Goal: Task Accomplishment & Management: Manage account settings

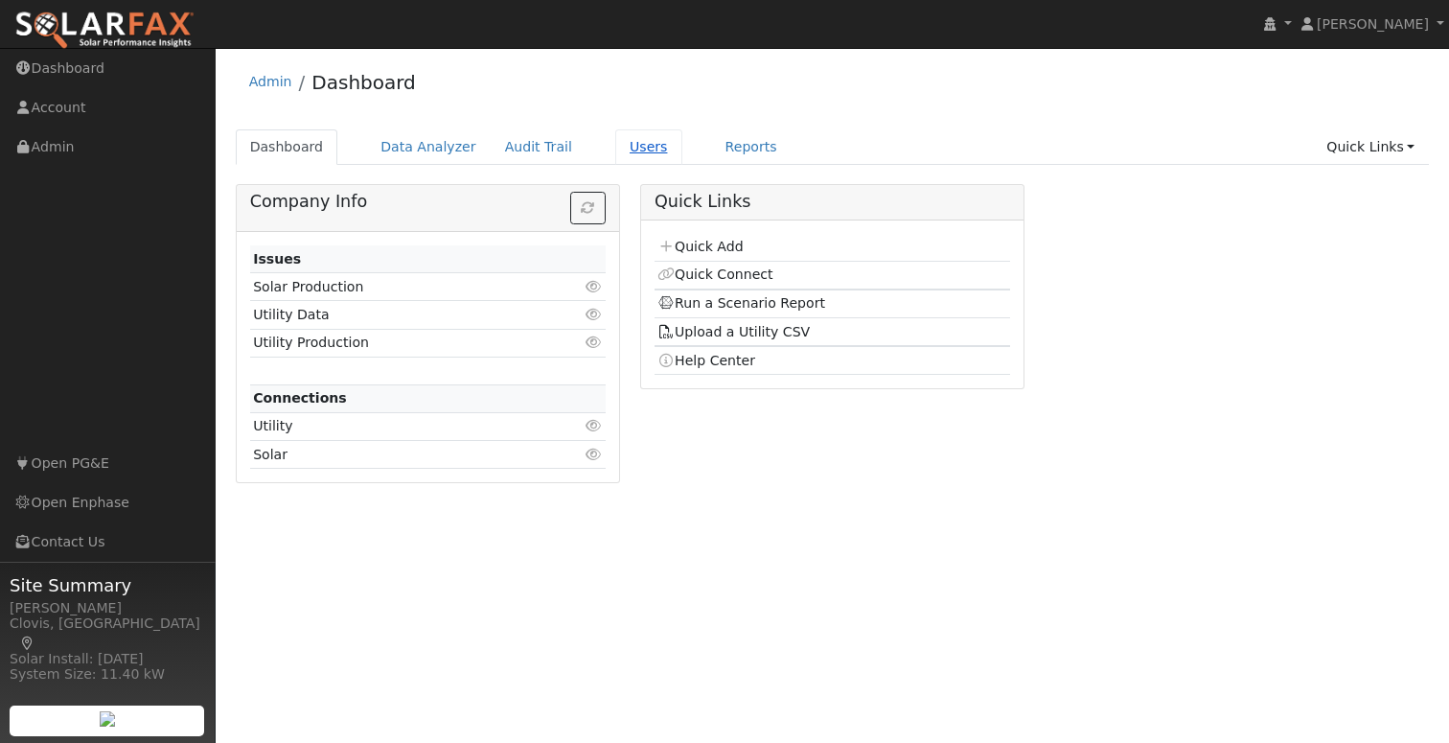
click at [617, 149] on link "Users" at bounding box center [648, 146] width 67 height 35
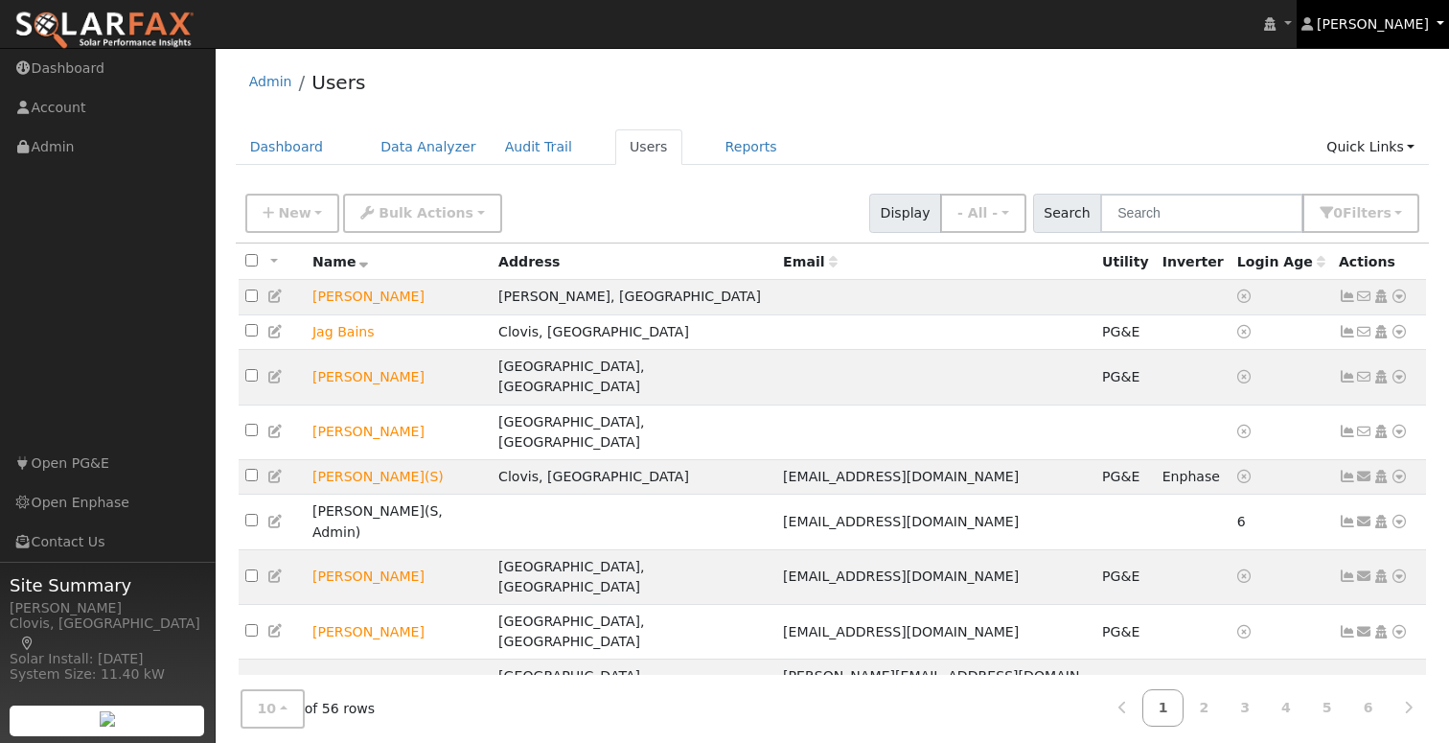
click at [1408, 31] on span "[PERSON_NAME]" at bounding box center [1372, 23] width 112 height 15
click at [1409, 29] on span "[PERSON_NAME]" at bounding box center [1372, 23] width 112 height 15
click at [1402, 29] on span "[PERSON_NAME]" at bounding box center [1372, 23] width 112 height 15
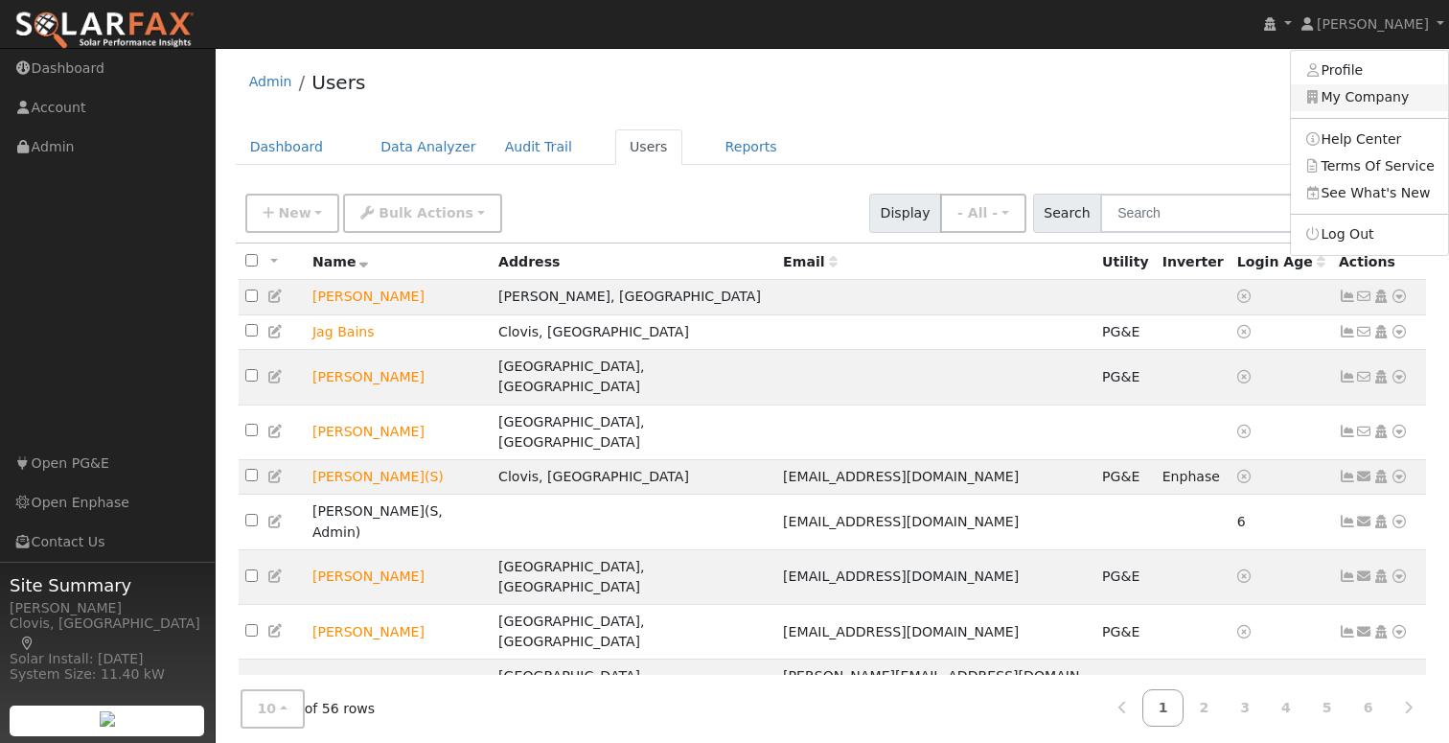
click at [1406, 105] on link "My Company" at bounding box center [1369, 97] width 157 height 27
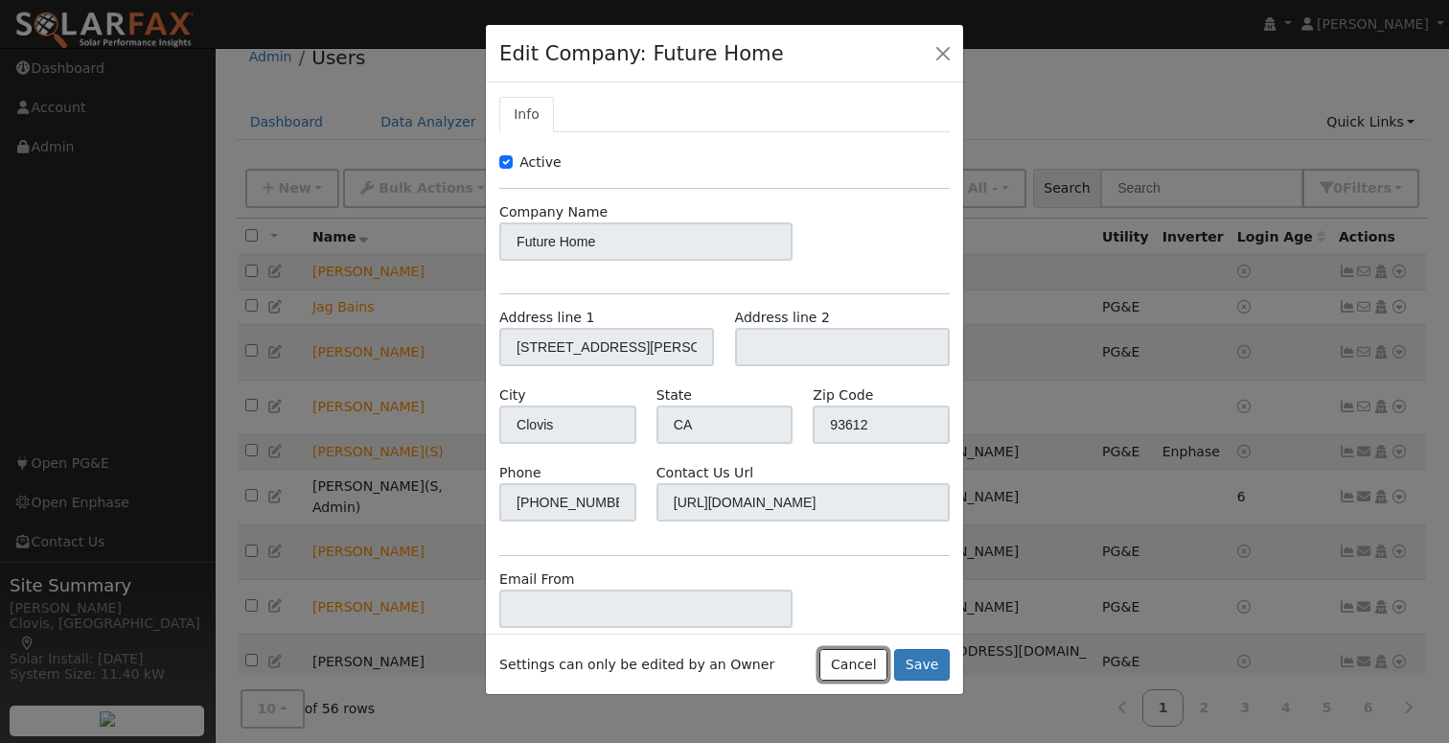
drag, startPoint x: 874, startPoint y: 666, endPoint x: 887, endPoint y: 615, distance: 52.5
click at [874, 666] on button "Cancel" at bounding box center [853, 665] width 68 height 33
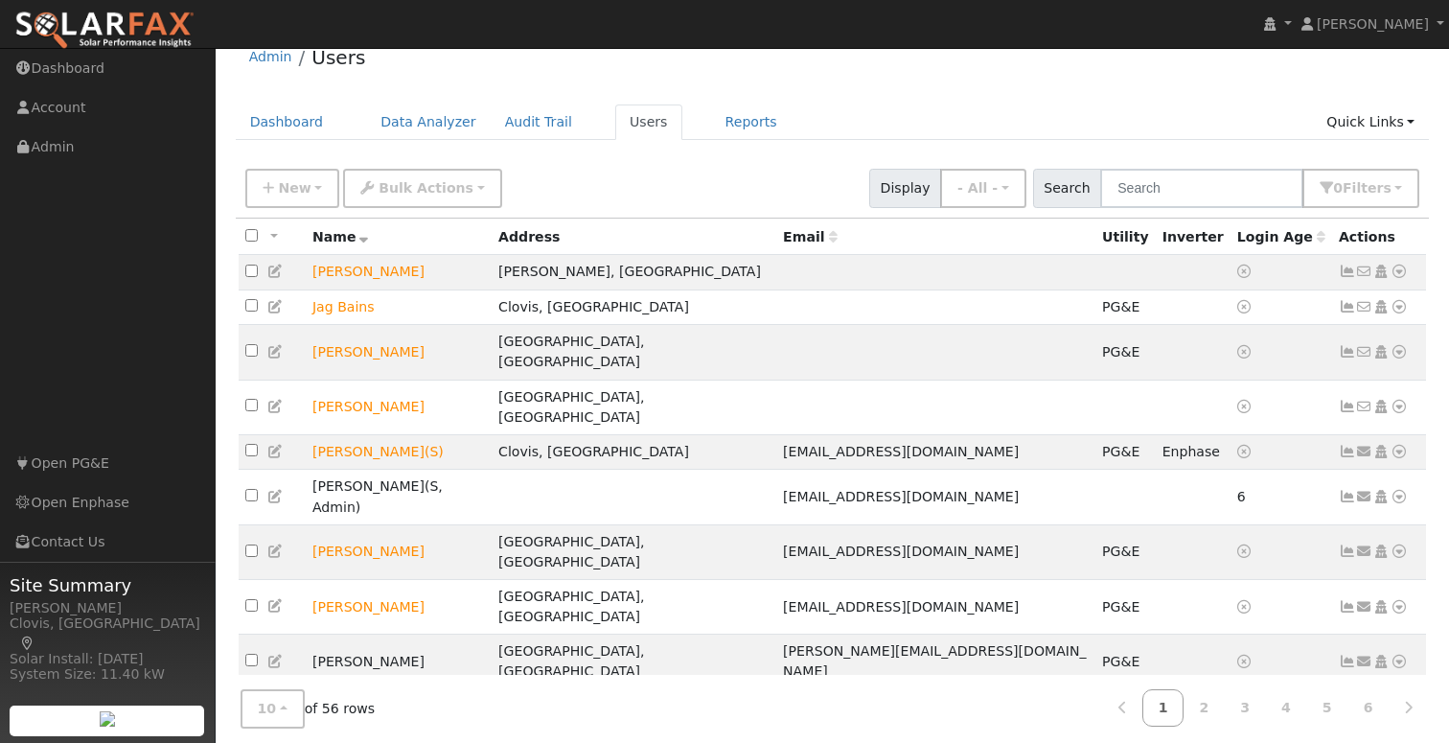
click at [952, 100] on div "Admin Users Dashboard Data Analyzer Audit Trail Users Reports Quick Links Quick…" at bounding box center [832, 431] width 1214 height 796
click at [1044, 105] on ul "Dashboard Data Analyzer Audit Trail Users Reports Quick Links Quick Add Quick C…" at bounding box center [833, 121] width 1194 height 35
click at [1014, 90] on div "Admin Users" at bounding box center [833, 62] width 1194 height 58
click at [1011, 90] on div "Admin Users" at bounding box center [833, 62] width 1194 height 58
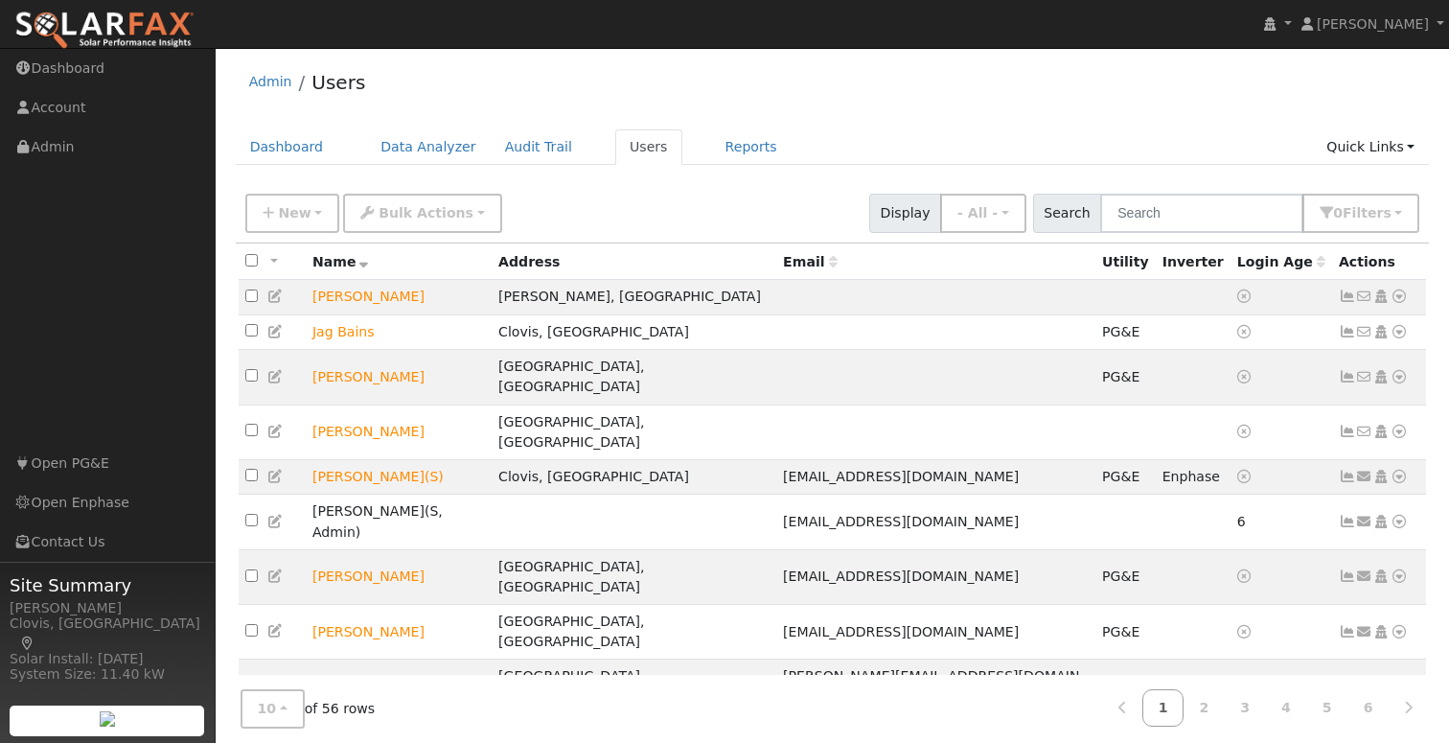
drag, startPoint x: 1168, startPoint y: 119, endPoint x: 1314, endPoint y: 143, distance: 147.6
click at [1170, 119] on div "Admin Users Dashboard Data Analyzer Audit Trail Users Reports Quick Links Quick…" at bounding box center [832, 455] width 1214 height 796
click at [665, 207] on div "New Add User Quick Add Quick Connect Quick Convert Lead Bulk Actions Send Email…" at bounding box center [831, 210] width 1181 height 46
click at [1400, 569] on icon at bounding box center [1398, 575] width 17 height 13
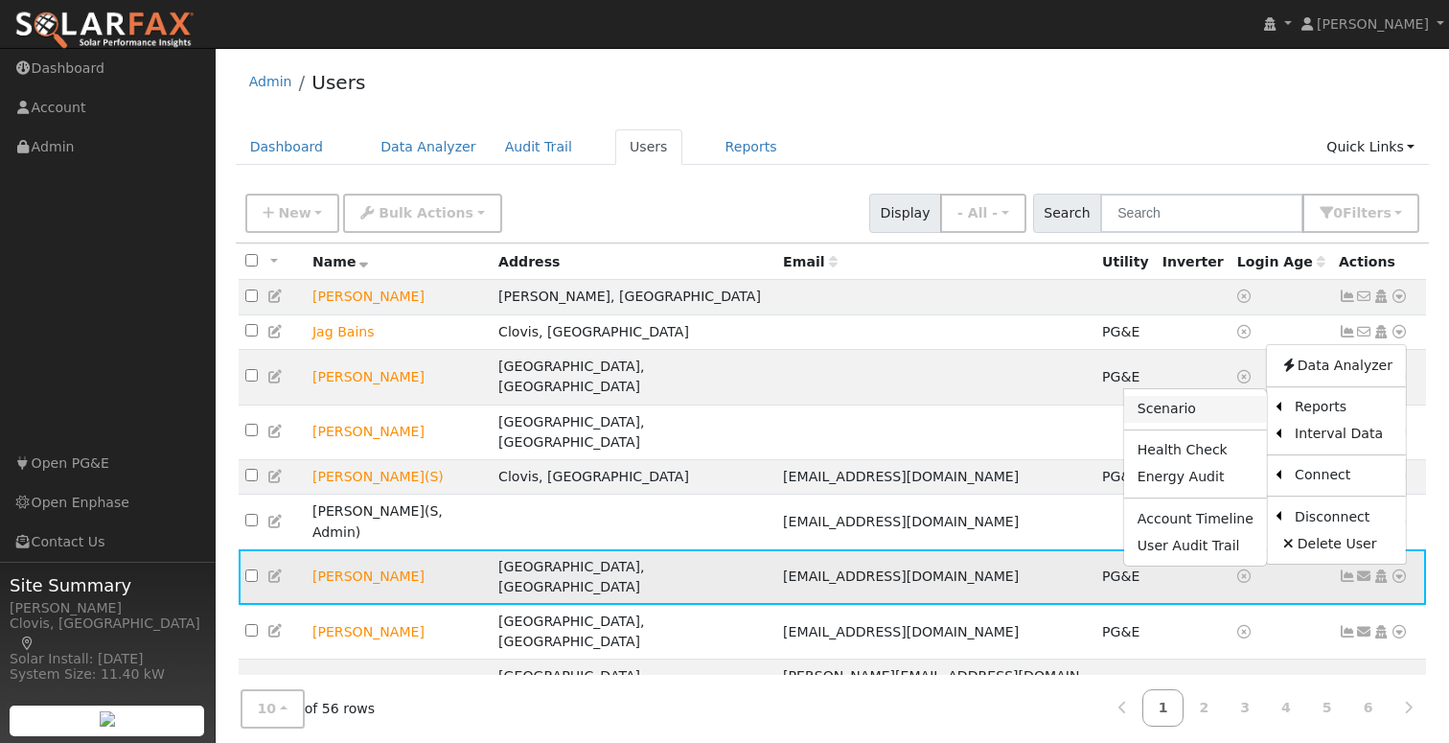
click at [1203, 396] on link "Scenario" at bounding box center [1195, 409] width 143 height 27
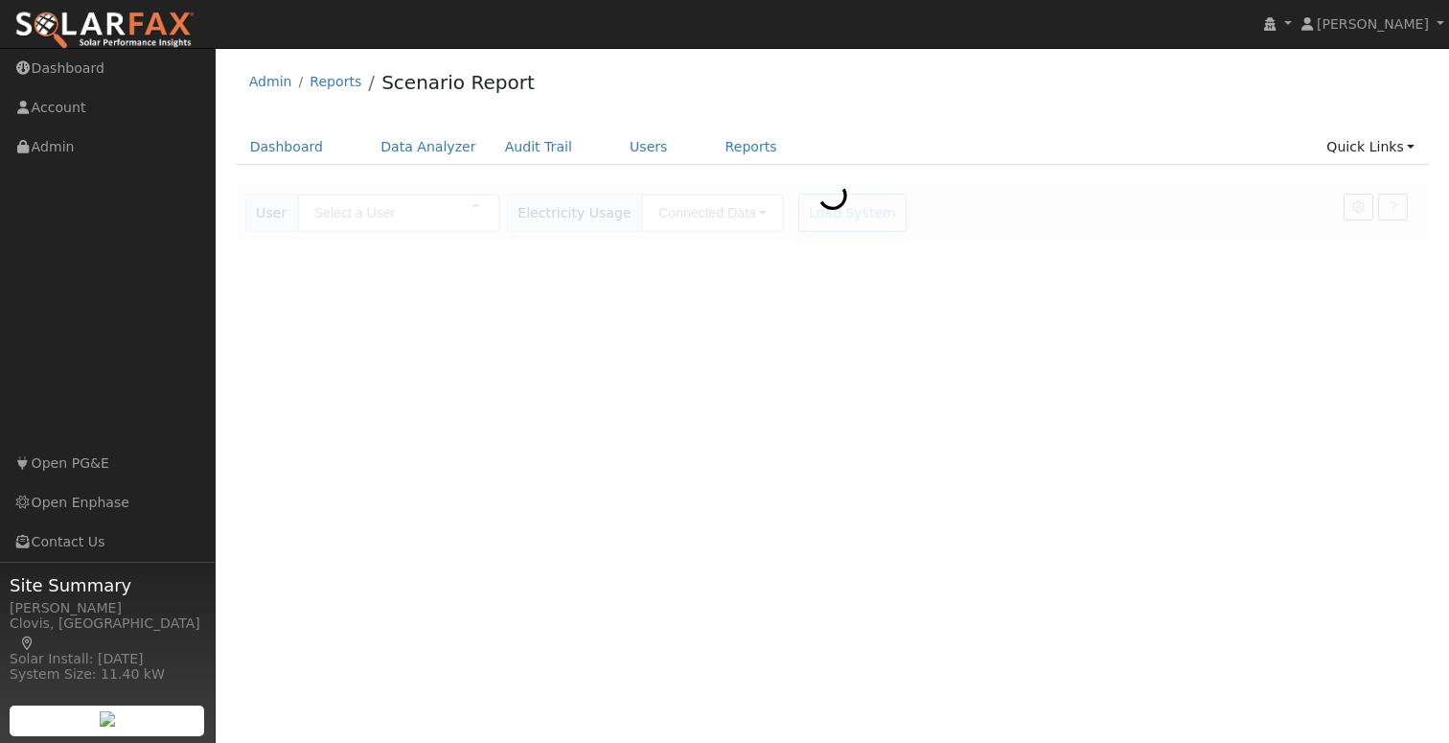
type input "[PERSON_NAME]"
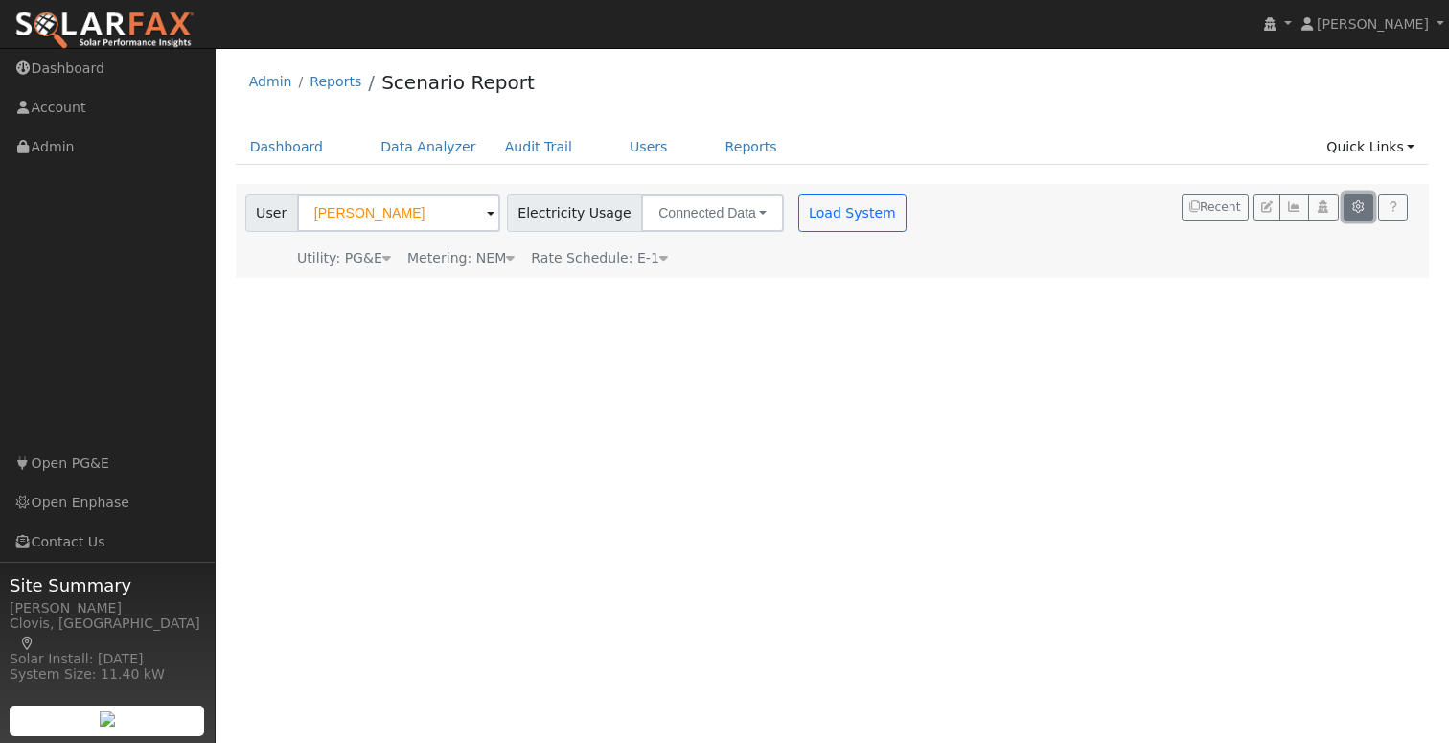
click at [1358, 211] on icon "button" at bounding box center [1358, 206] width 14 height 11
type input "70"
type input "100"
type input "10"
type input "20"
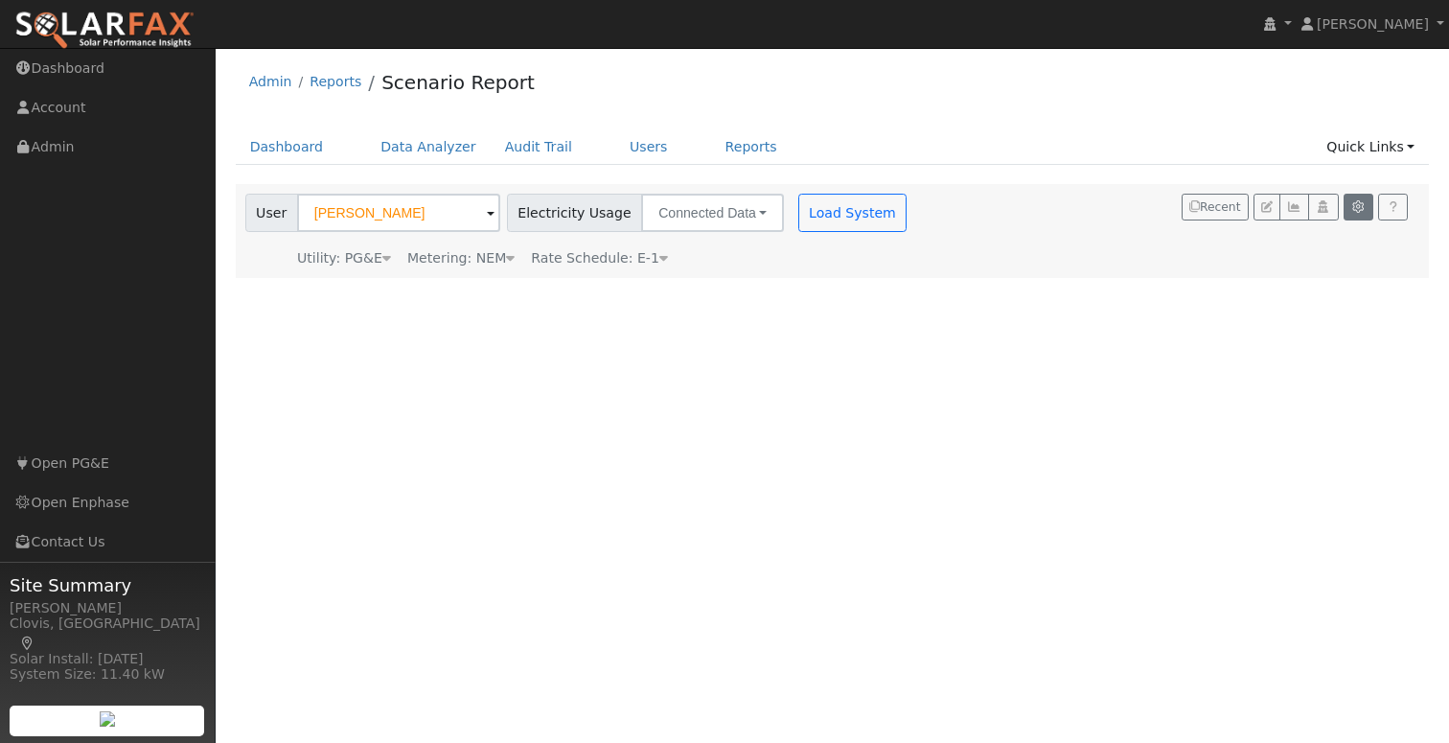
type input "30"
type input "10"
type input "3"
type input "14000"
type input "410"
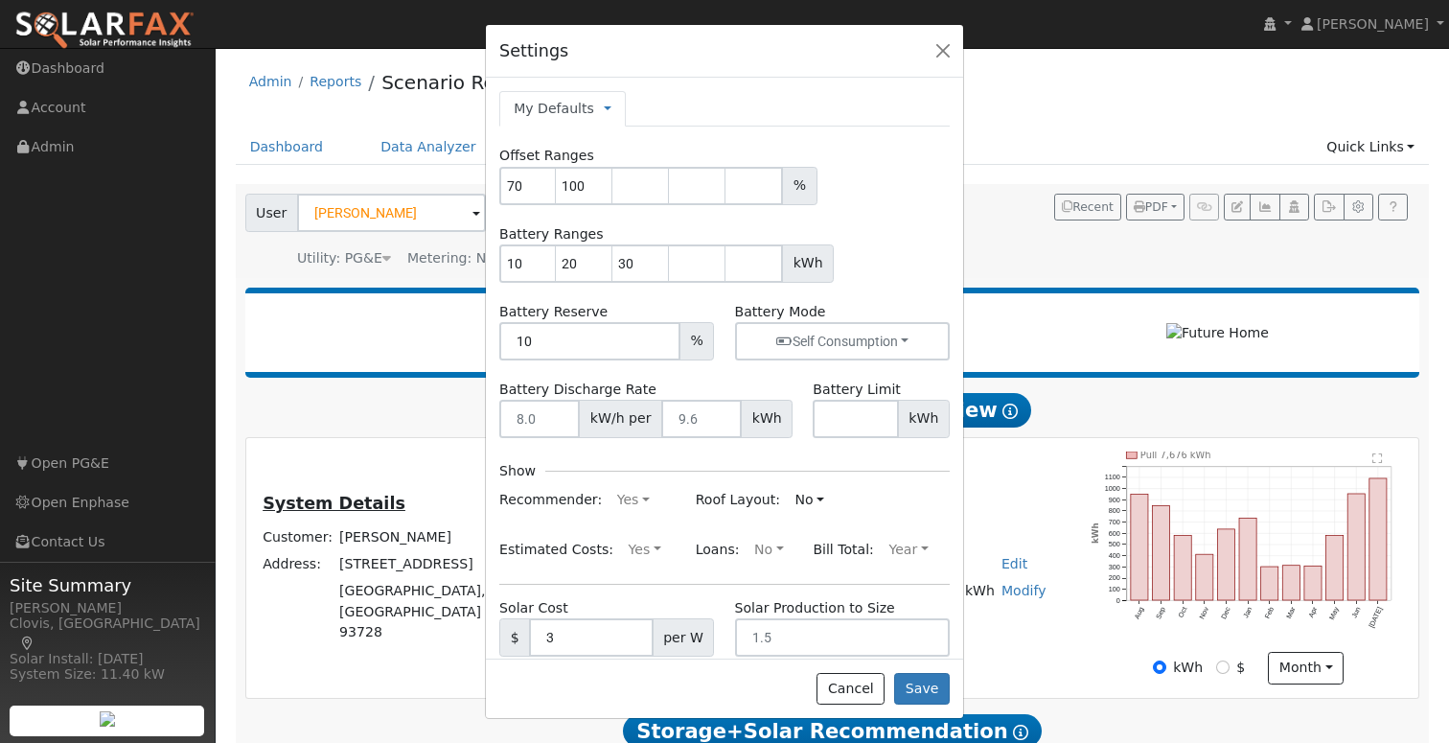
click at [562, 112] on link "My Defaults" at bounding box center [554, 109] width 80 height 20
click at [676, 195] on link "Company Defaults" at bounding box center [680, 196] width 151 height 27
type input "100"
type input "9.6"
type input "19.2"
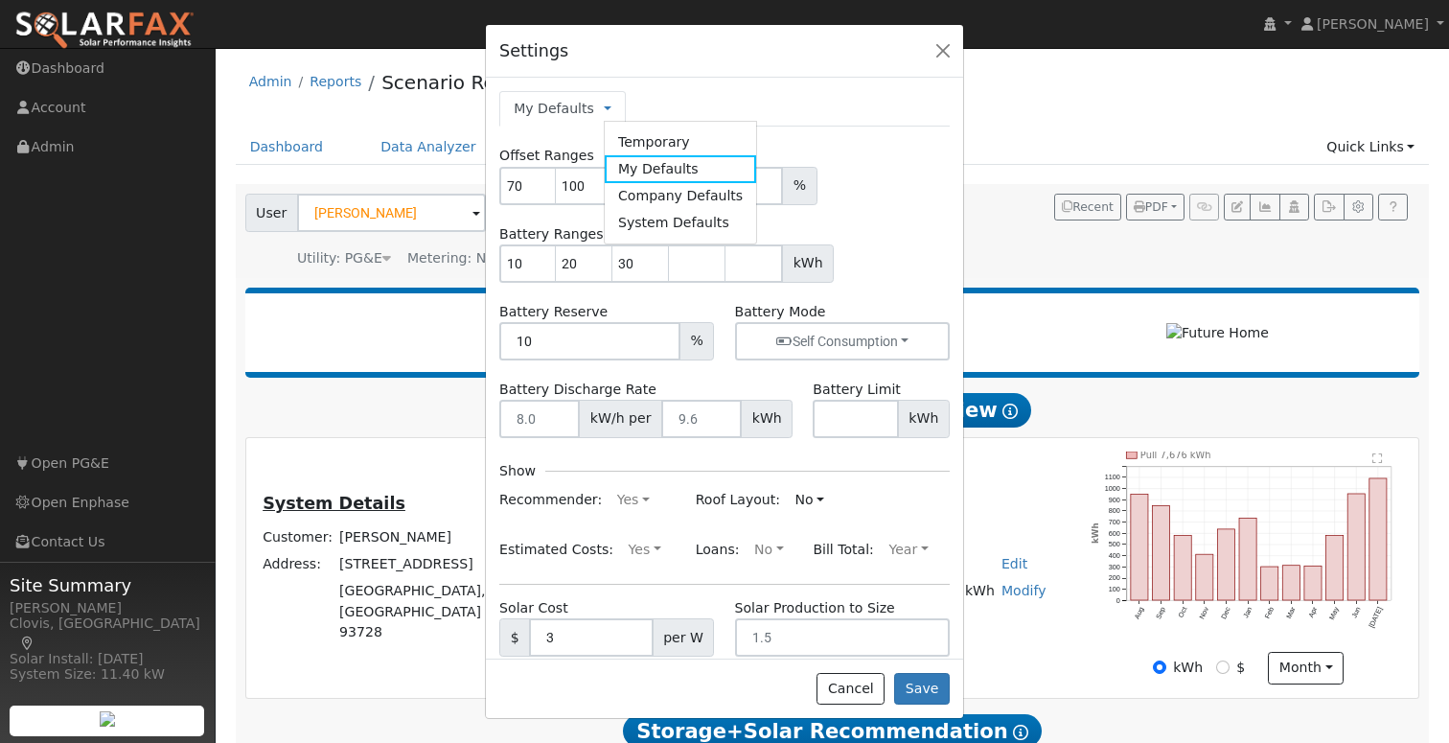
type input "28.8"
type input "8"
type input "9.6"
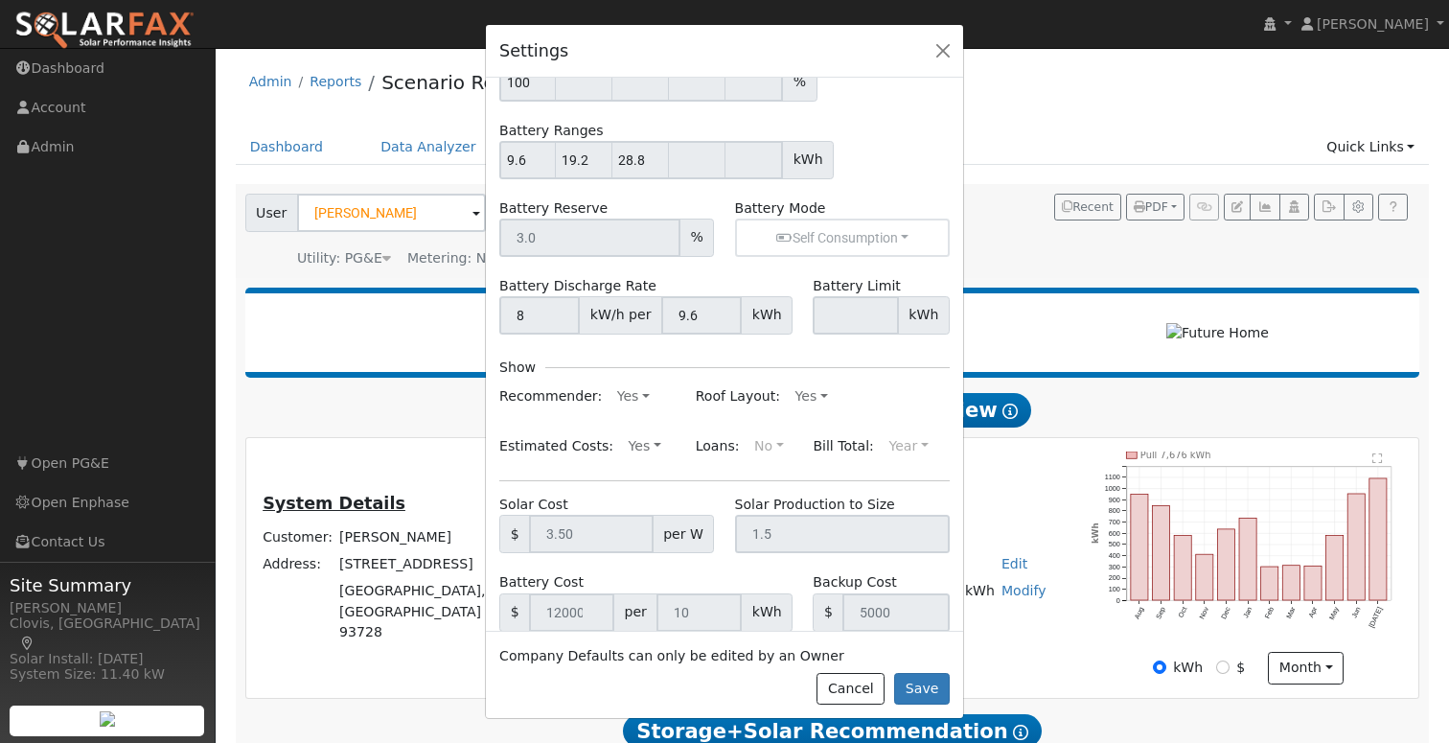
scroll to position [187, 0]
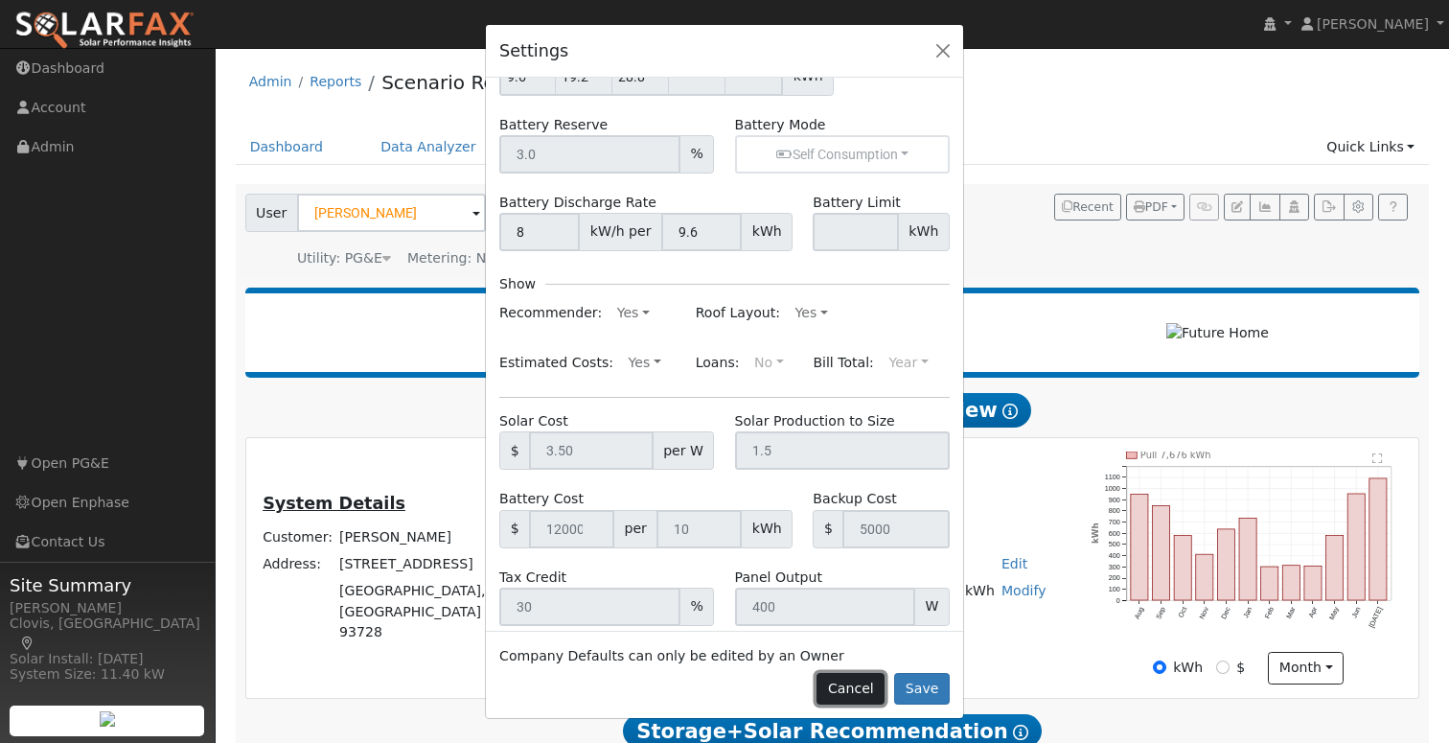
click at [861, 691] on button "Cancel" at bounding box center [850, 689] width 68 height 33
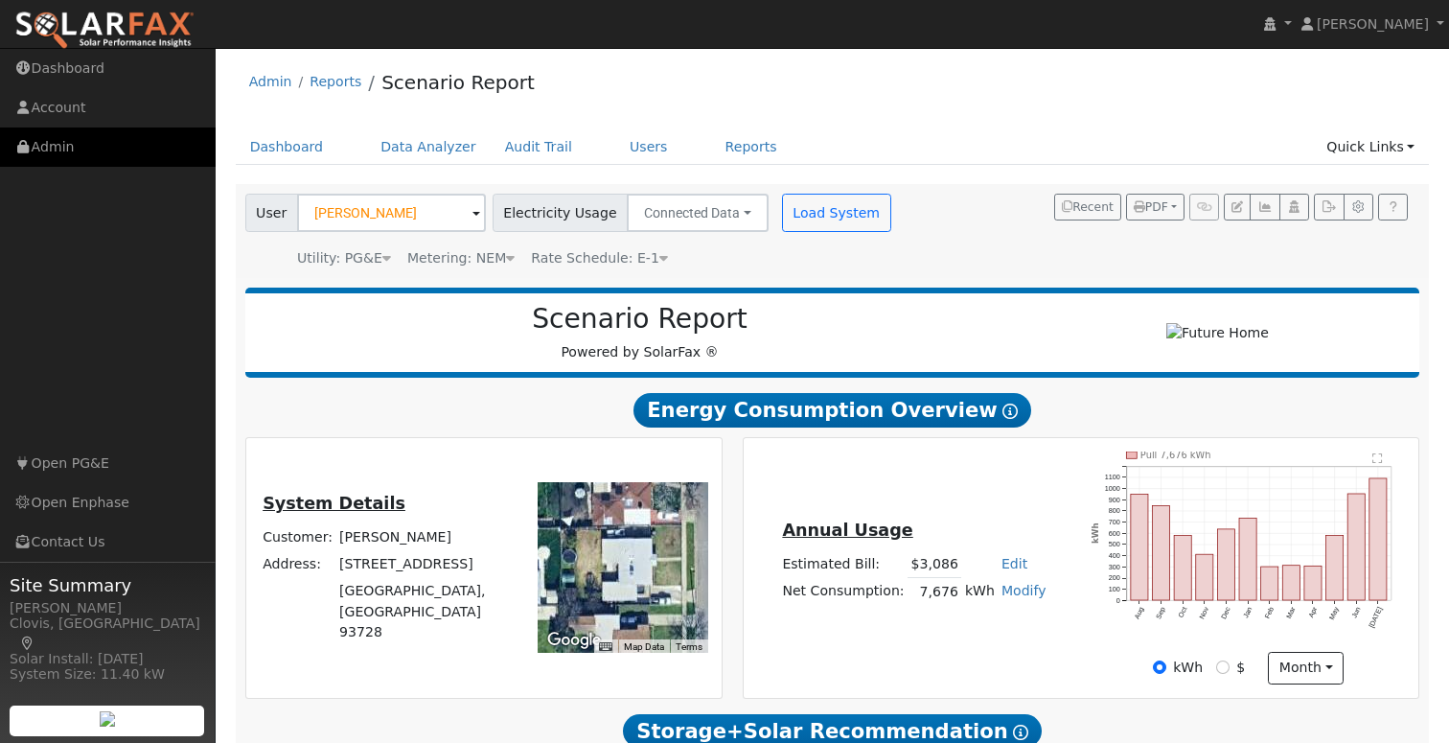
click at [58, 150] on link "Admin" at bounding box center [108, 146] width 216 height 39
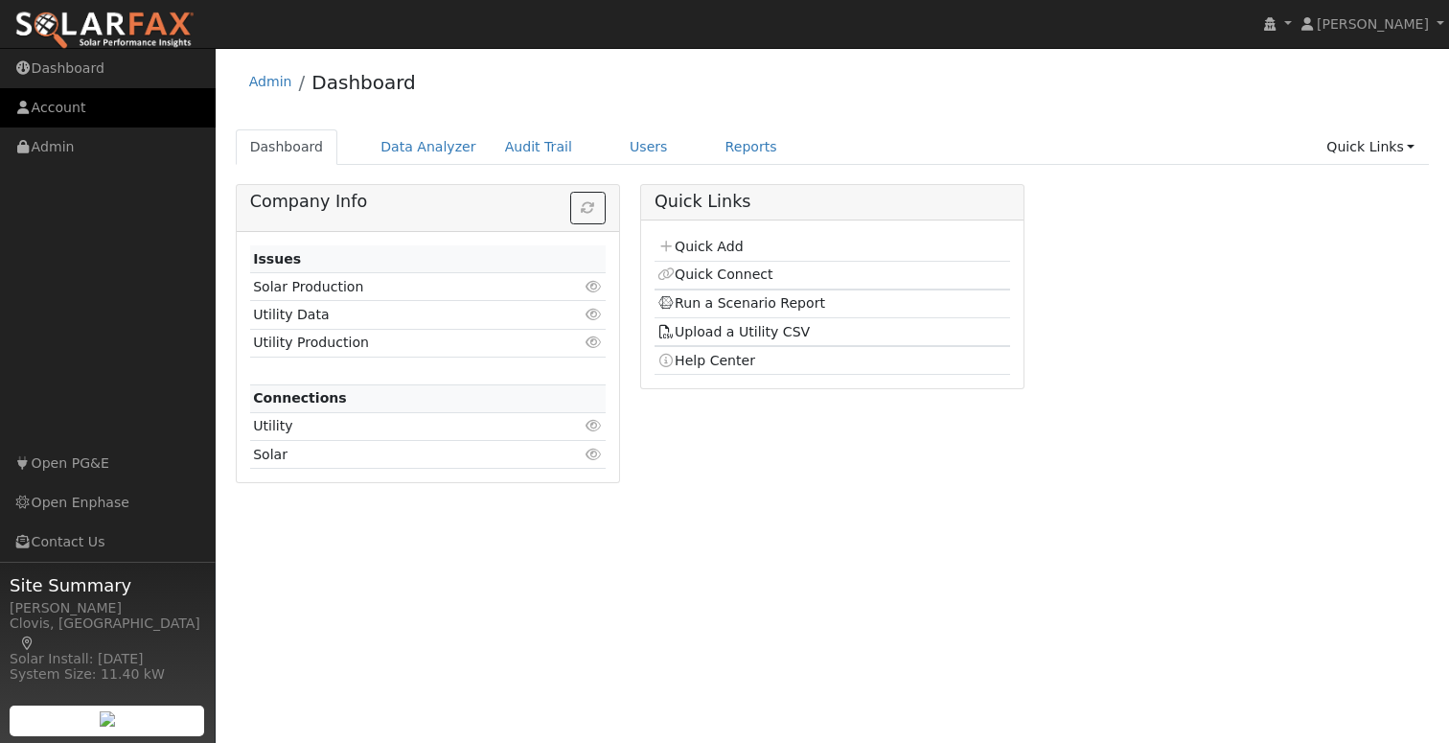
click at [59, 110] on link "Account" at bounding box center [108, 107] width 216 height 39
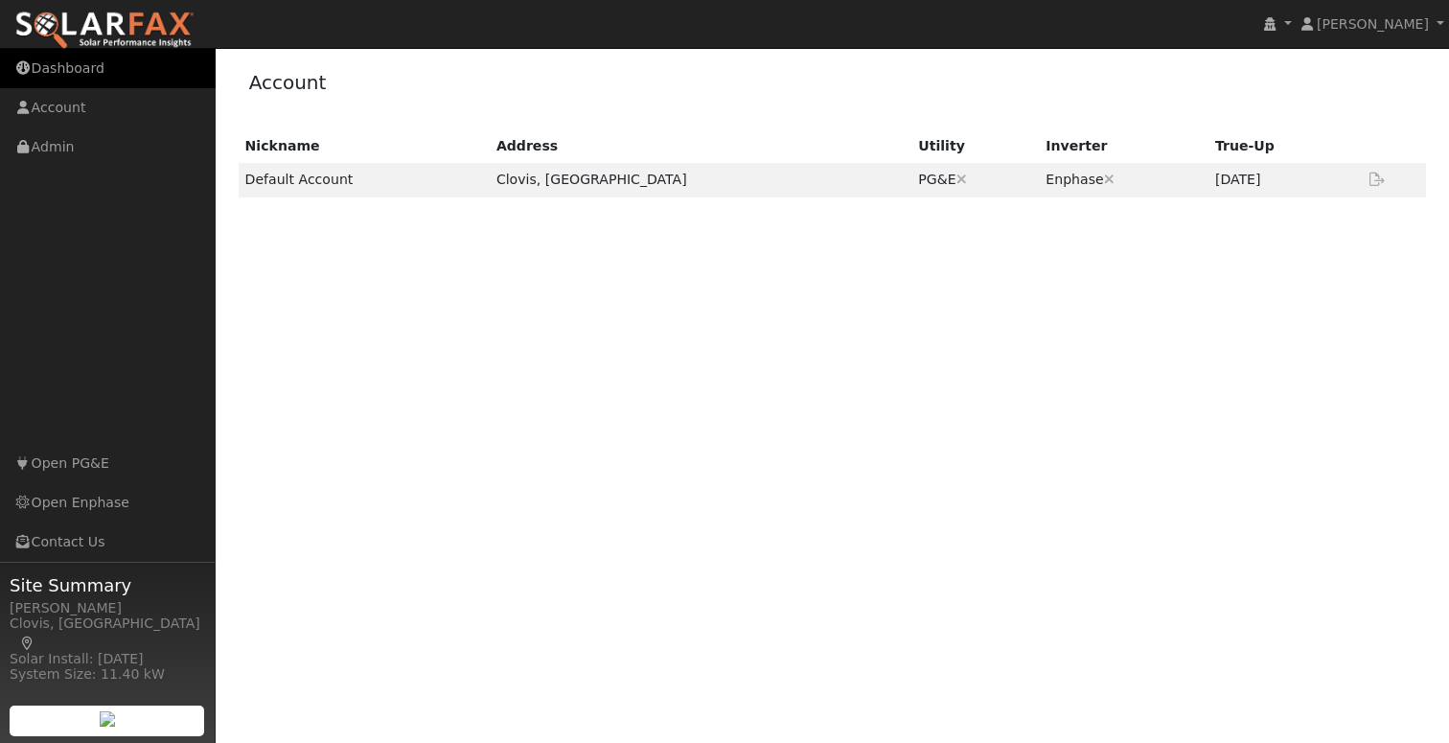
click at [84, 70] on link "Dashboard" at bounding box center [108, 68] width 216 height 39
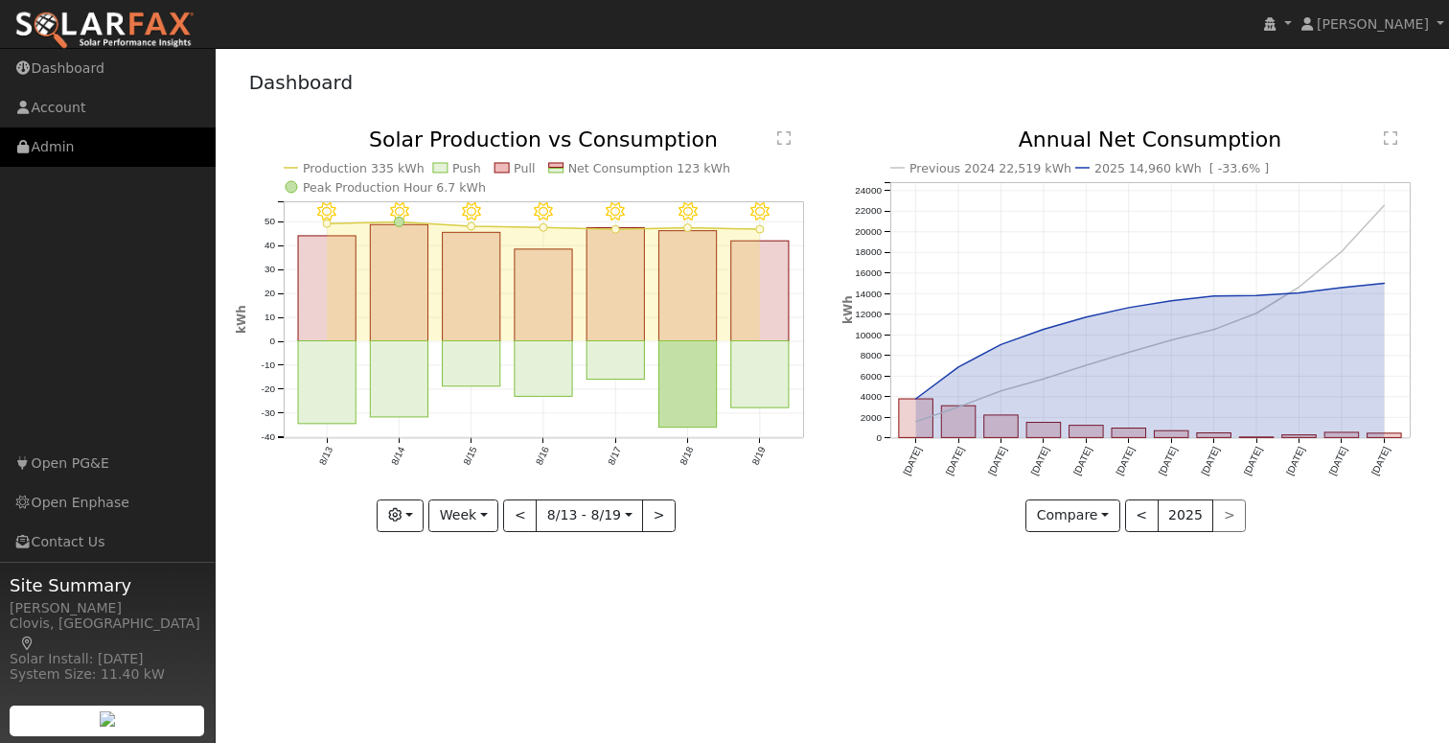
click at [62, 150] on link "Admin" at bounding box center [108, 146] width 216 height 39
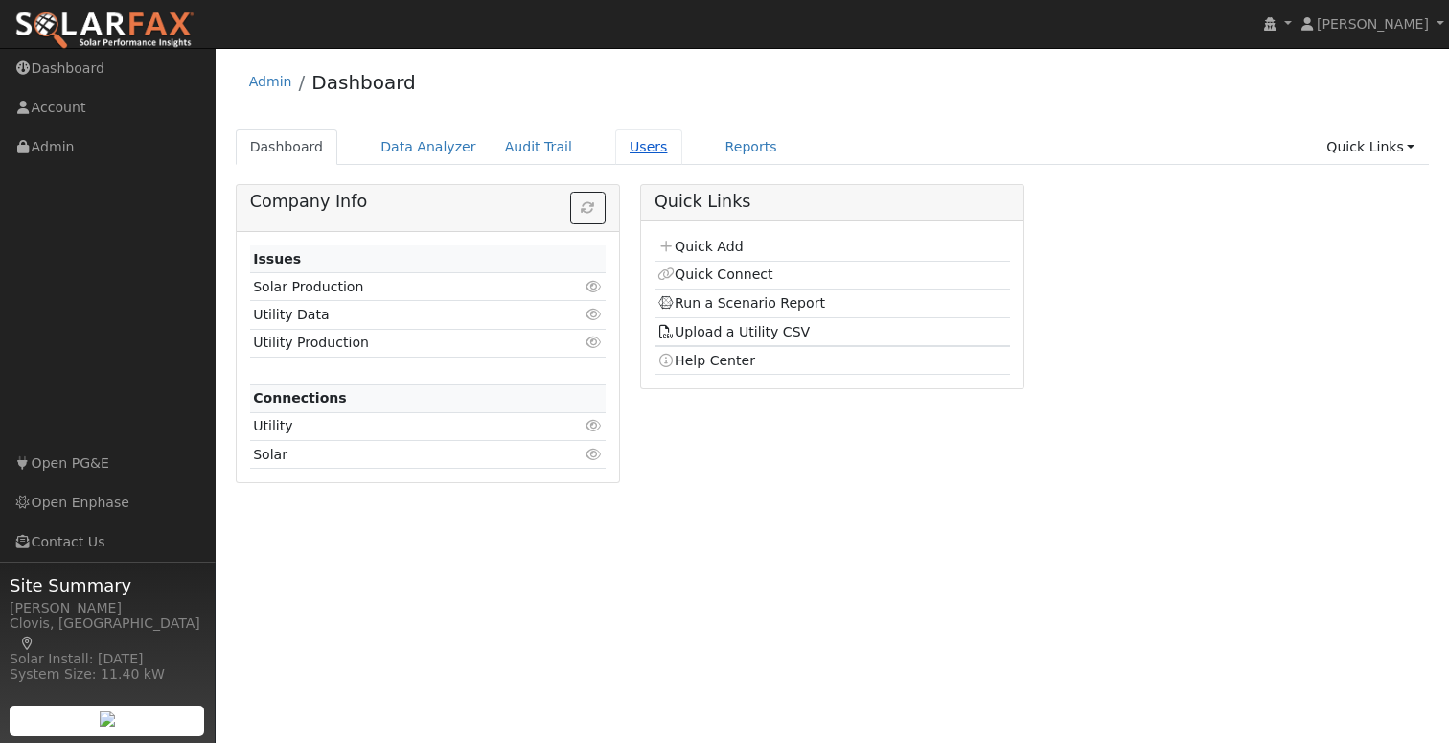
click at [622, 148] on link "Users" at bounding box center [648, 146] width 67 height 35
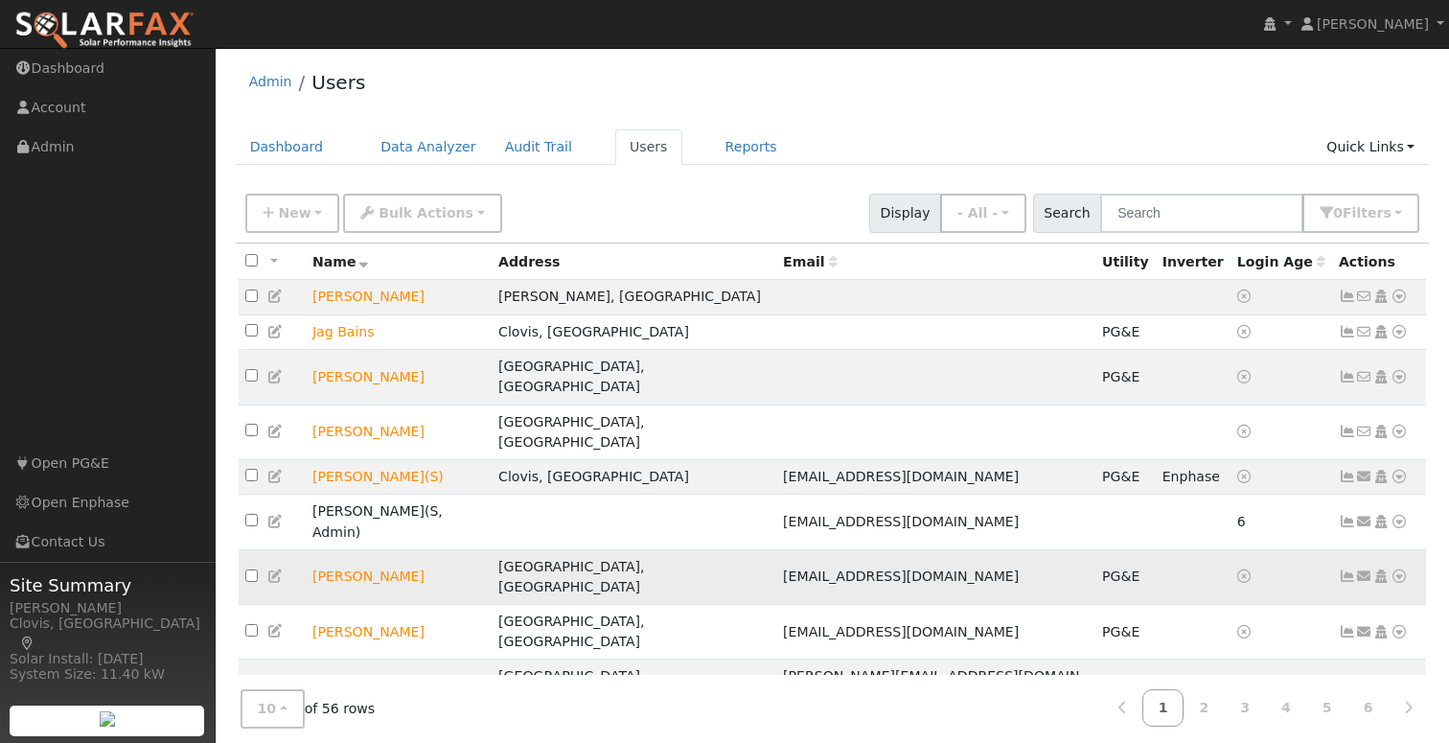
drag, startPoint x: 1387, startPoint y: 518, endPoint x: 1403, endPoint y: 515, distance: 15.6
click at [1394, 566] on div "Data Analyzer Reports Scenario Health Check Energy Audit Account Timeline User …" at bounding box center [1398, 576] width 18 height 20
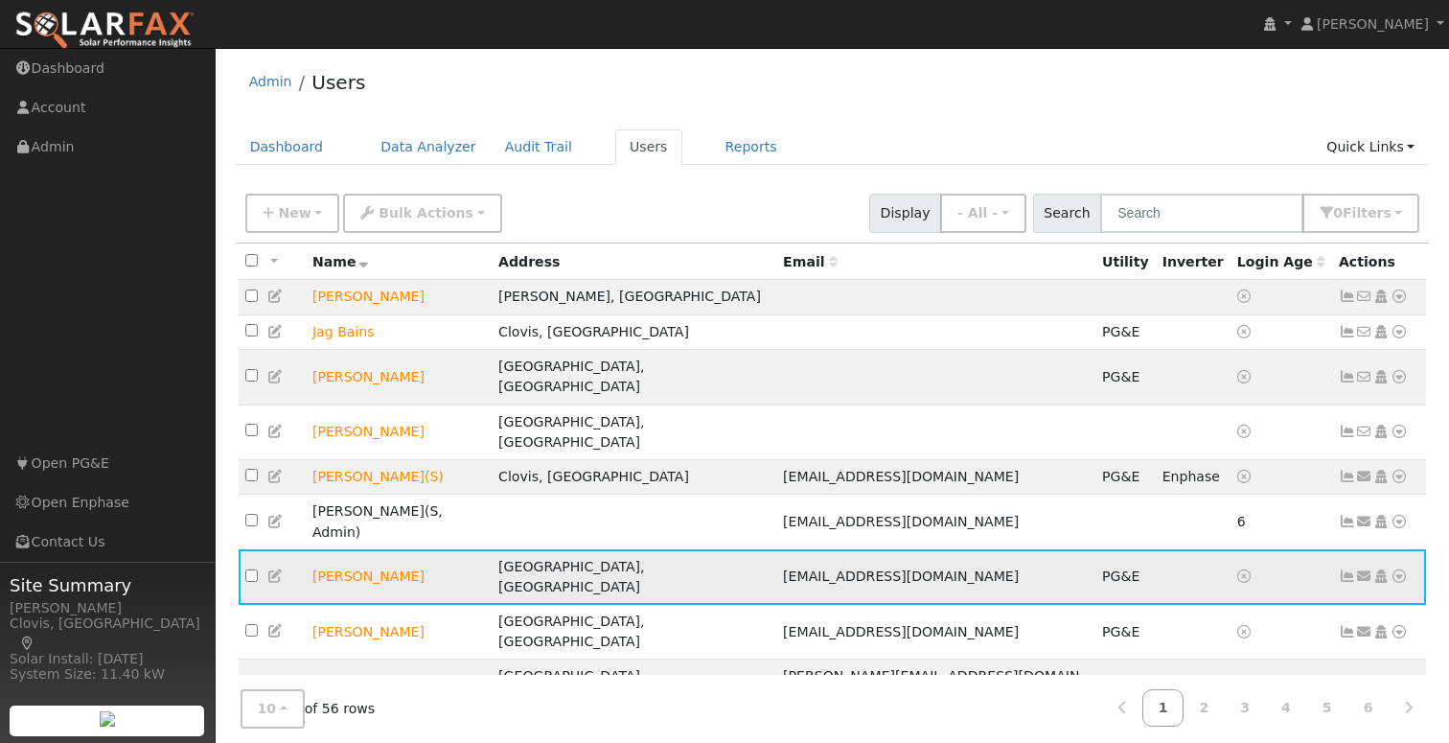
click at [1403, 569] on icon at bounding box center [1398, 575] width 17 height 13
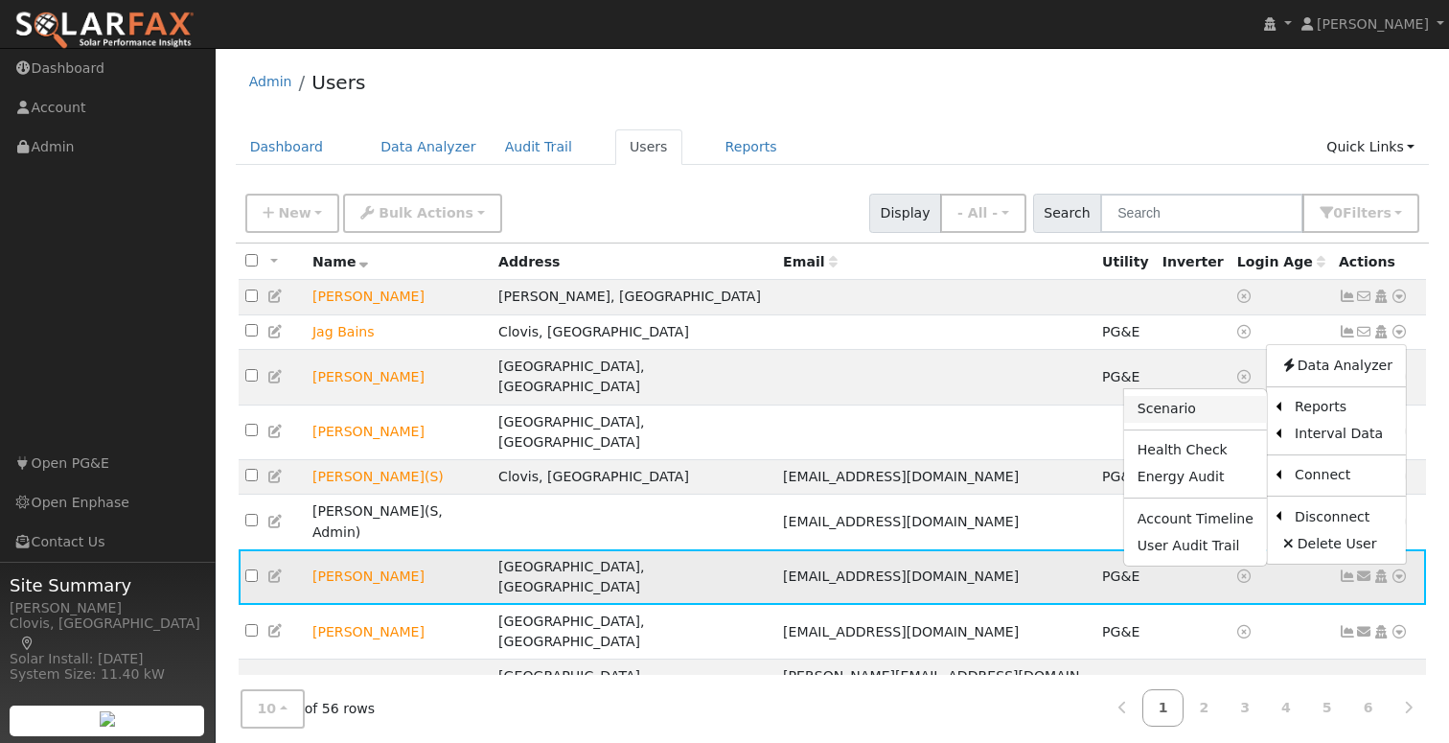
click at [1229, 396] on link "Scenario" at bounding box center [1195, 409] width 143 height 27
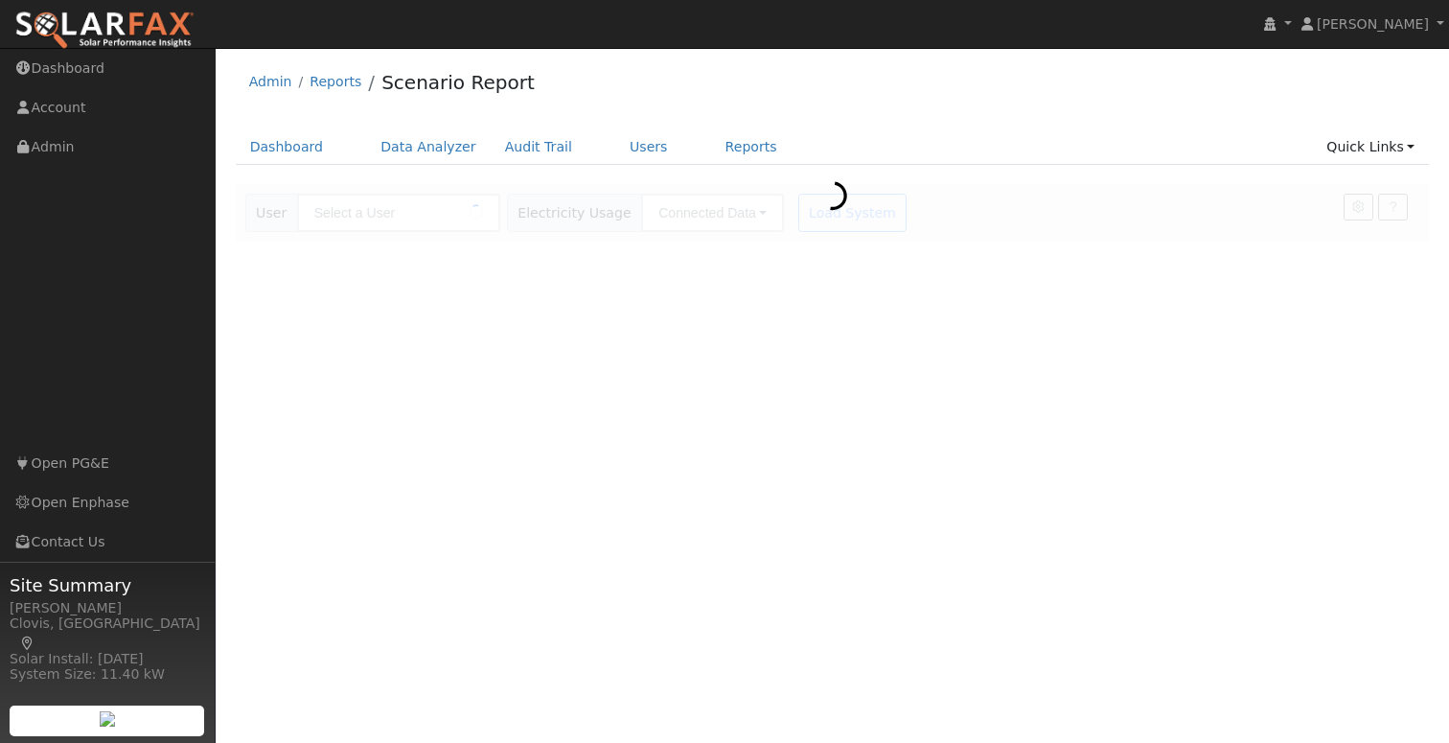
type input "[PERSON_NAME]"
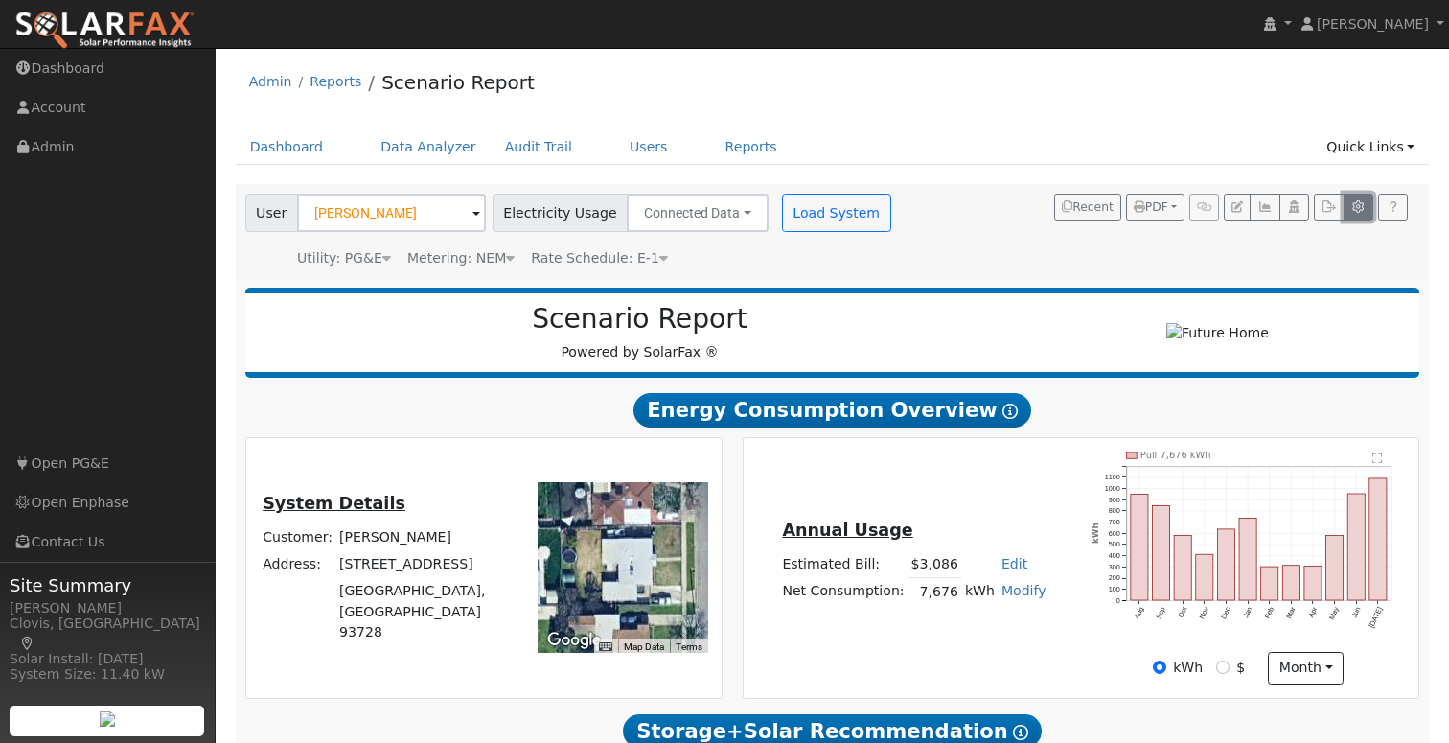
click at [1360, 209] on icon "button" at bounding box center [1358, 206] width 14 height 11
type input "70"
type input "100"
type input "10"
type input "20"
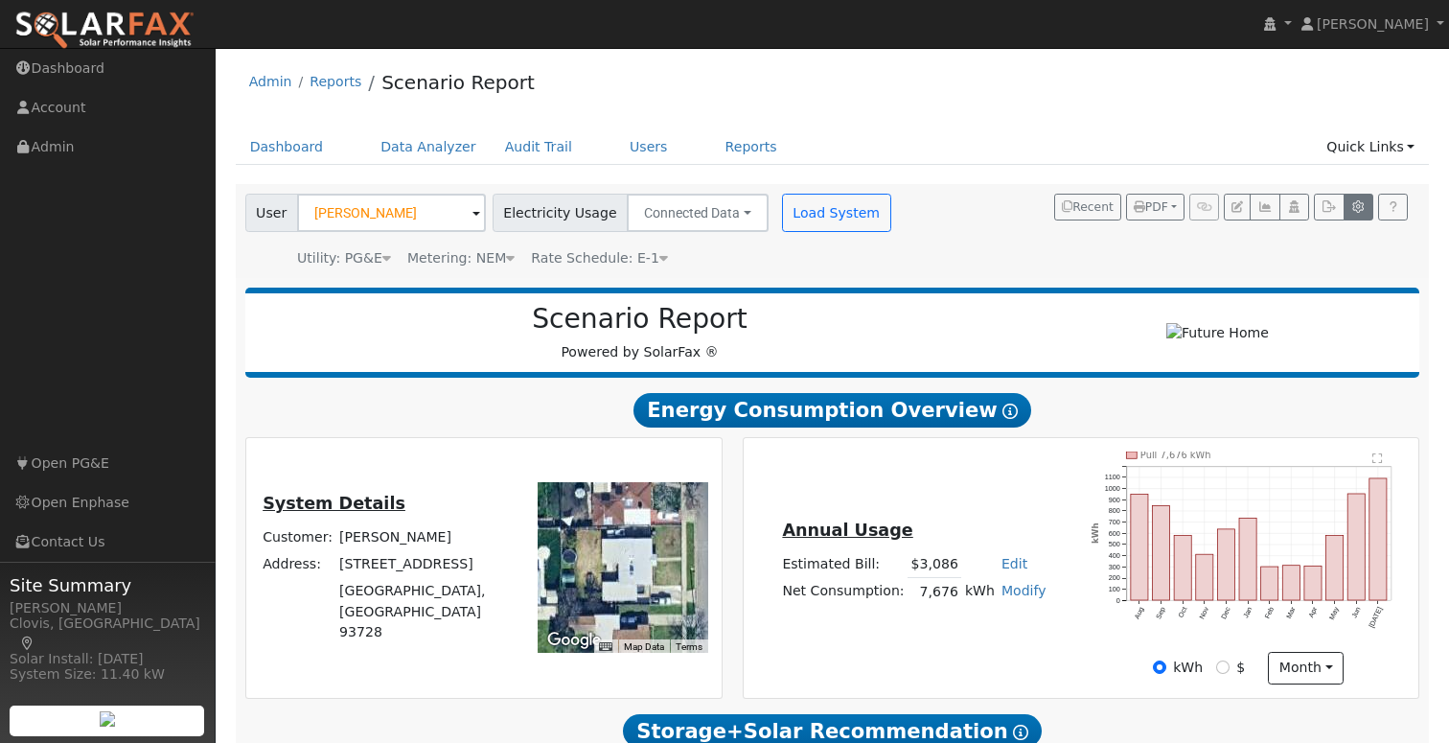
type input "30"
type input "10"
type input "3"
type input "14000"
type input "410"
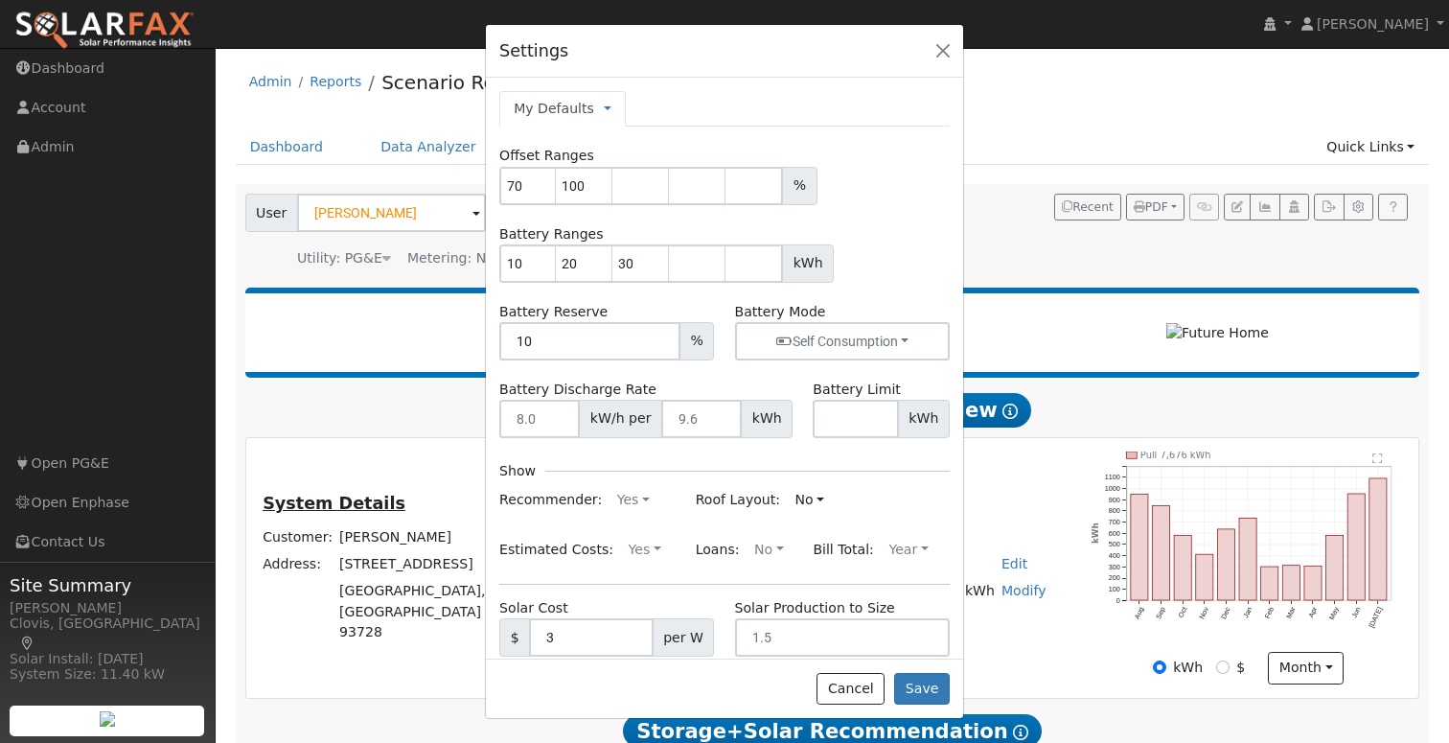
click at [564, 104] on link "My Defaults" at bounding box center [554, 109] width 80 height 20
click at [567, 109] on link "My Defaults" at bounding box center [554, 109] width 80 height 20
click at [683, 380] on div "Battery Discharge Rate kW/h per kWh" at bounding box center [646, 407] width 313 height 58
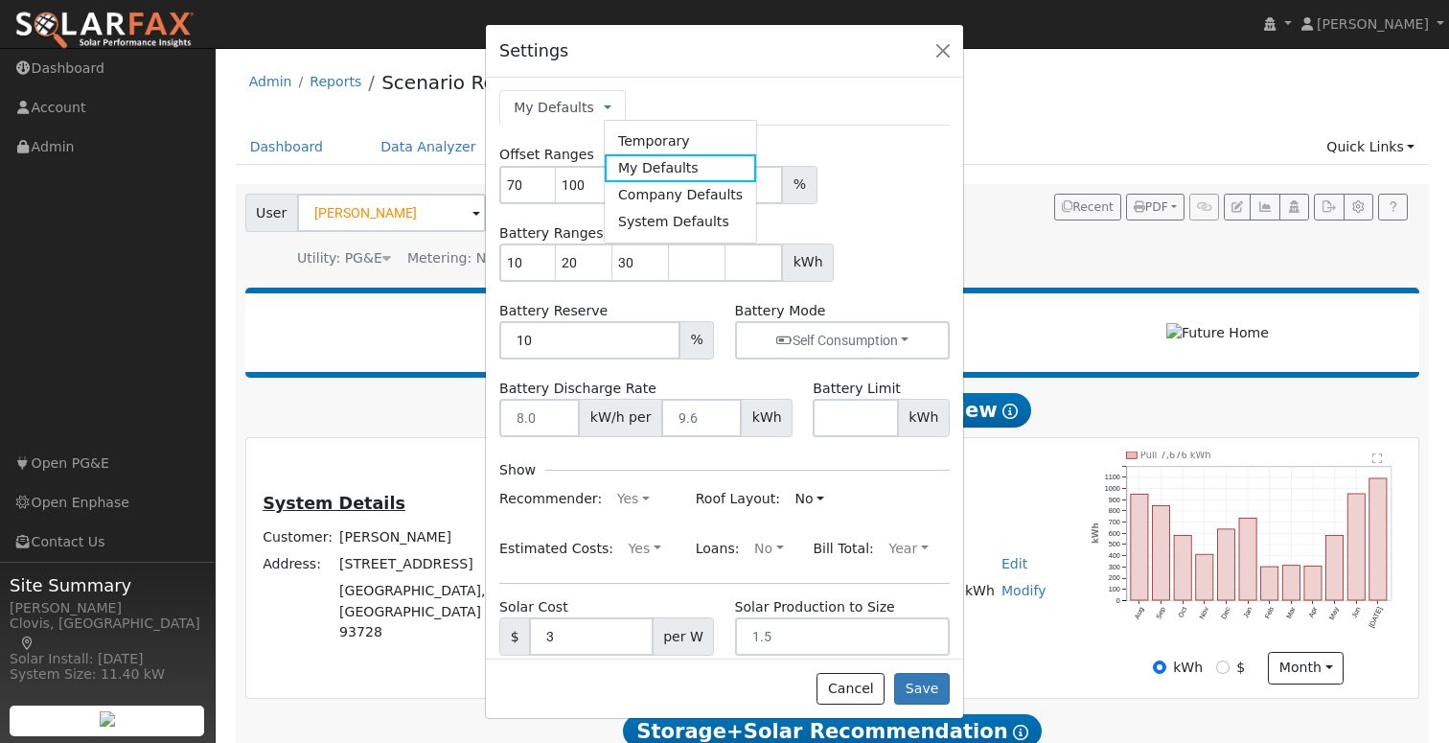
scroll to position [0, 0]
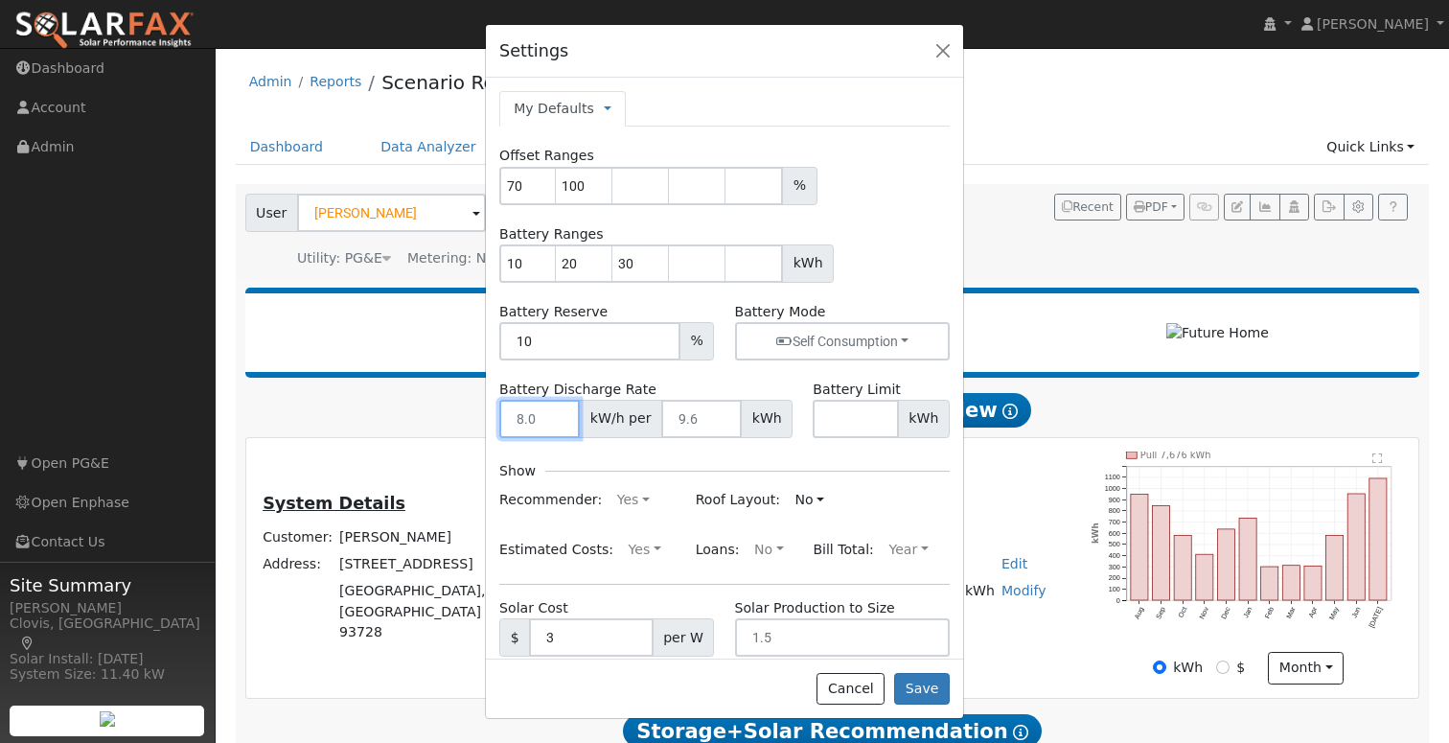
drag, startPoint x: 538, startPoint y: 419, endPoint x: 628, endPoint y: 408, distance: 89.7
click at [539, 419] on input "number" at bounding box center [539, 419] width 80 height 38
type input "7.08"
type input "10"
click at [677, 460] on div "Show" at bounding box center [724, 471] width 450 height 28
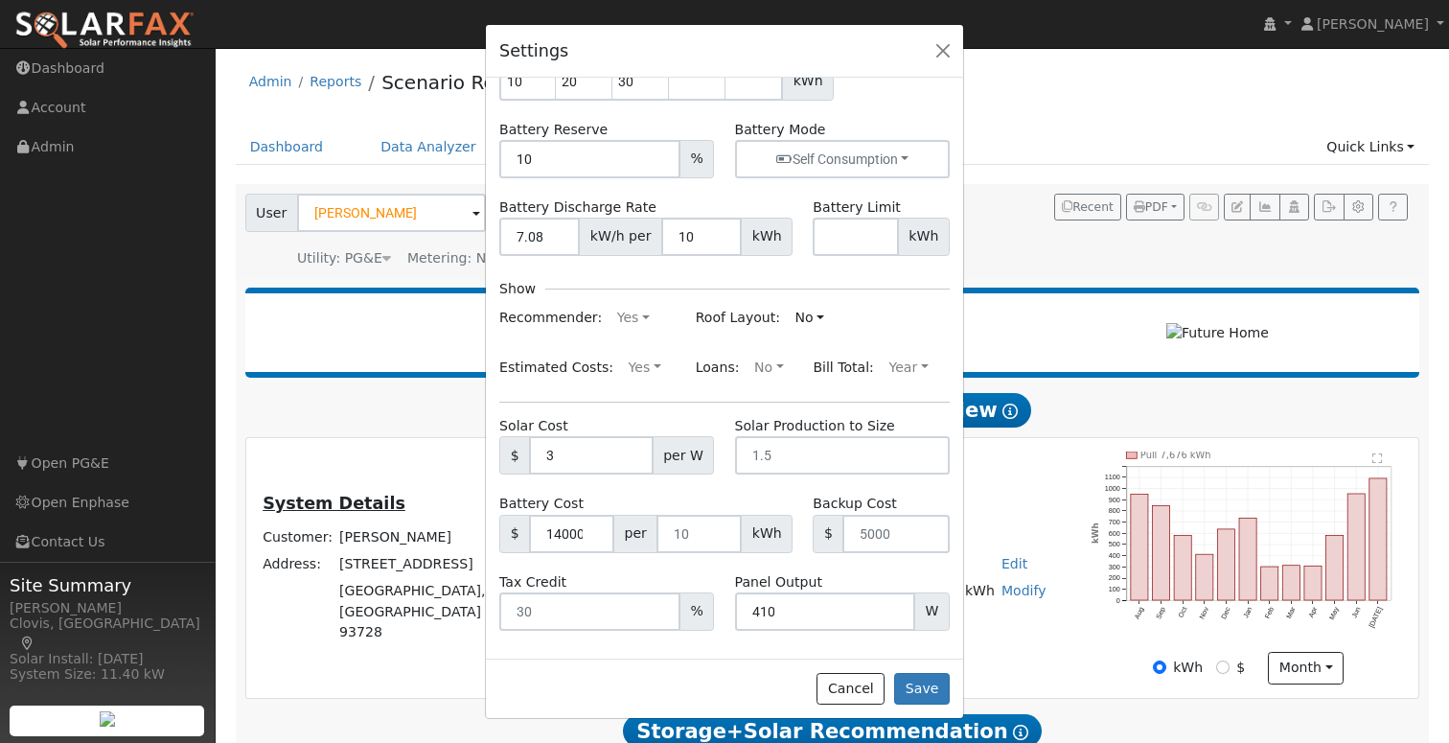
scroll to position [187, 0]
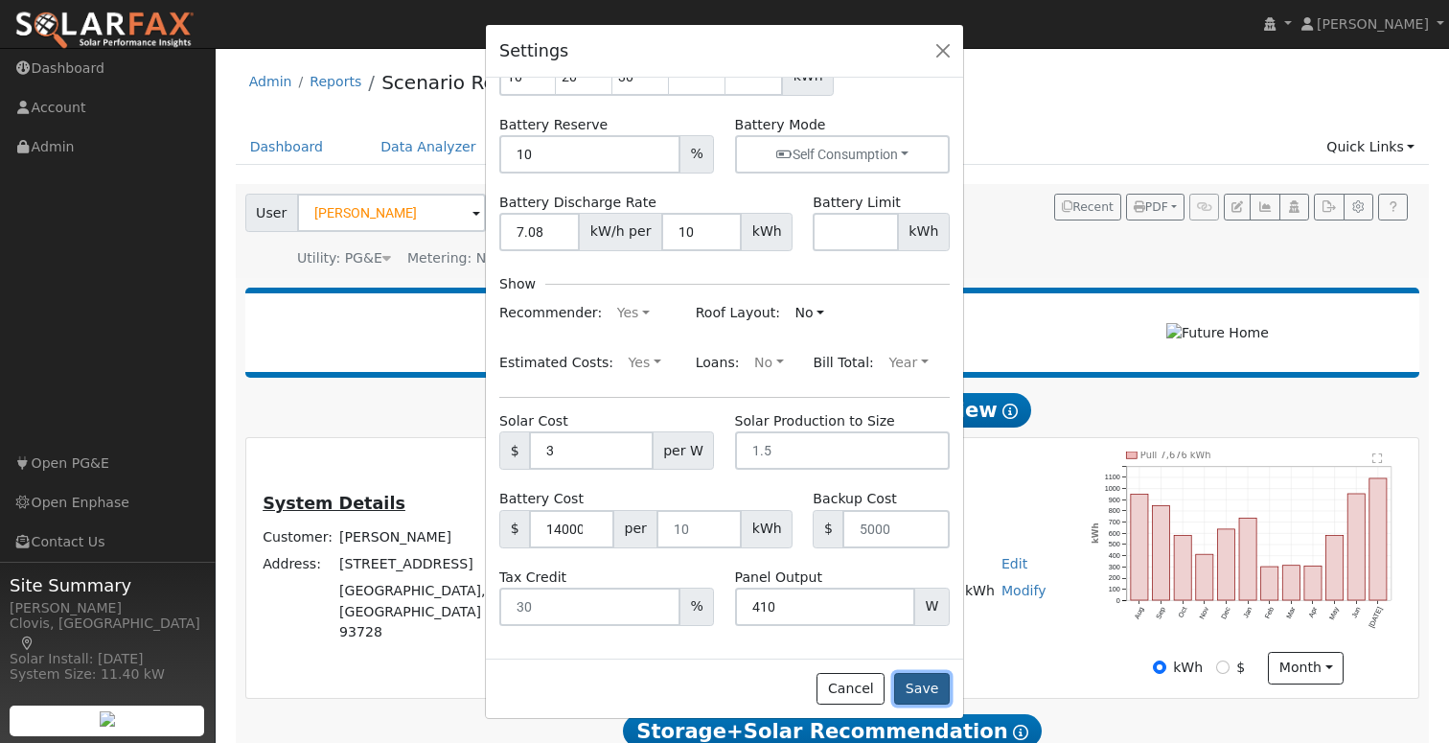
click at [918, 696] on button "Save" at bounding box center [922, 689] width 56 height 33
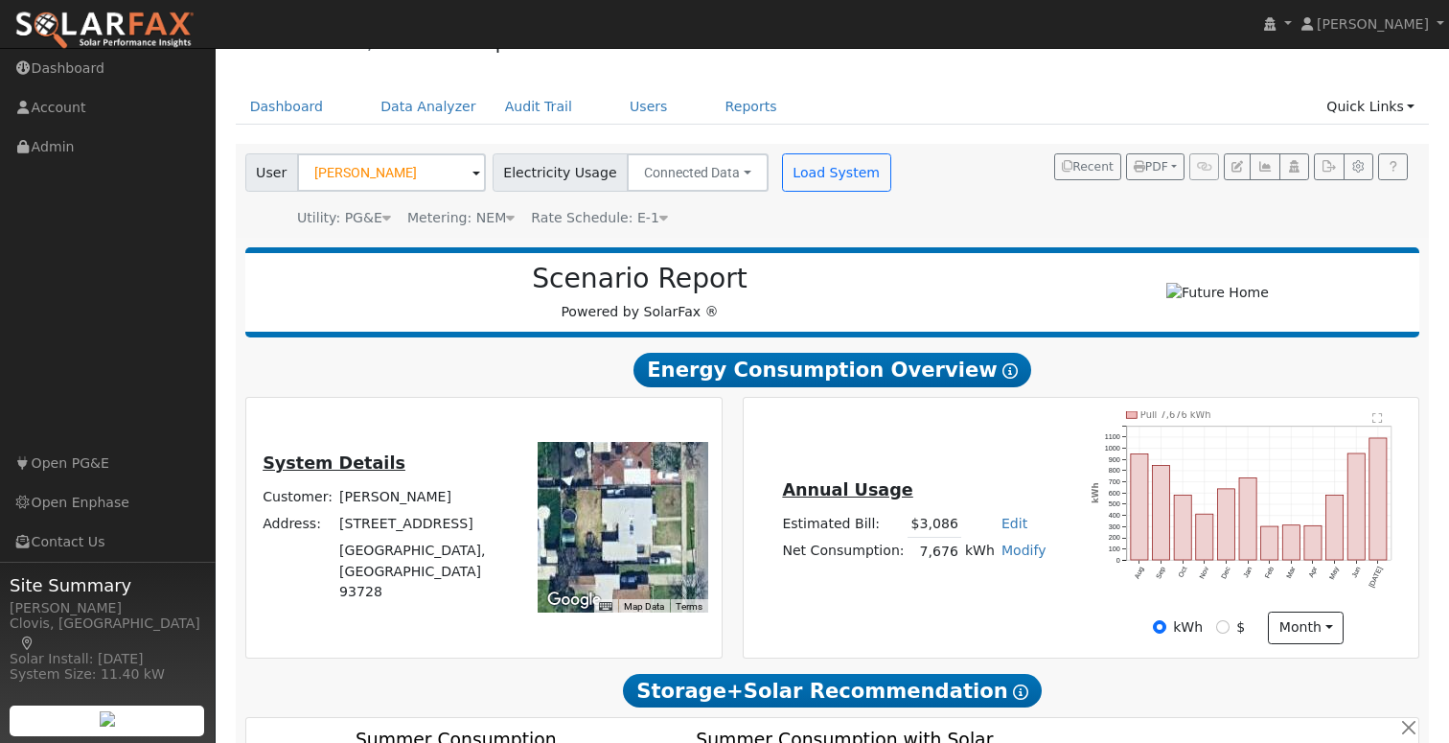
scroll to position [0, 0]
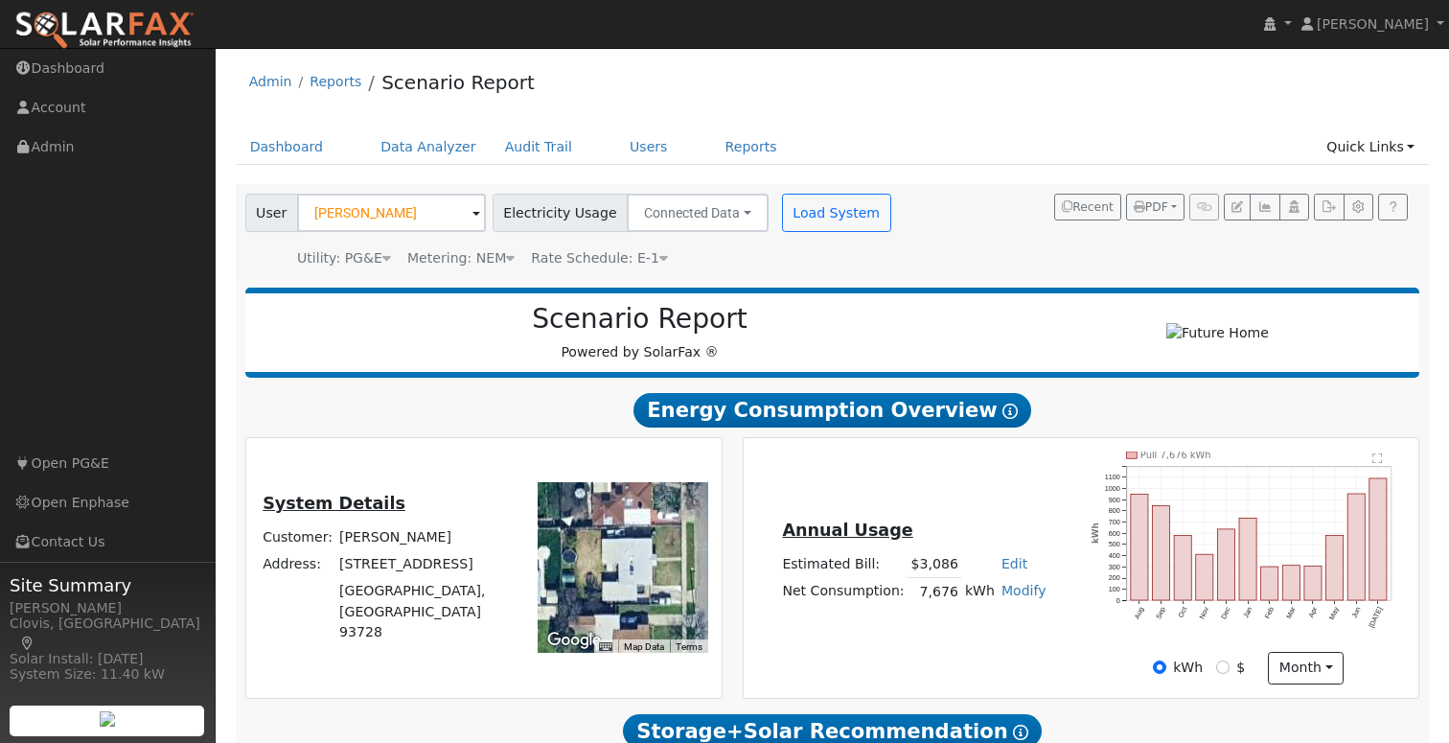
click at [648, 89] on div "Admin Reports Scenario Report" at bounding box center [833, 86] width 1194 height 58
click at [622, 149] on link "Users" at bounding box center [648, 146] width 67 height 35
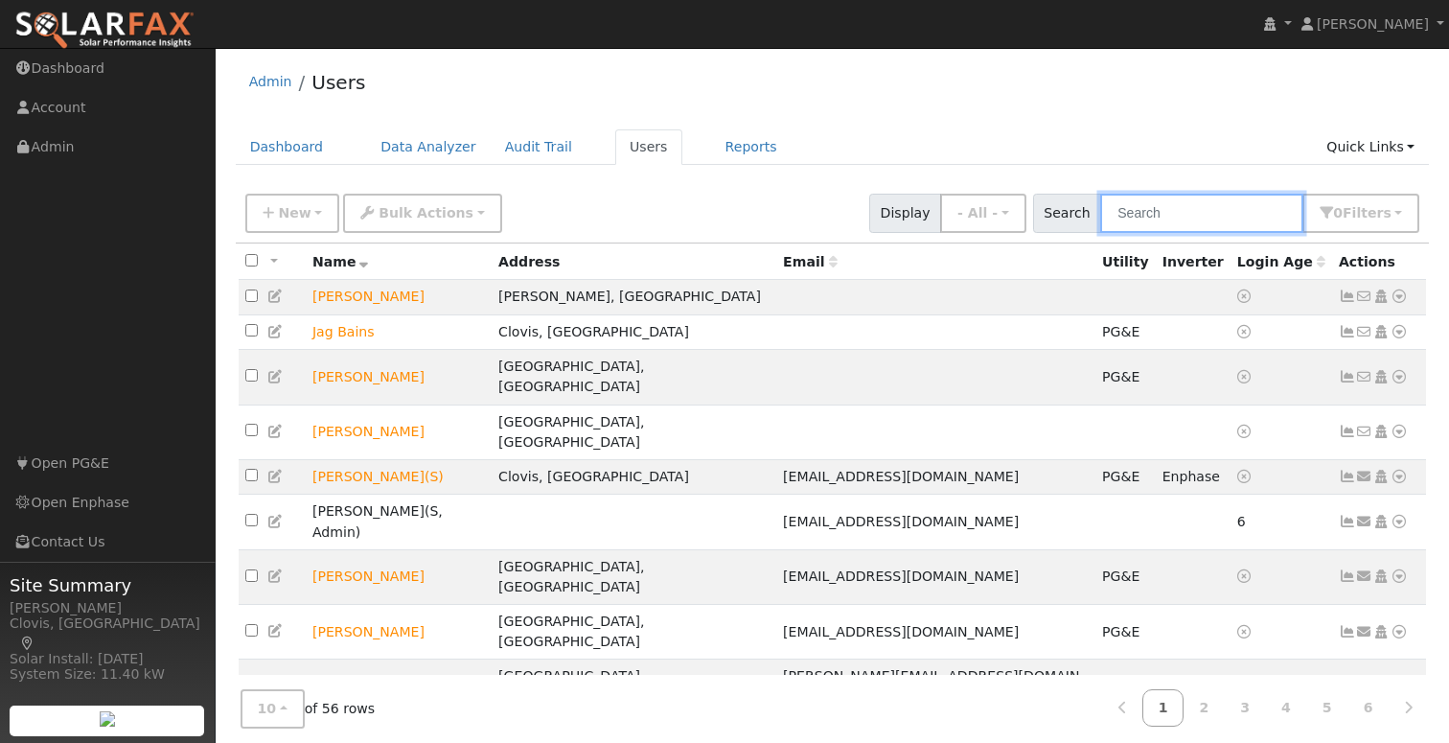
drag, startPoint x: 1212, startPoint y: 218, endPoint x: 1231, endPoint y: 218, distance: 19.2
click at [1213, 219] on input "text" at bounding box center [1201, 213] width 203 height 39
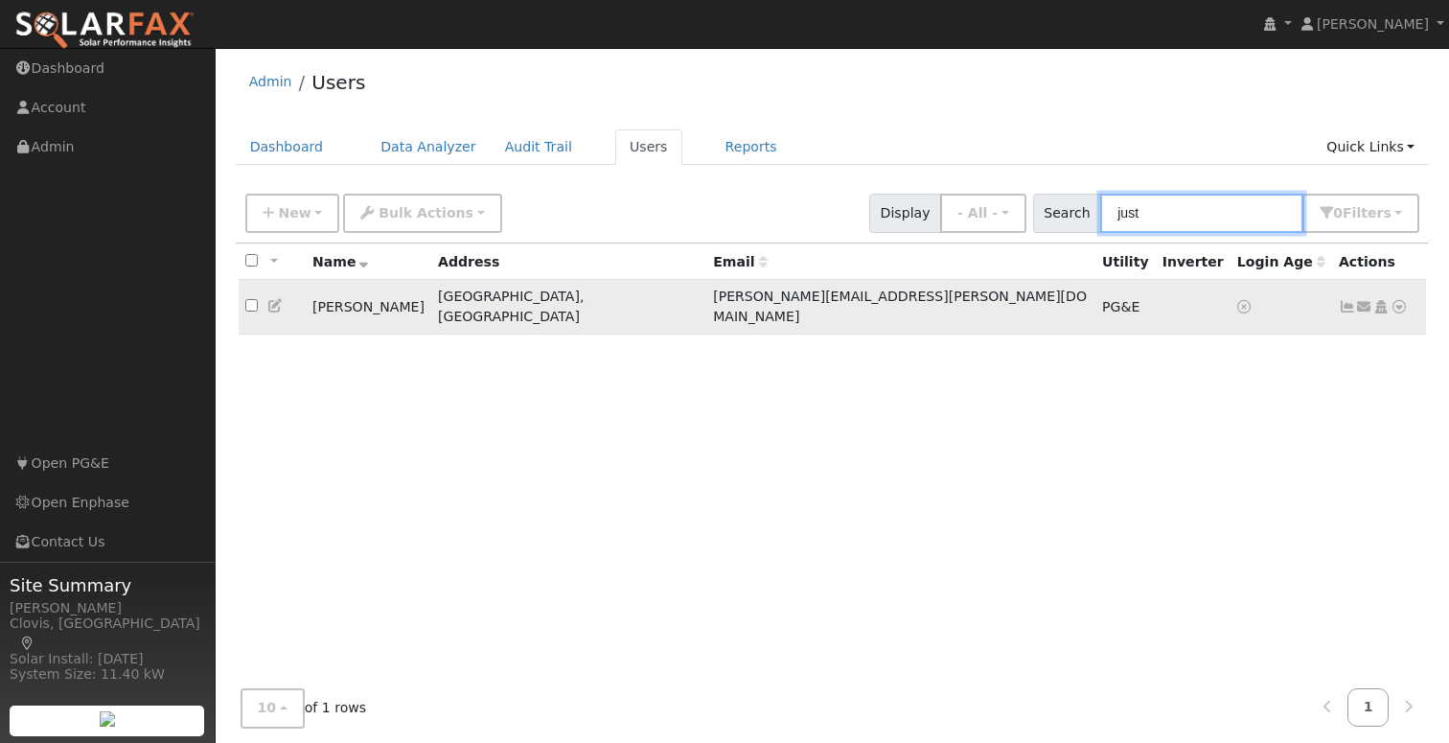
type input "just"
click at [357, 299] on td "Justin Foraker" at bounding box center [369, 307] width 126 height 55
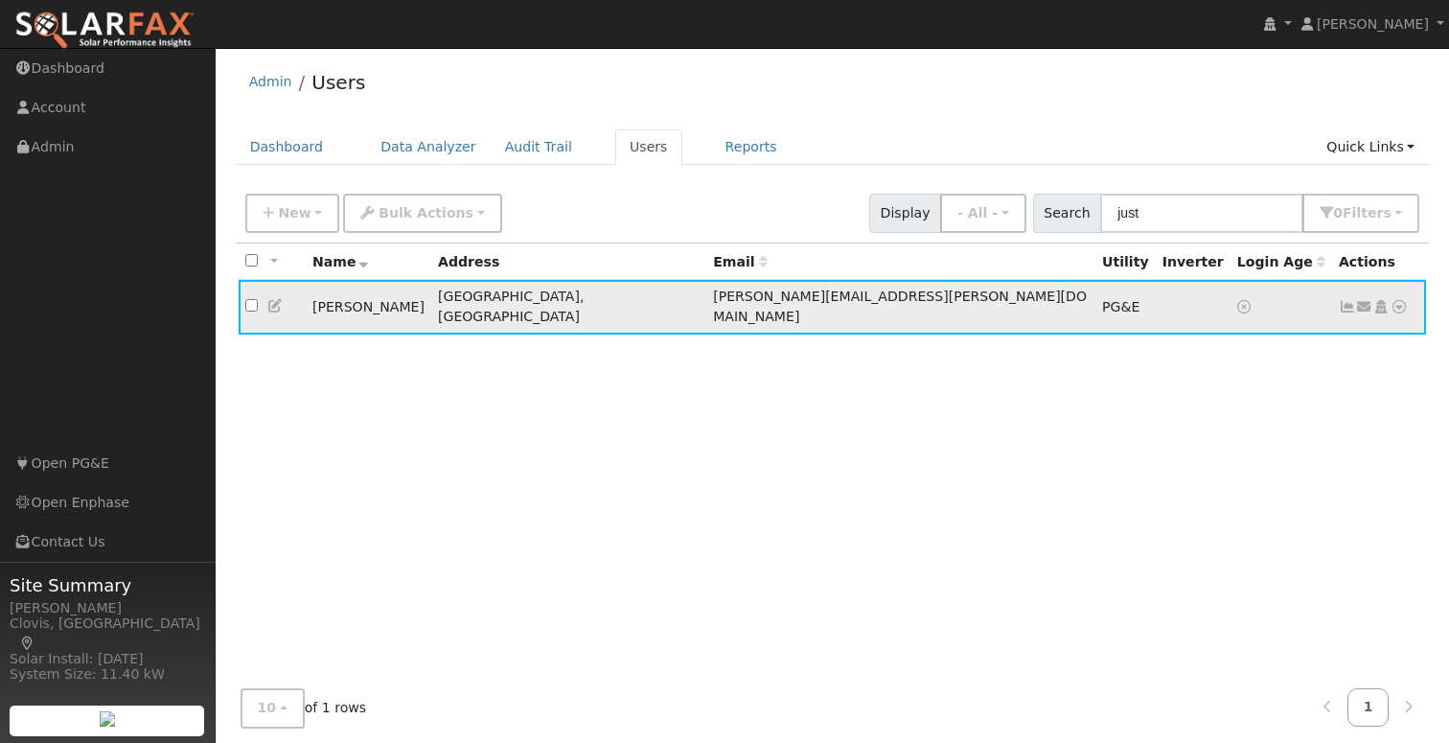
click at [347, 300] on td "Justin Foraker" at bounding box center [369, 307] width 126 height 55
click at [1399, 300] on icon at bounding box center [1398, 306] width 17 height 13
drag, startPoint x: 553, startPoint y: 414, endPoint x: 536, endPoint y: 415, distance: 17.3
click at [552, 414] on div "All None All on page None on page Name Address Email Utility Inverter Login Age…" at bounding box center [833, 466] width 1194 height 446
click at [273, 299] on icon at bounding box center [275, 305] width 17 height 13
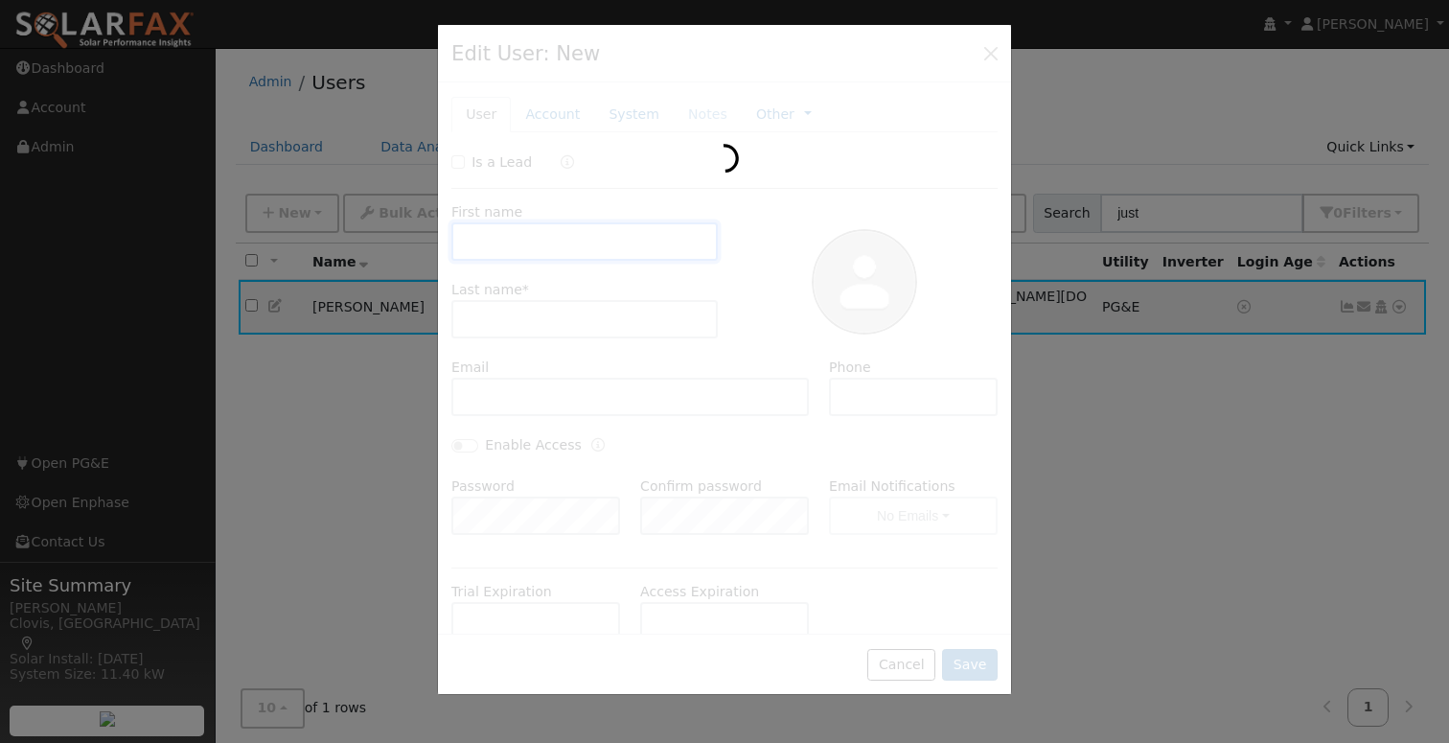
type input "Justin"
type input "Foraker"
type input "justin.foraker@yahoo.com"
type input "5594769248"
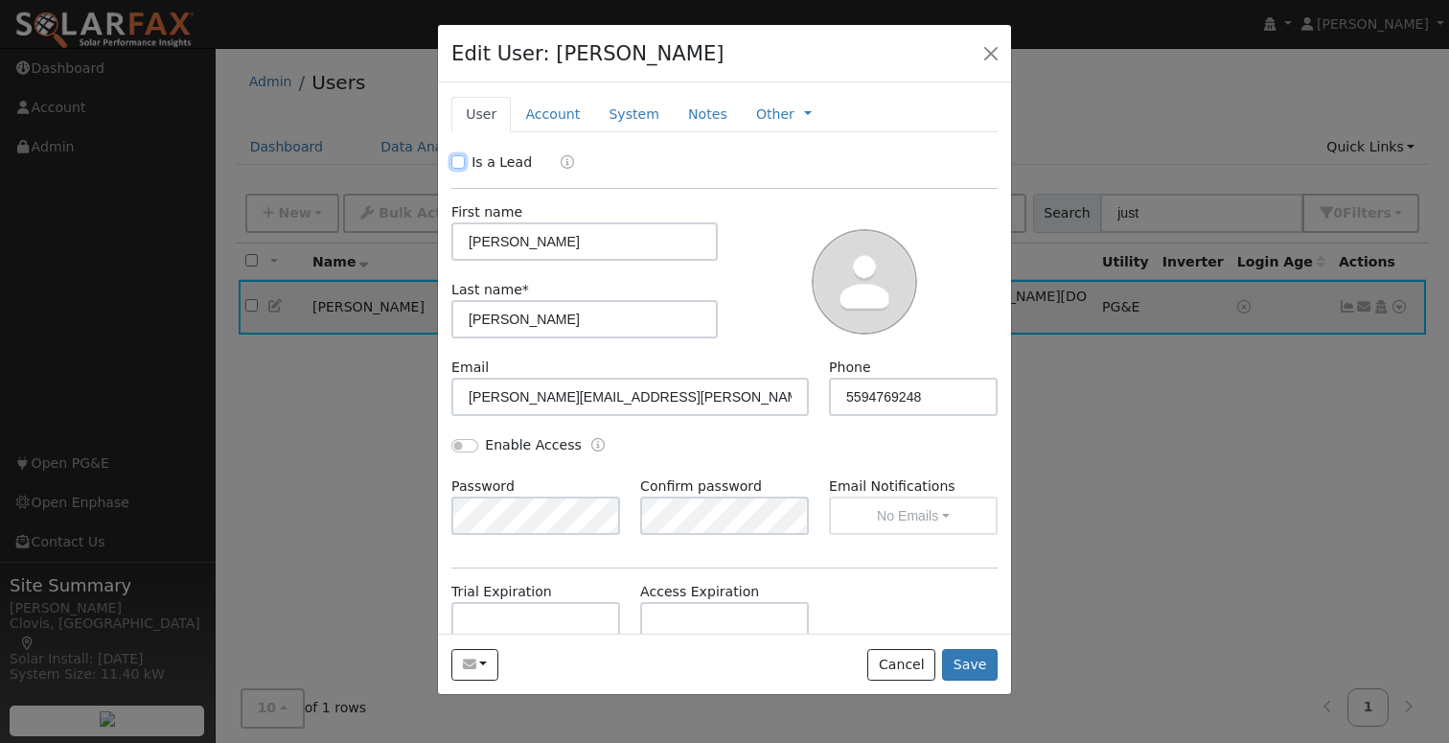
drag, startPoint x: 459, startPoint y: 161, endPoint x: 475, endPoint y: 169, distance: 18.0
click at [458, 161] on input "Is a Lead" at bounding box center [457, 161] width 13 height 13
checkbox input "true"
click at [976, 664] on button "Save" at bounding box center [970, 665] width 56 height 33
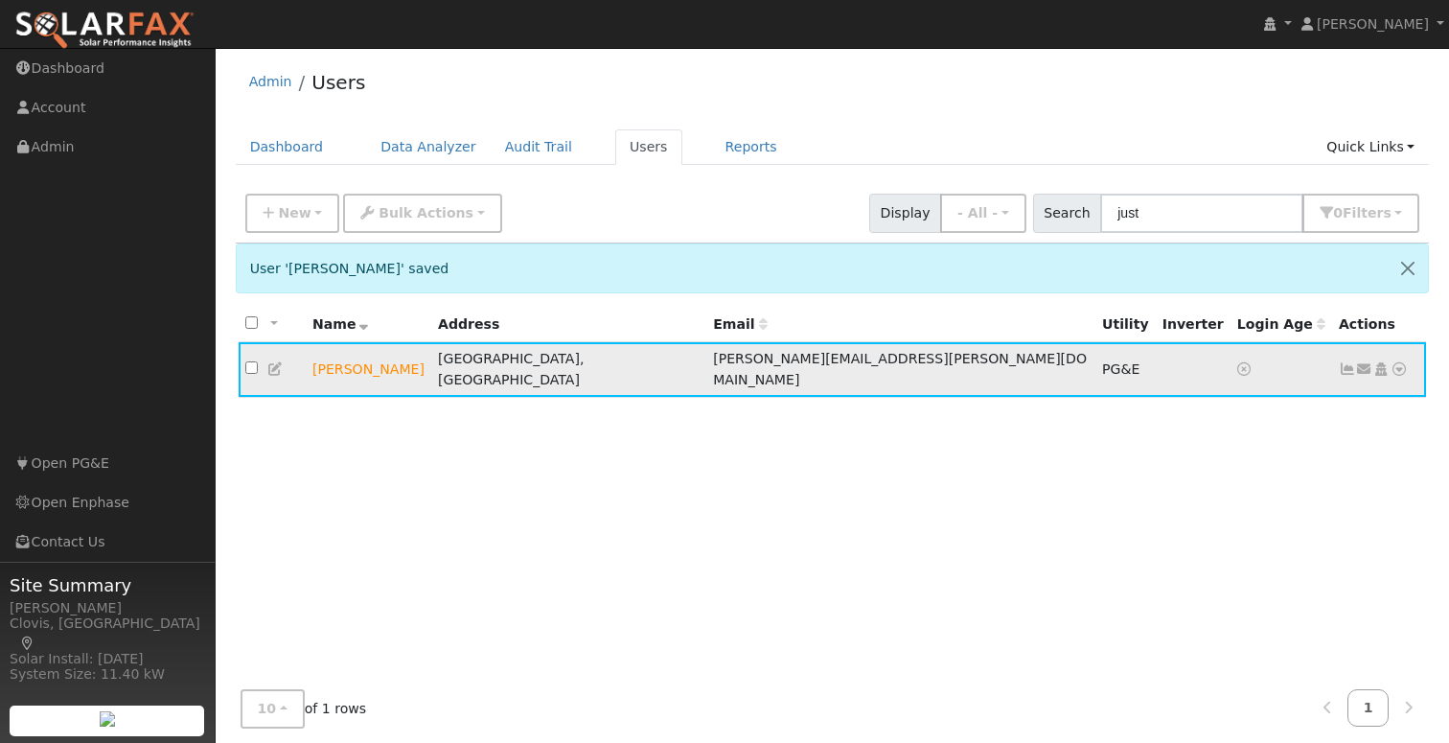
scroll to position [1, 0]
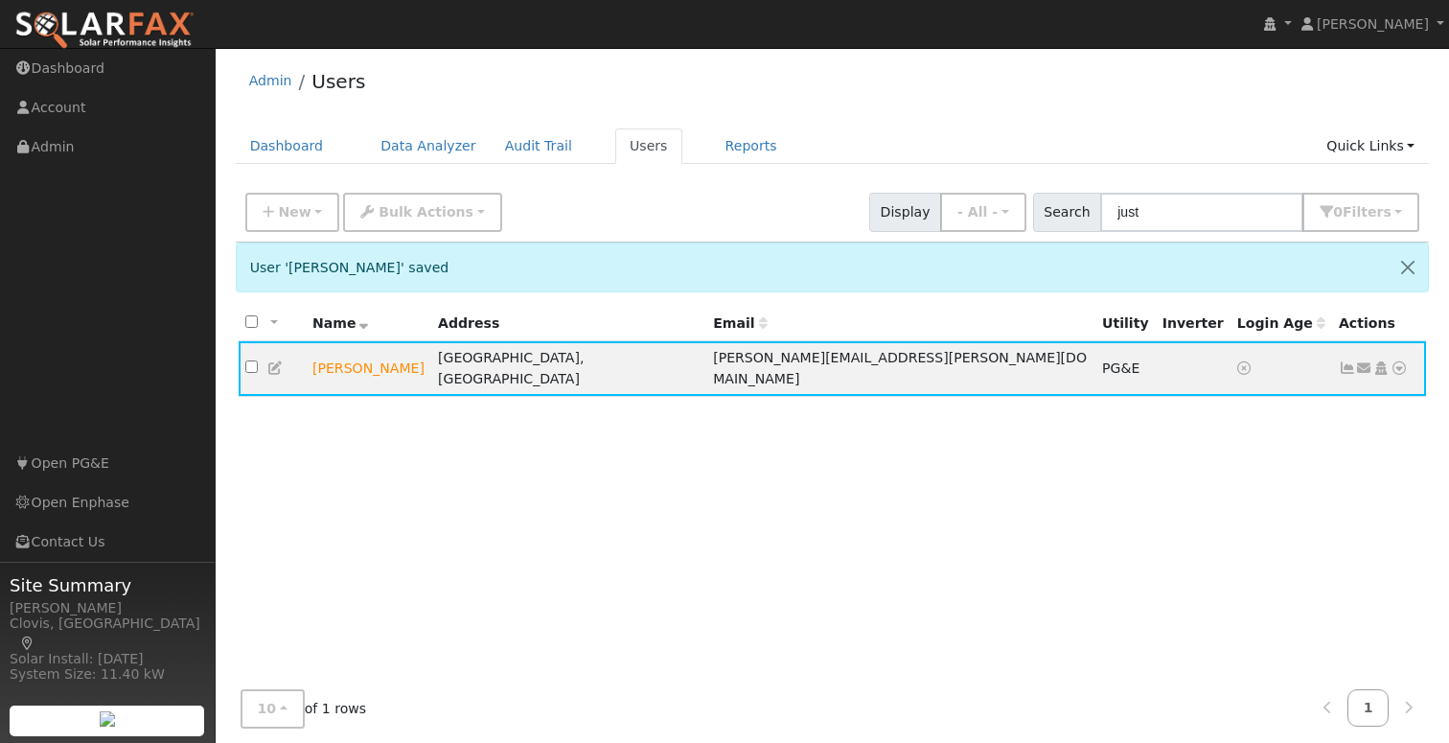
click at [273, 361] on icon at bounding box center [275, 367] width 17 height 13
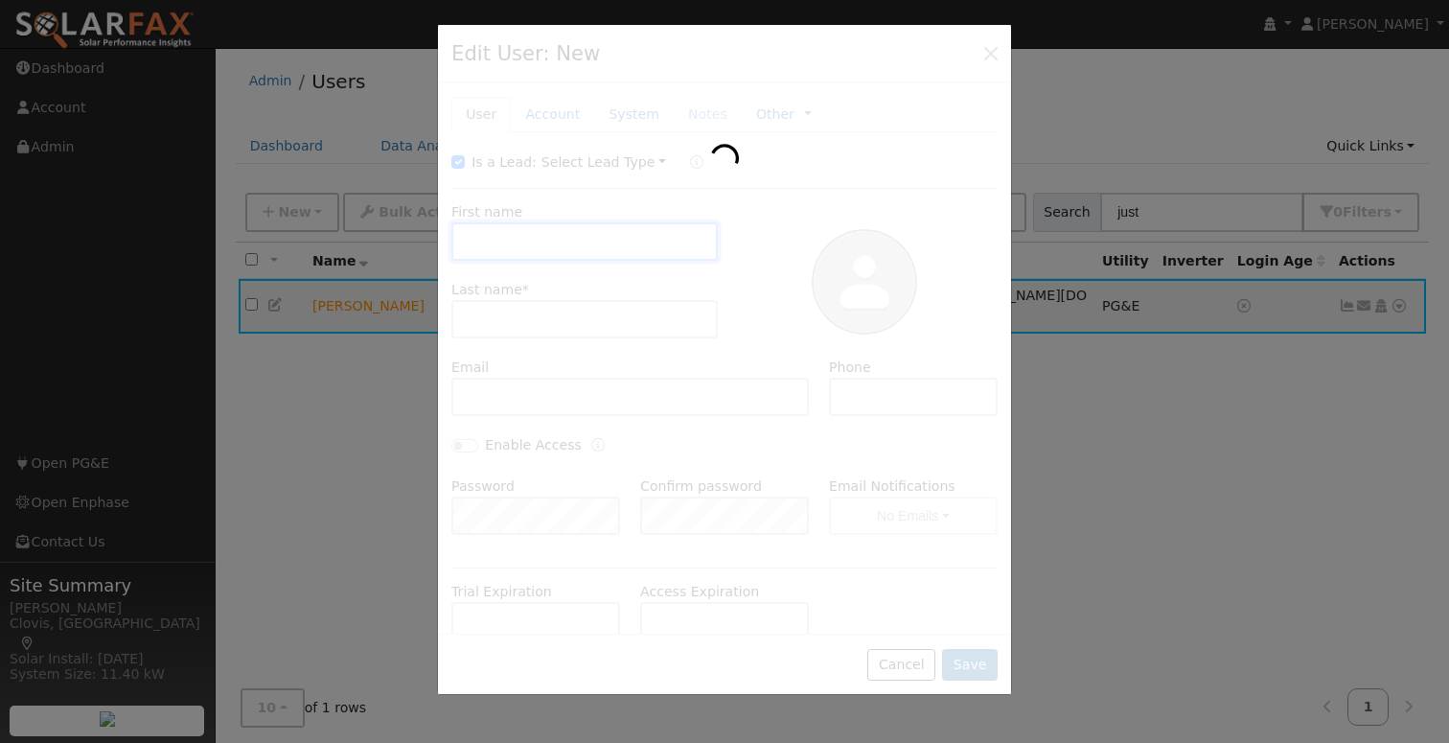
type input "Justin"
type input "Foraker"
type input "justin.foraker@yahoo.com"
type input "5594769248"
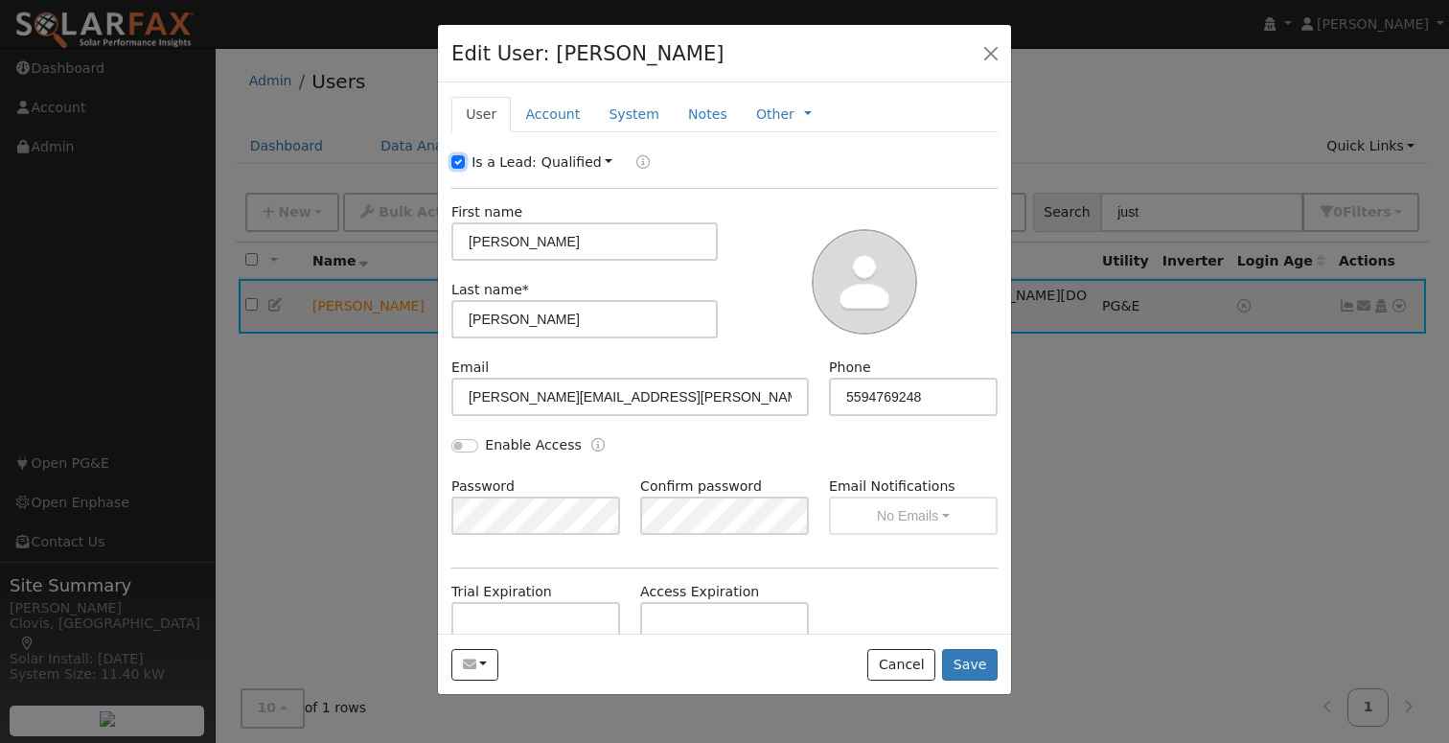
click at [457, 162] on input "Is a Lead:" at bounding box center [457, 161] width 13 height 13
click at [458, 163] on input "Is a Lead" at bounding box center [457, 161] width 13 height 13
checkbox input "true"
click at [975, 670] on button "Save" at bounding box center [970, 665] width 56 height 33
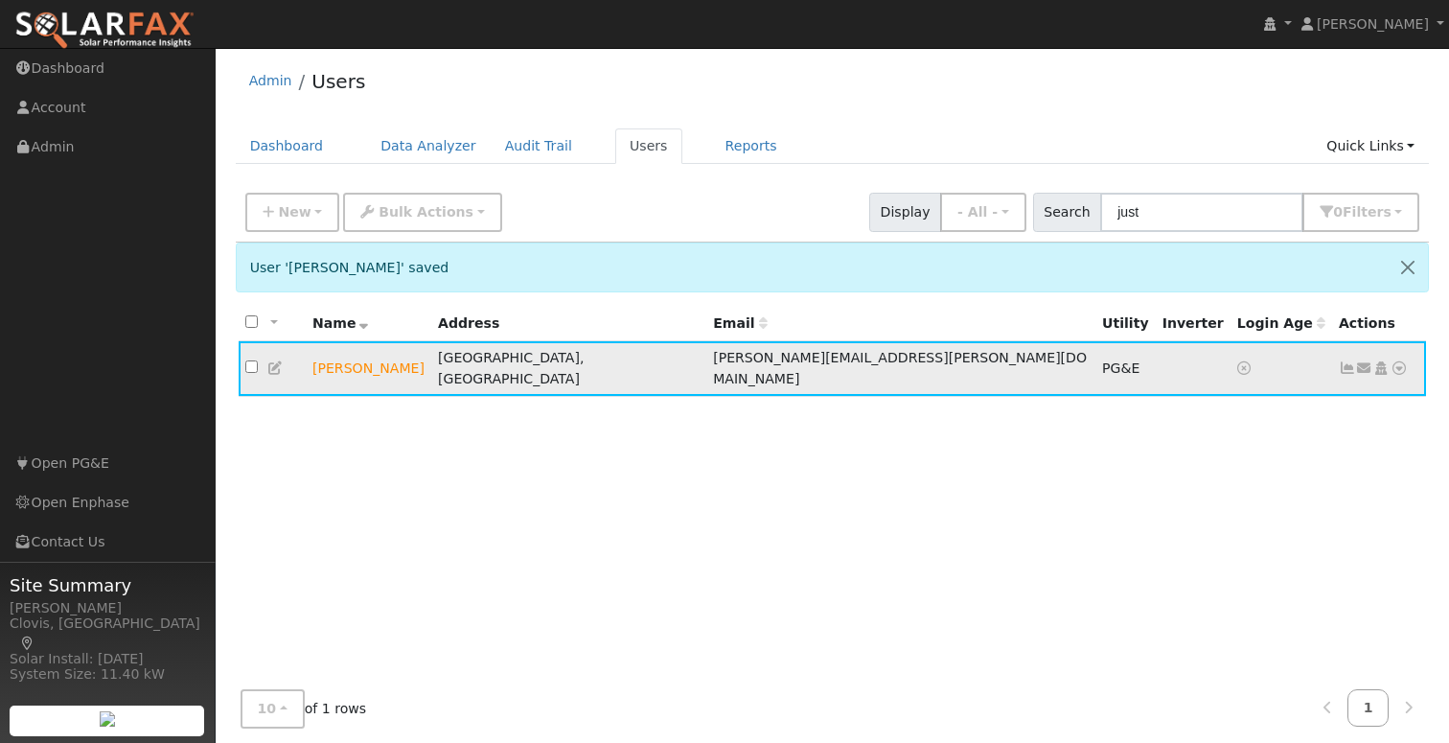
click at [357, 363] on td "Justin Foraker" at bounding box center [369, 368] width 126 height 55
click at [629, 150] on link "Users" at bounding box center [648, 145] width 67 height 35
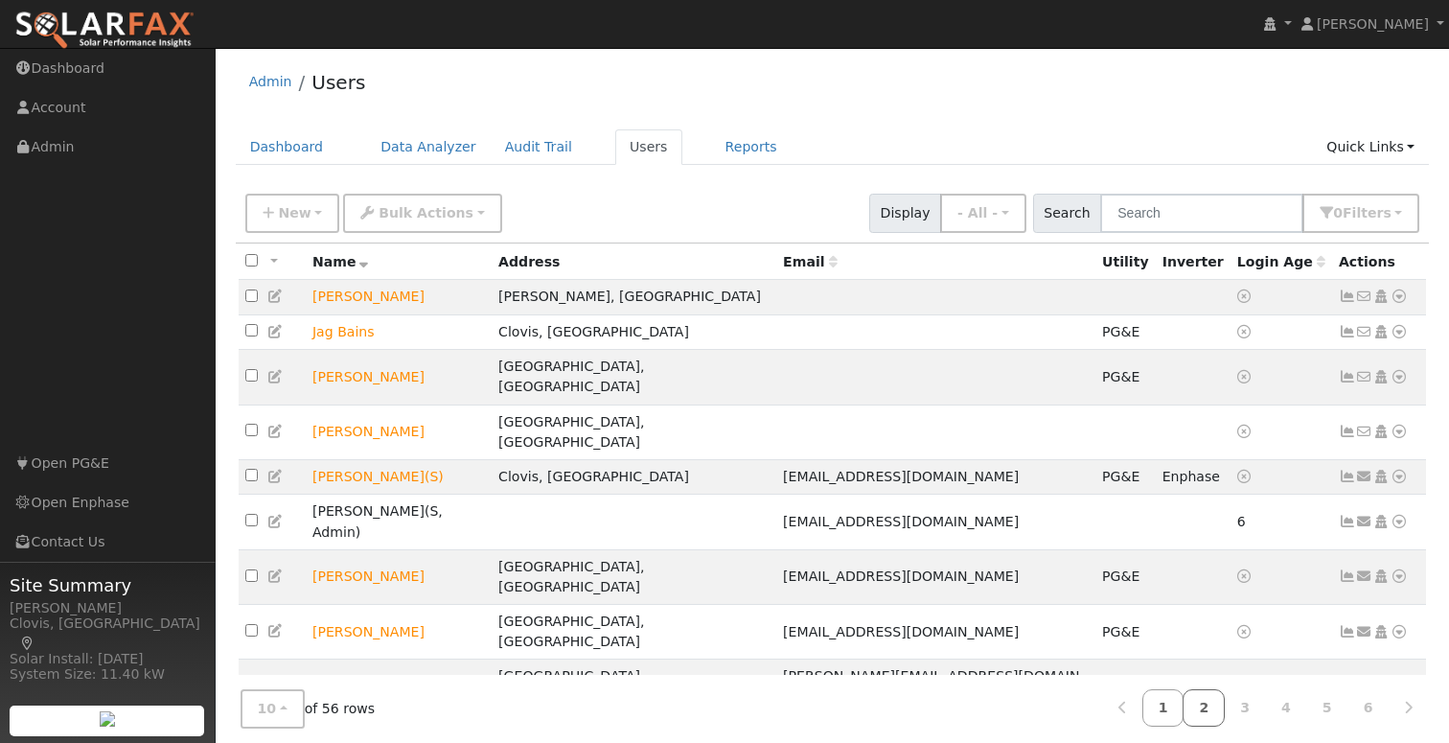
click at [1208, 710] on link "2" at bounding box center [1203, 707] width 42 height 37
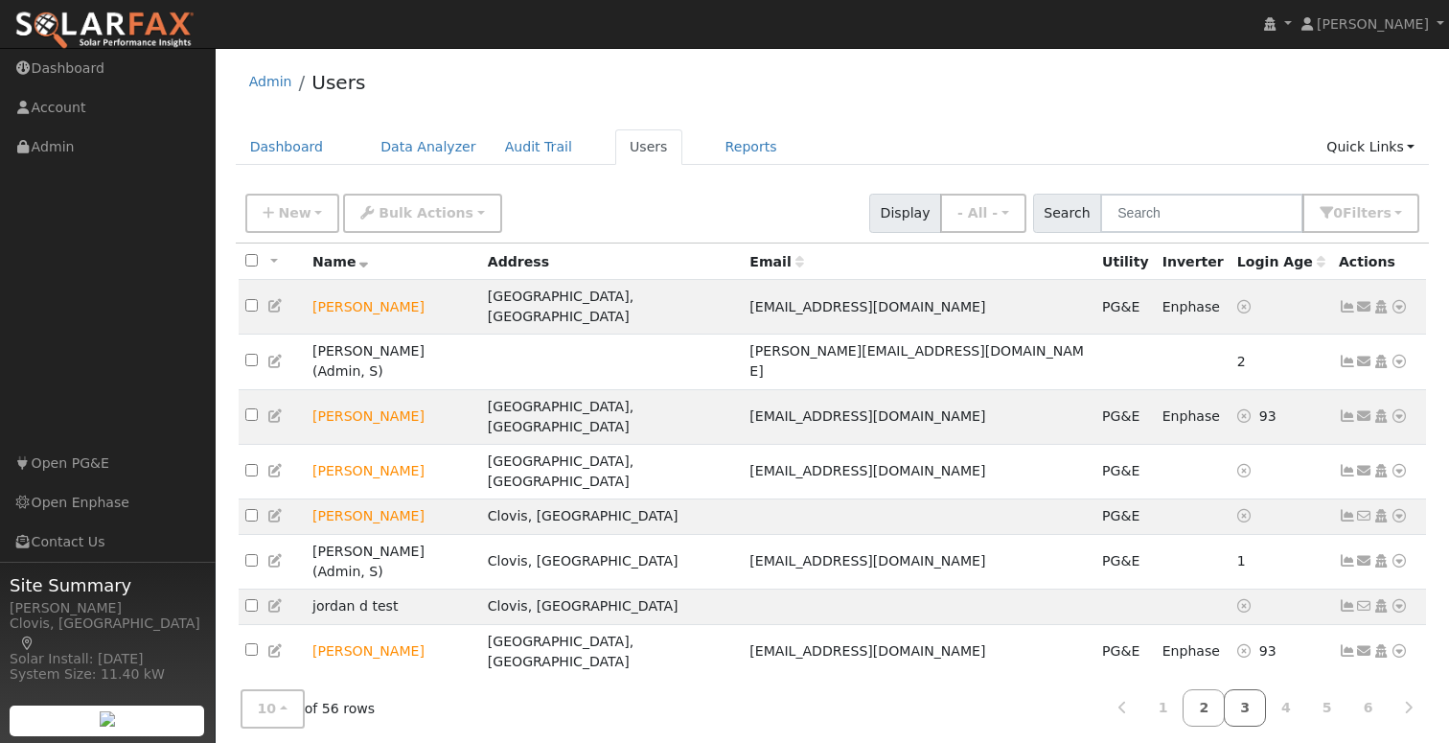
click at [1251, 703] on link "3" at bounding box center [1245, 707] width 42 height 37
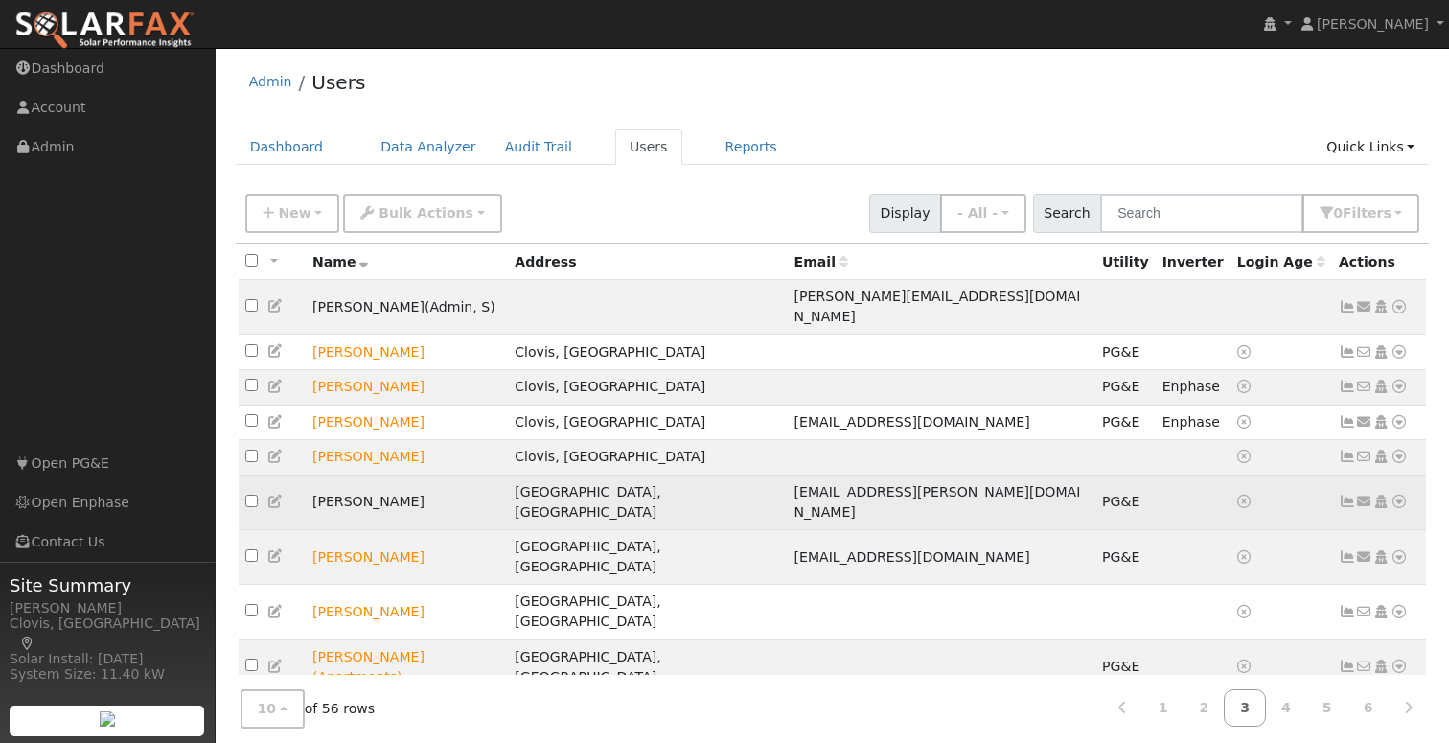
click at [272, 494] on icon at bounding box center [275, 500] width 17 height 13
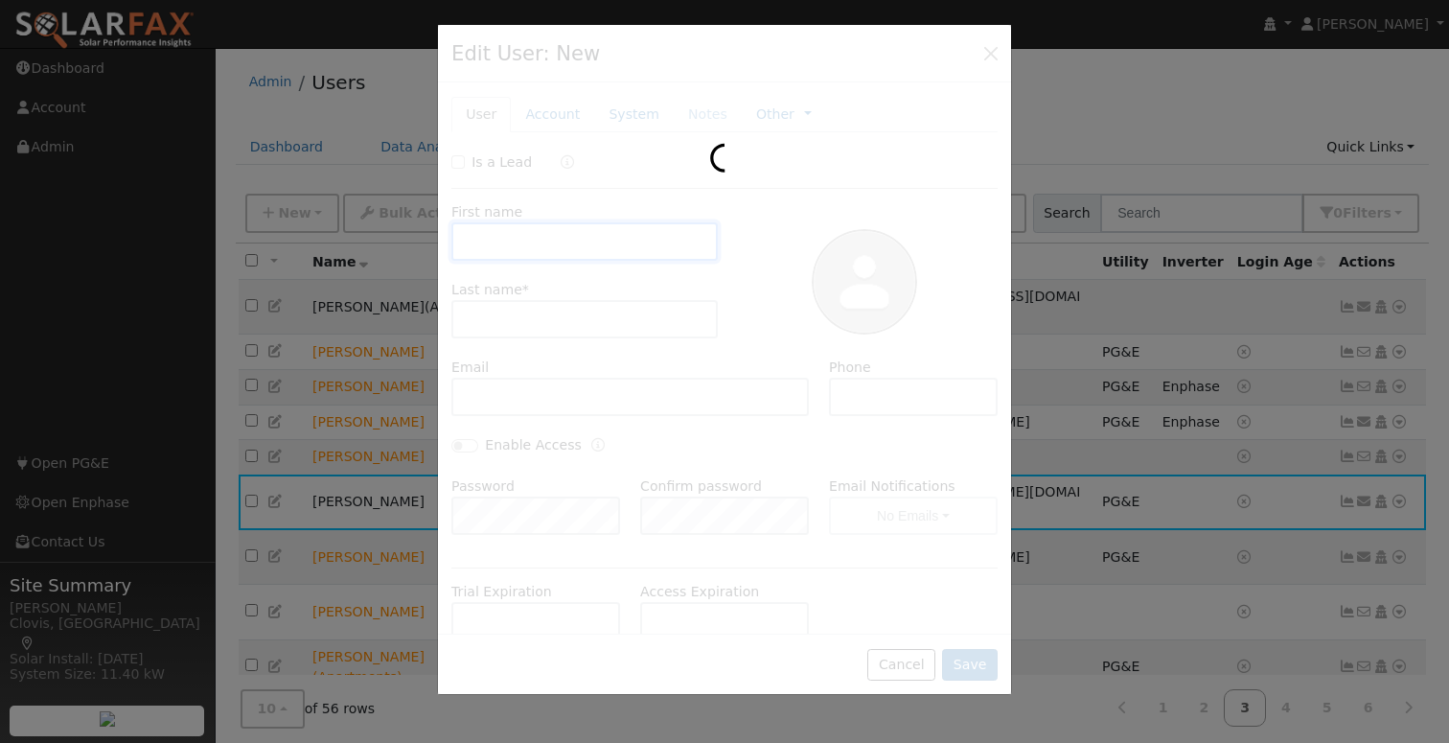
type input "Kathy"
type input "Lee"
type input "music.lee@yahoo.com"
type input "(559) 696-9642"
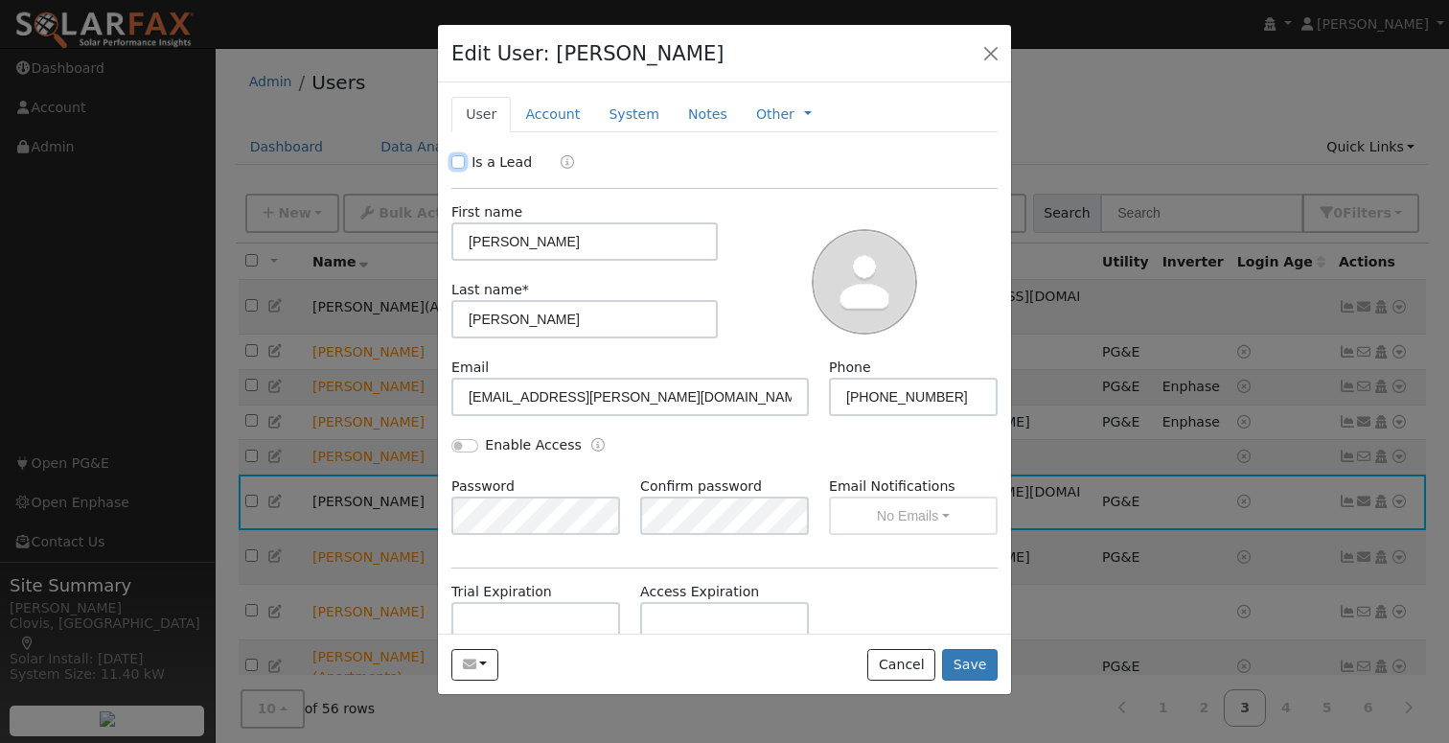
click at [461, 162] on input "Is a Lead" at bounding box center [457, 161] width 13 height 13
click at [989, 674] on button "Save" at bounding box center [970, 665] width 56 height 33
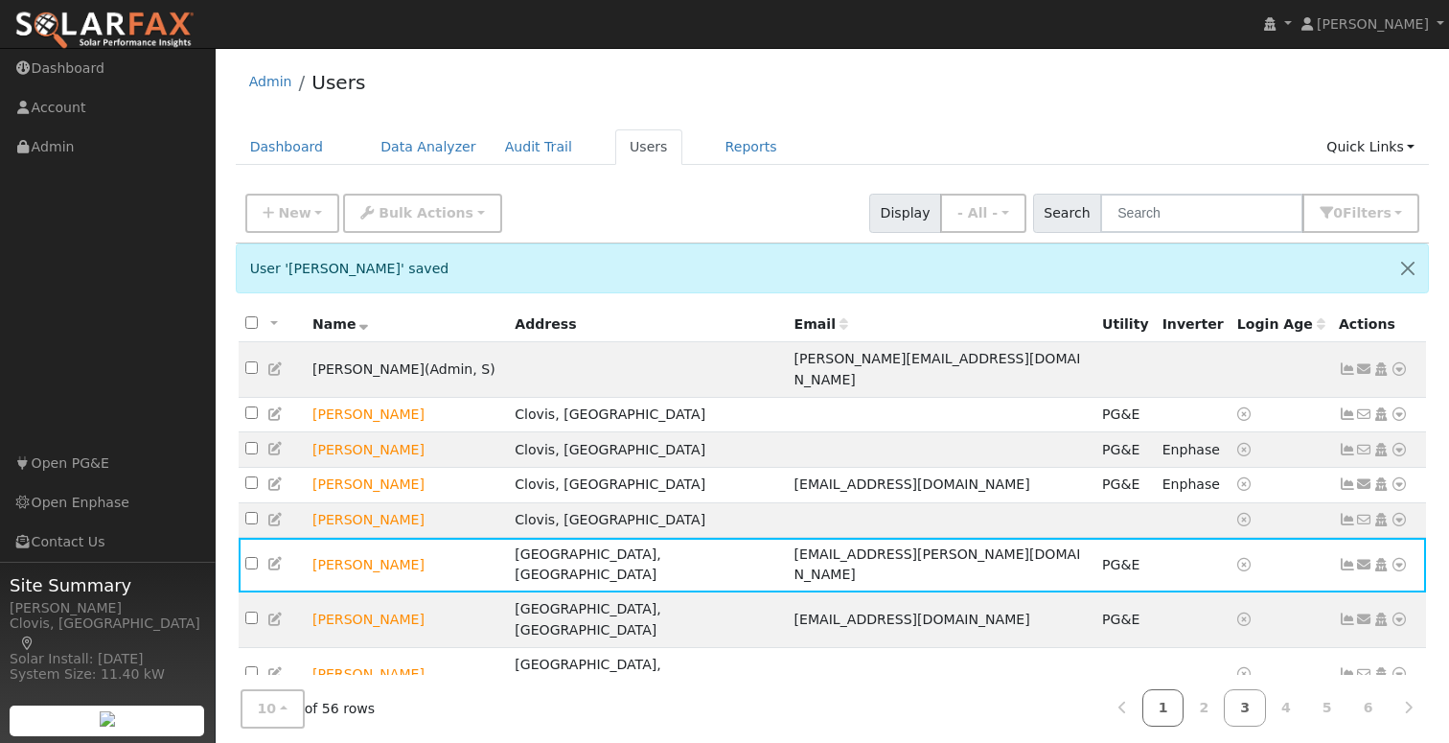
drag, startPoint x: 1171, startPoint y: 712, endPoint x: 1160, endPoint y: 708, distance: 11.2
click at [1171, 712] on link "1" at bounding box center [1163, 707] width 42 height 37
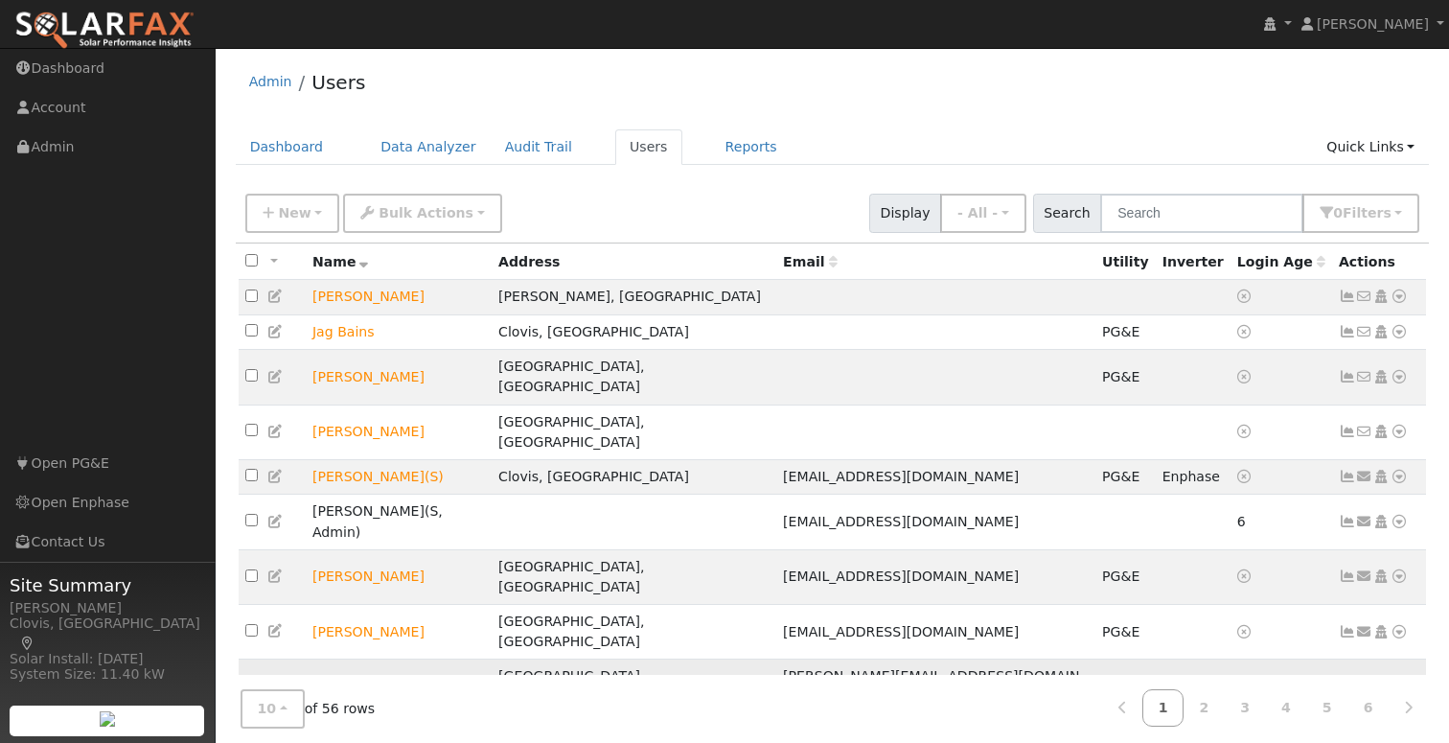
click at [277, 679] on icon at bounding box center [275, 685] width 17 height 13
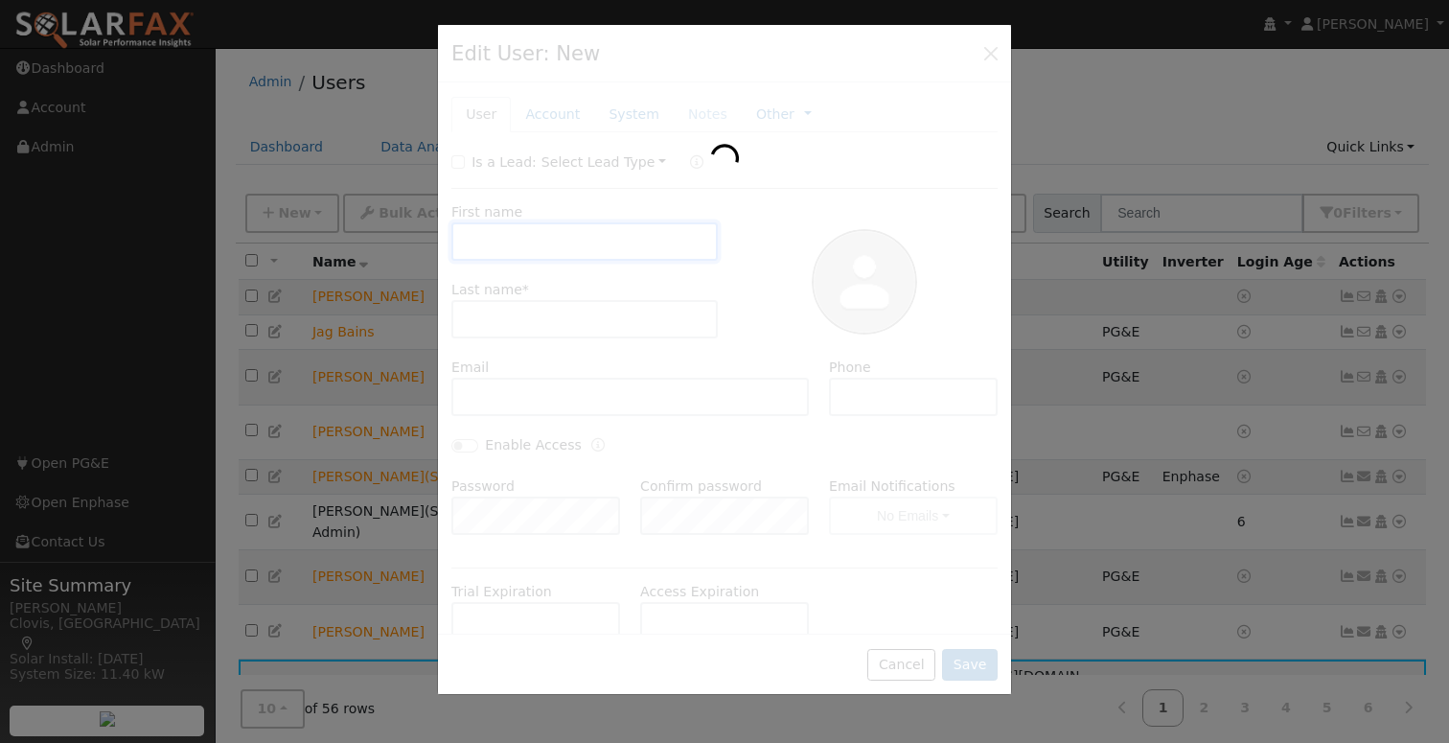
checkbox input "false"
type input "Chad"
type input "Chooljian"
type input "[PERSON_NAME][EMAIL_ADDRESS][DOMAIN_NAME]"
type input "559-281-8970"
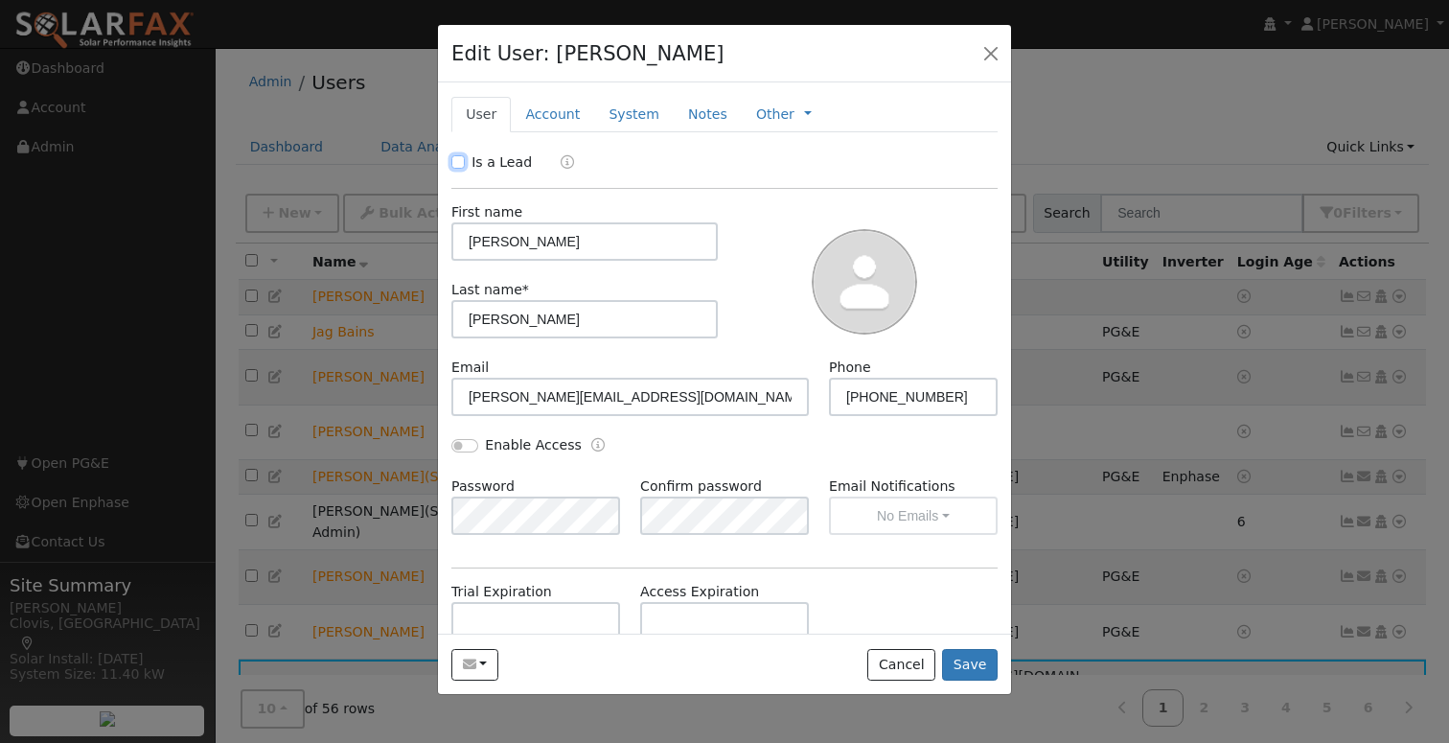
drag, startPoint x: 459, startPoint y: 163, endPoint x: 635, endPoint y: 245, distance: 194.6
click at [462, 163] on input "Is a Lead" at bounding box center [457, 161] width 13 height 13
checkbox input "true"
click at [960, 667] on button "Save" at bounding box center [970, 665] width 56 height 33
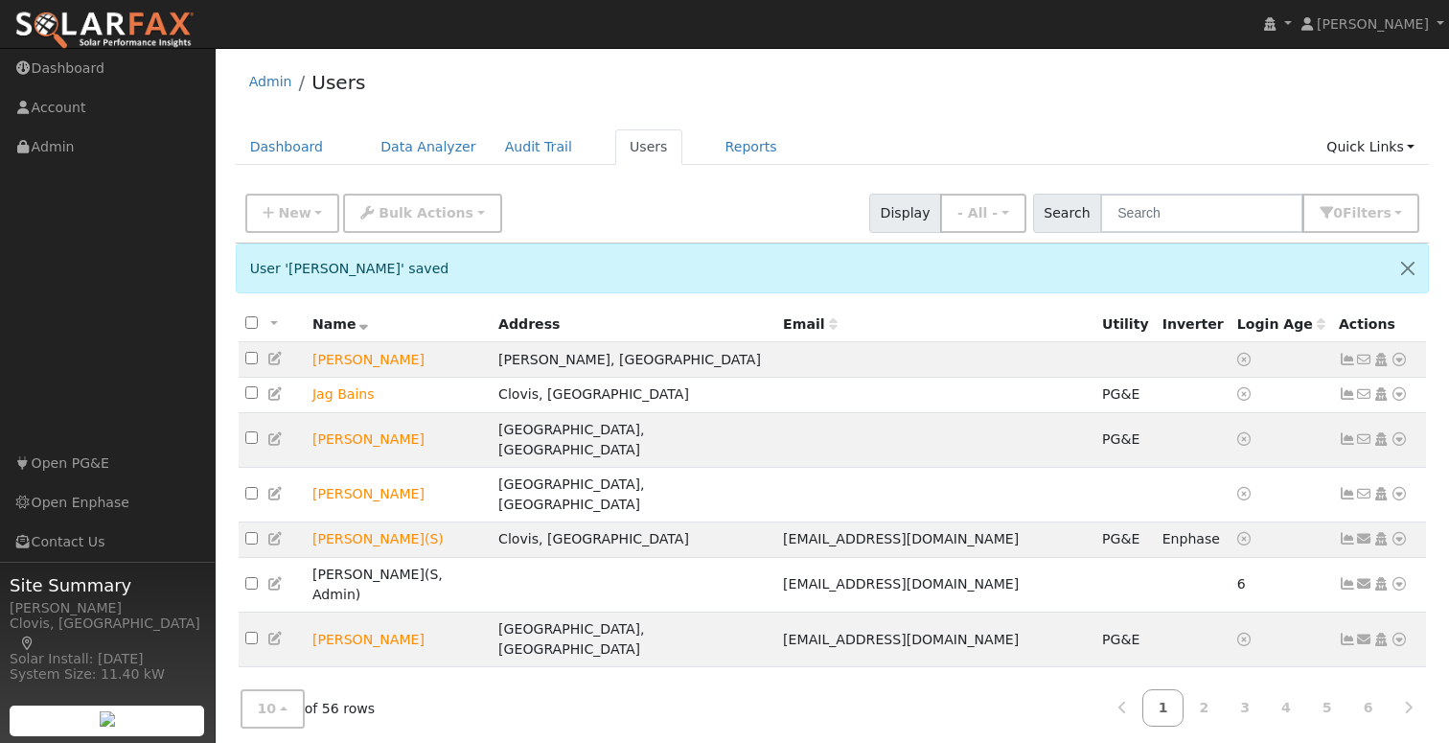
drag, startPoint x: 1130, startPoint y: 154, endPoint x: 1138, endPoint y: 159, distance: 9.9
click at [1135, 156] on ul "Dashboard Data Analyzer Audit Trail Users Reports Quick Links Quick Add Quick C…" at bounding box center [833, 146] width 1194 height 35
click at [1181, 217] on input "text" at bounding box center [1201, 213] width 203 height 39
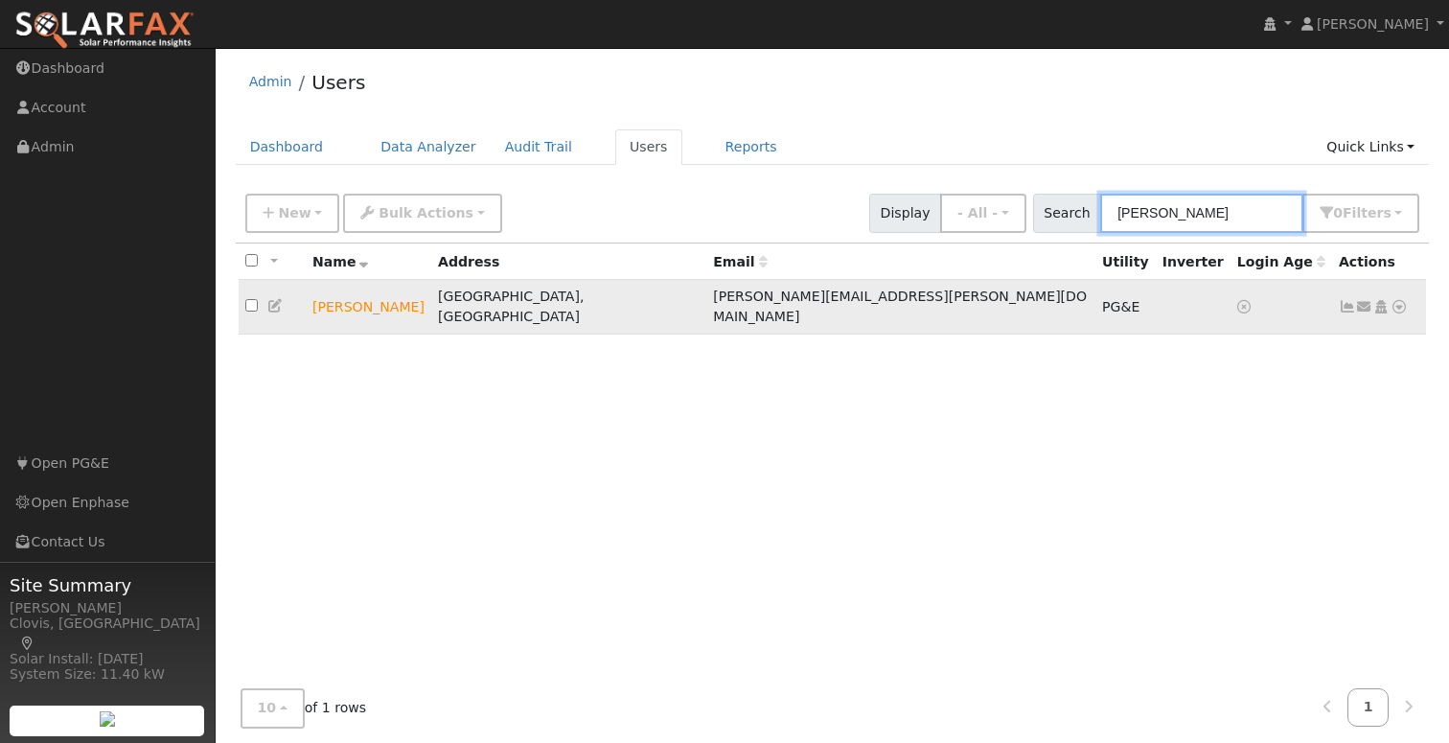
type input "justin"
click at [1395, 300] on icon at bounding box center [1398, 306] width 17 height 13
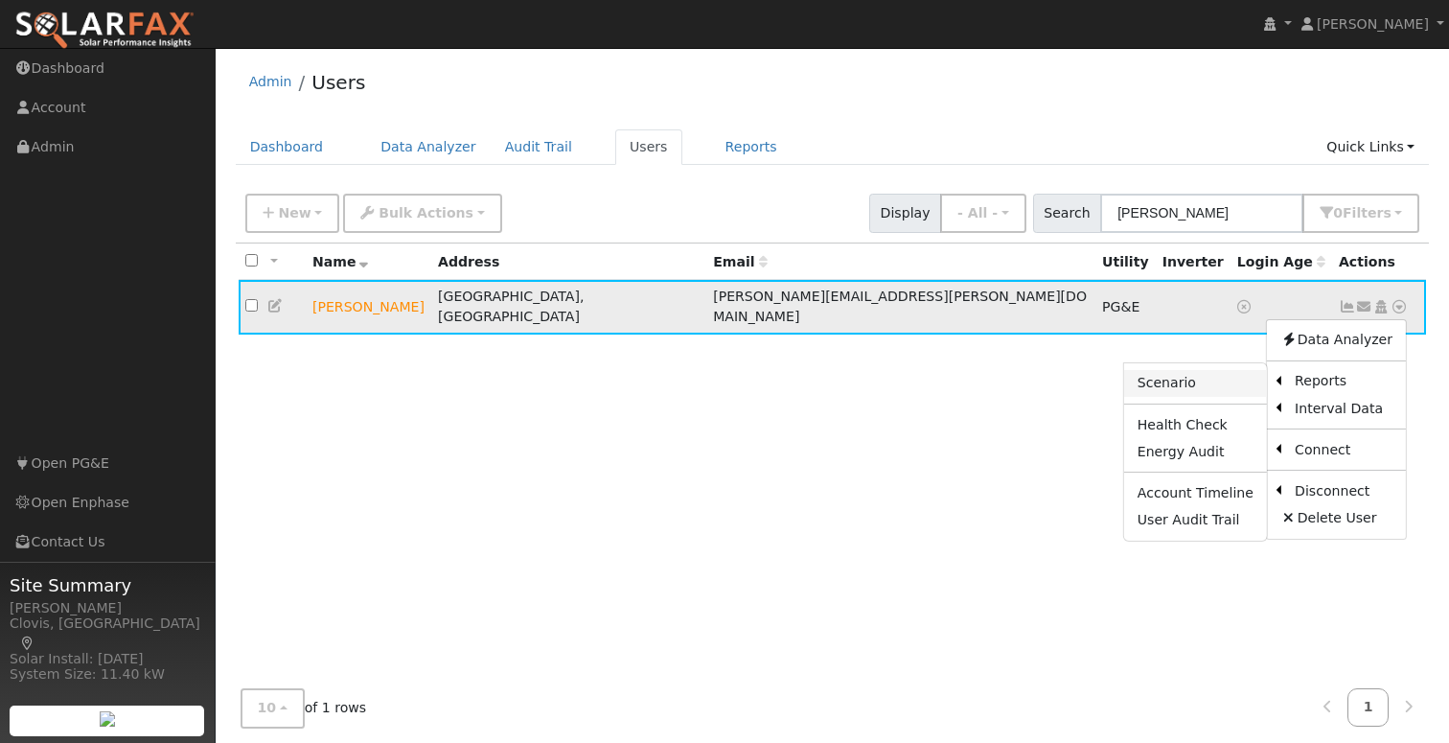
click at [1229, 376] on link "Scenario" at bounding box center [1195, 383] width 143 height 27
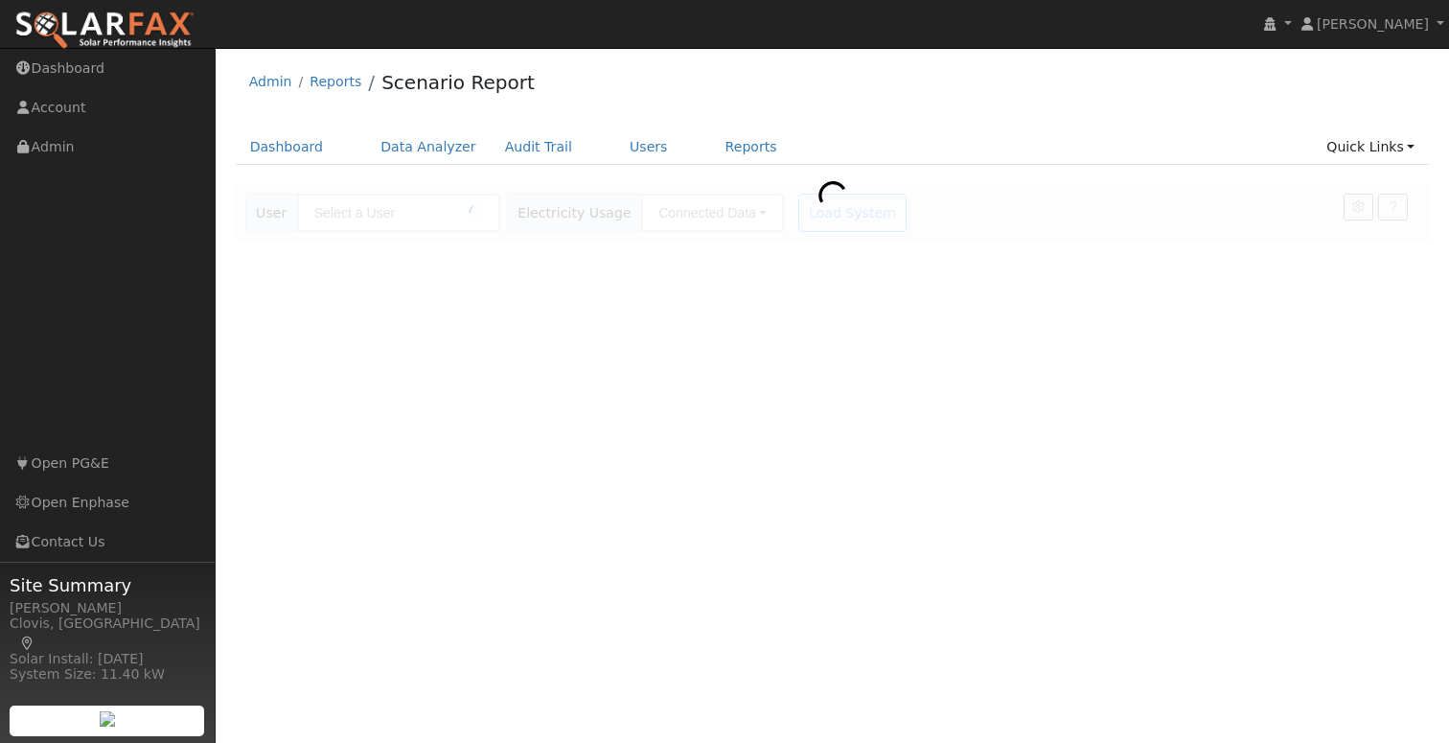
type input "[PERSON_NAME]"
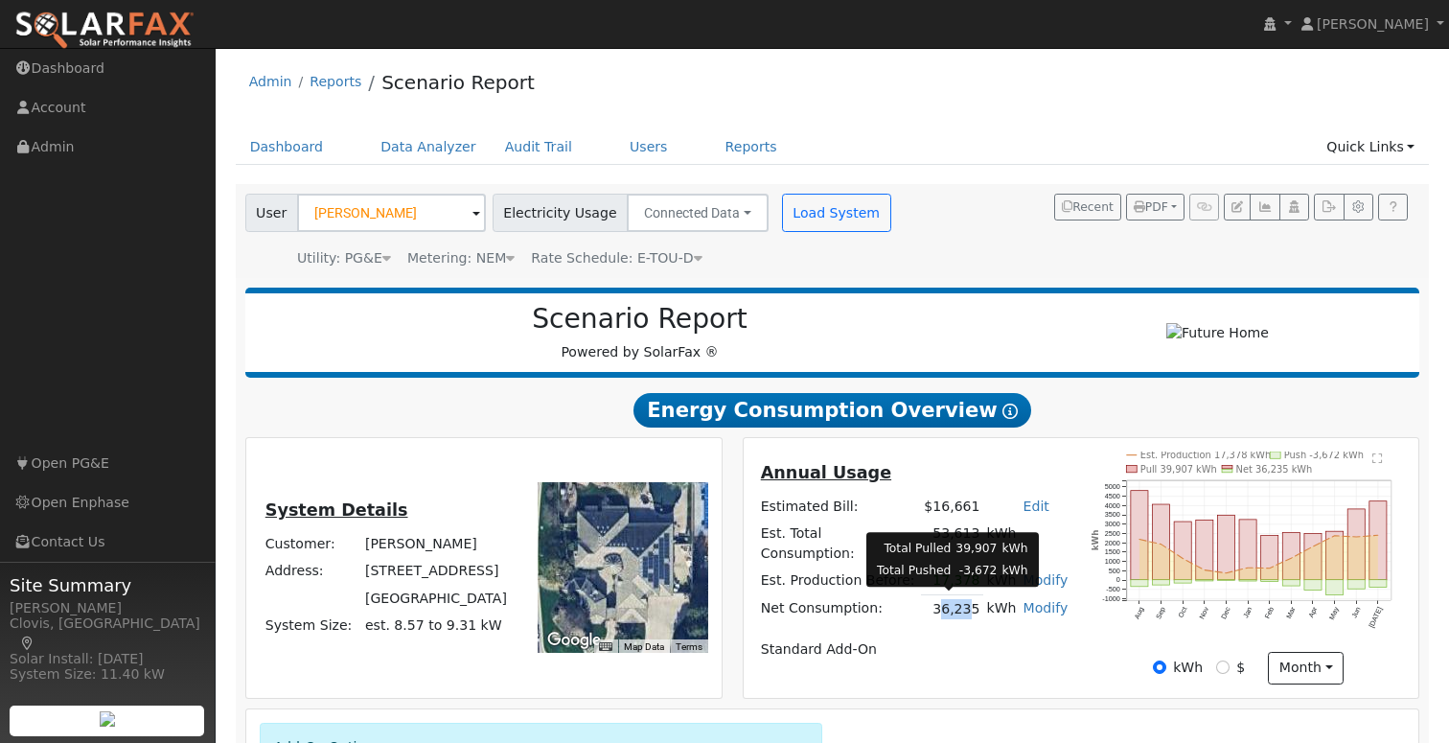
drag, startPoint x: 934, startPoint y: 610, endPoint x: 963, endPoint y: 605, distance: 29.3
click at [963, 605] on td "36,235" at bounding box center [952, 609] width 62 height 28
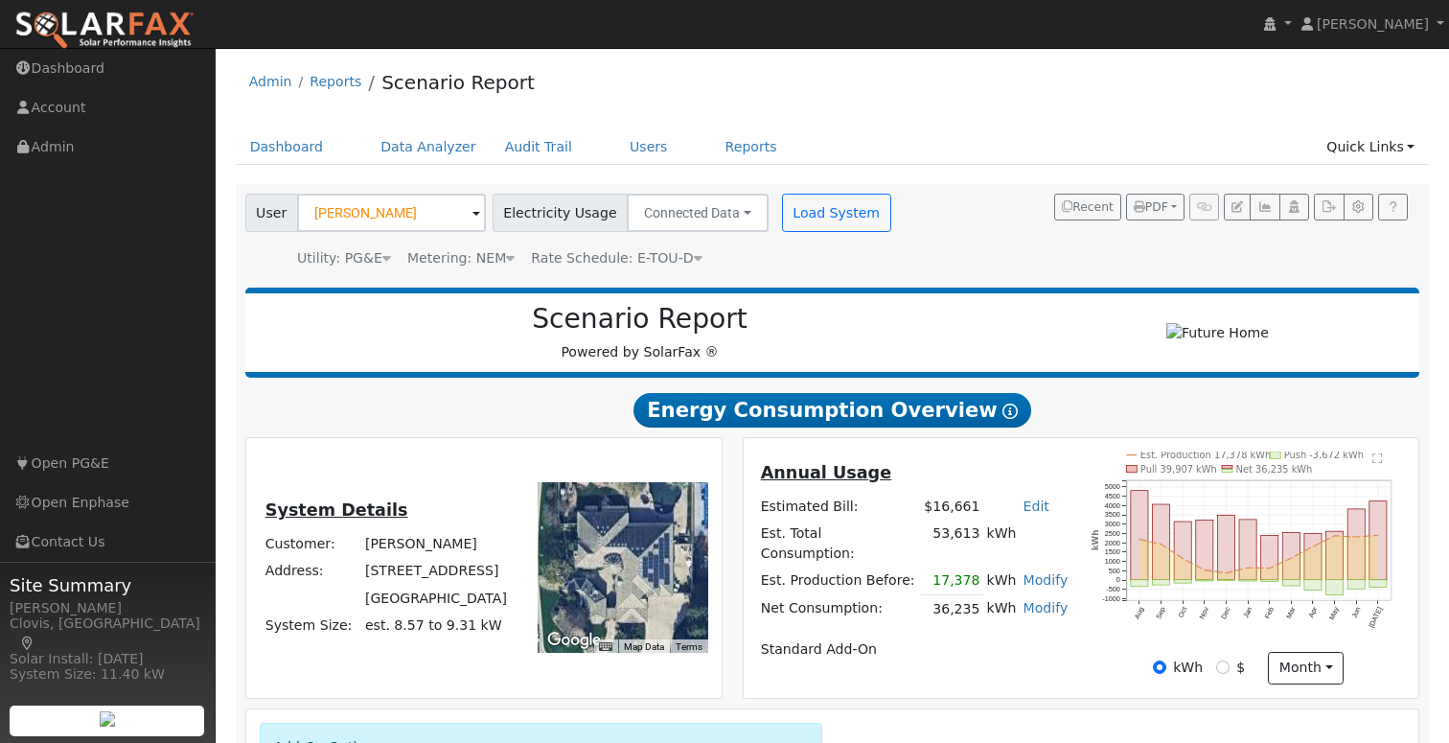
drag, startPoint x: 993, startPoint y: 645, endPoint x: 980, endPoint y: 635, distance: 15.7
click at [993, 645] on td "Standard Add-On" at bounding box center [914, 648] width 314 height 27
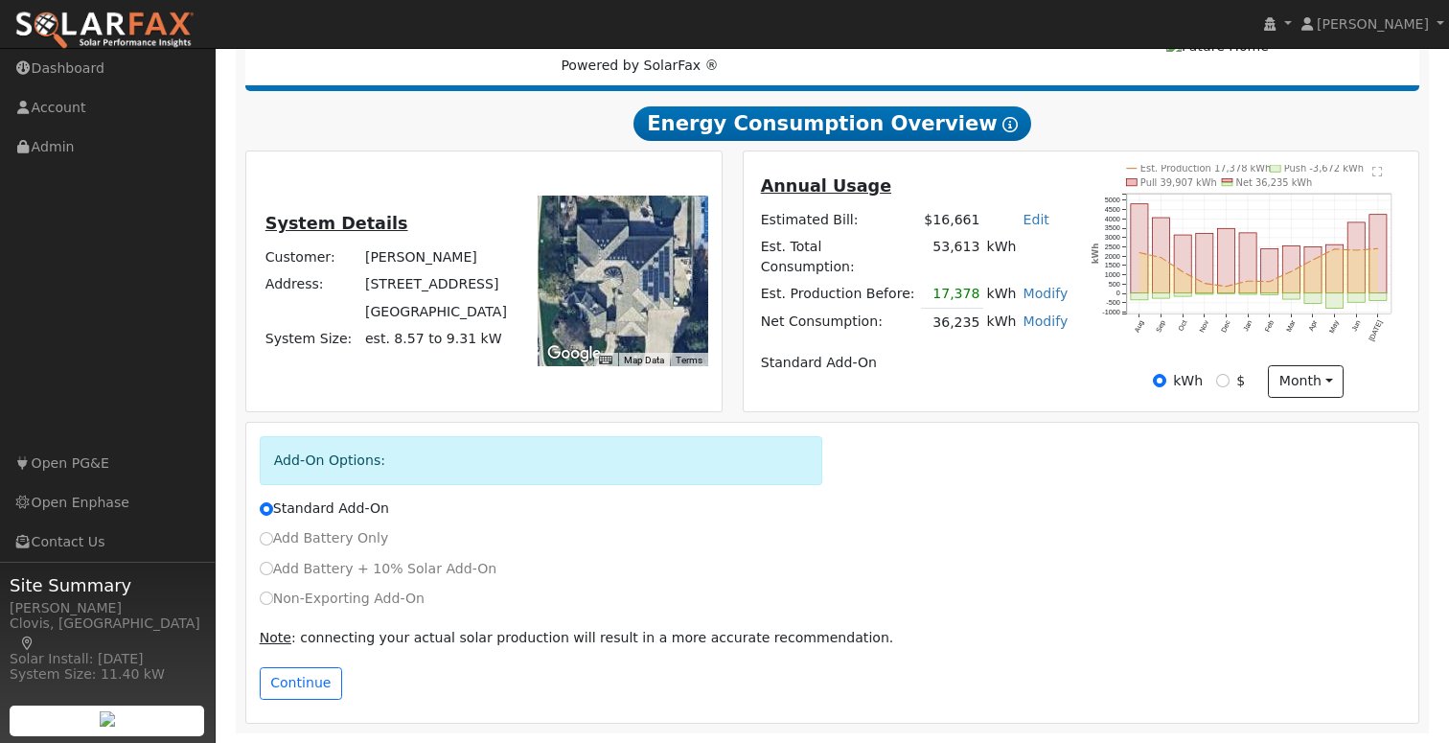
drag, startPoint x: 277, startPoint y: 603, endPoint x: 266, endPoint y: 602, distance: 10.6
click at [276, 603] on label "Non-Exporting Add-On" at bounding box center [342, 598] width 165 height 20
click at [273, 603] on input "Non-Exporting Add-On" at bounding box center [266, 597] width 13 height 13
radio input "true"
radio input "false"
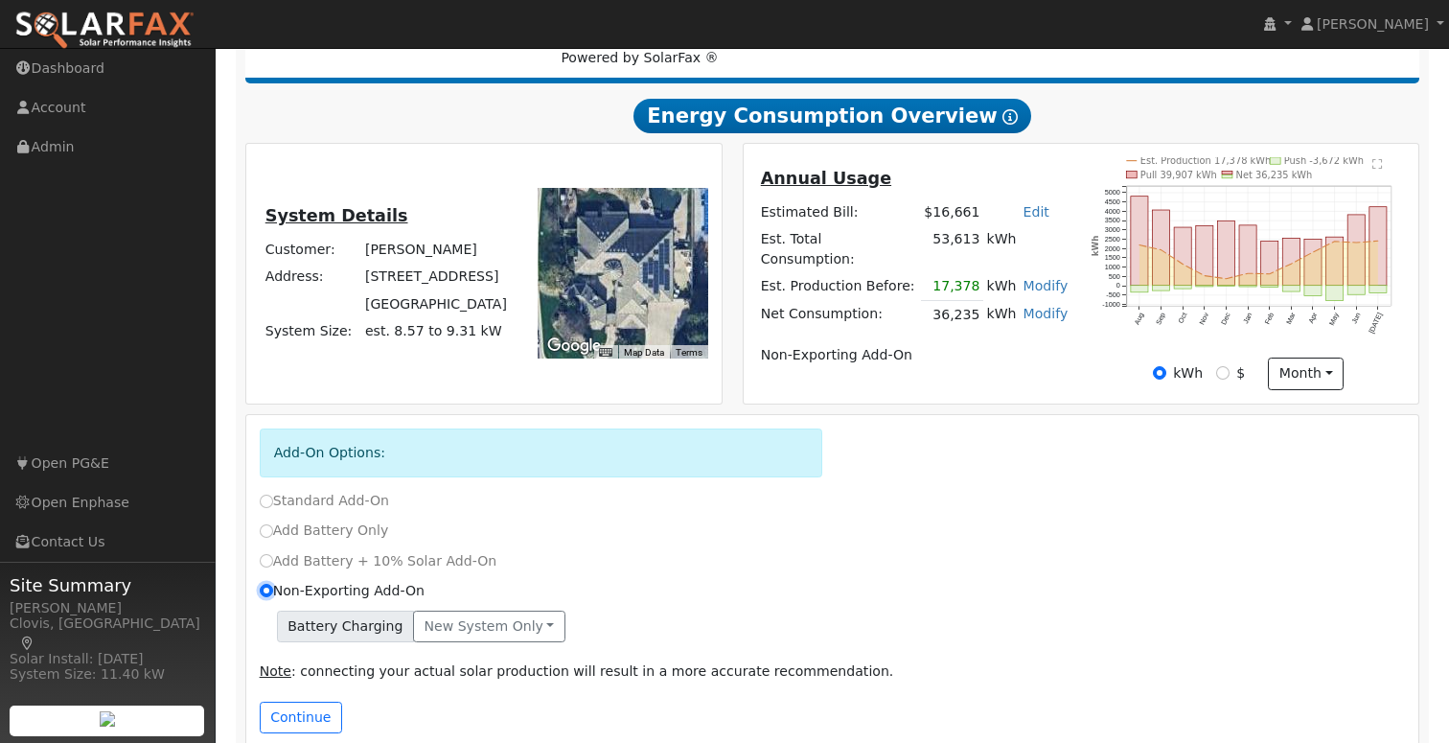
scroll to position [335, 0]
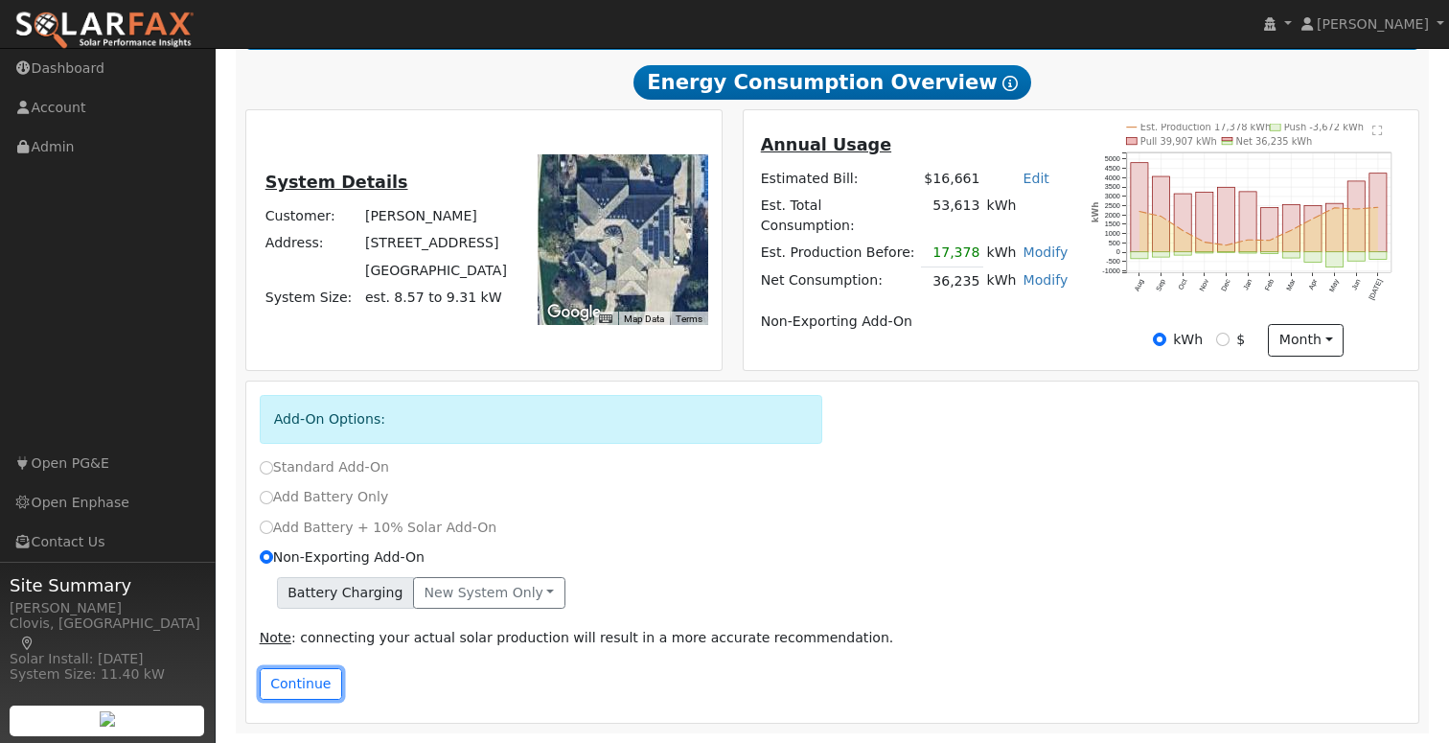
click at [302, 684] on button "Continue" at bounding box center [301, 684] width 82 height 33
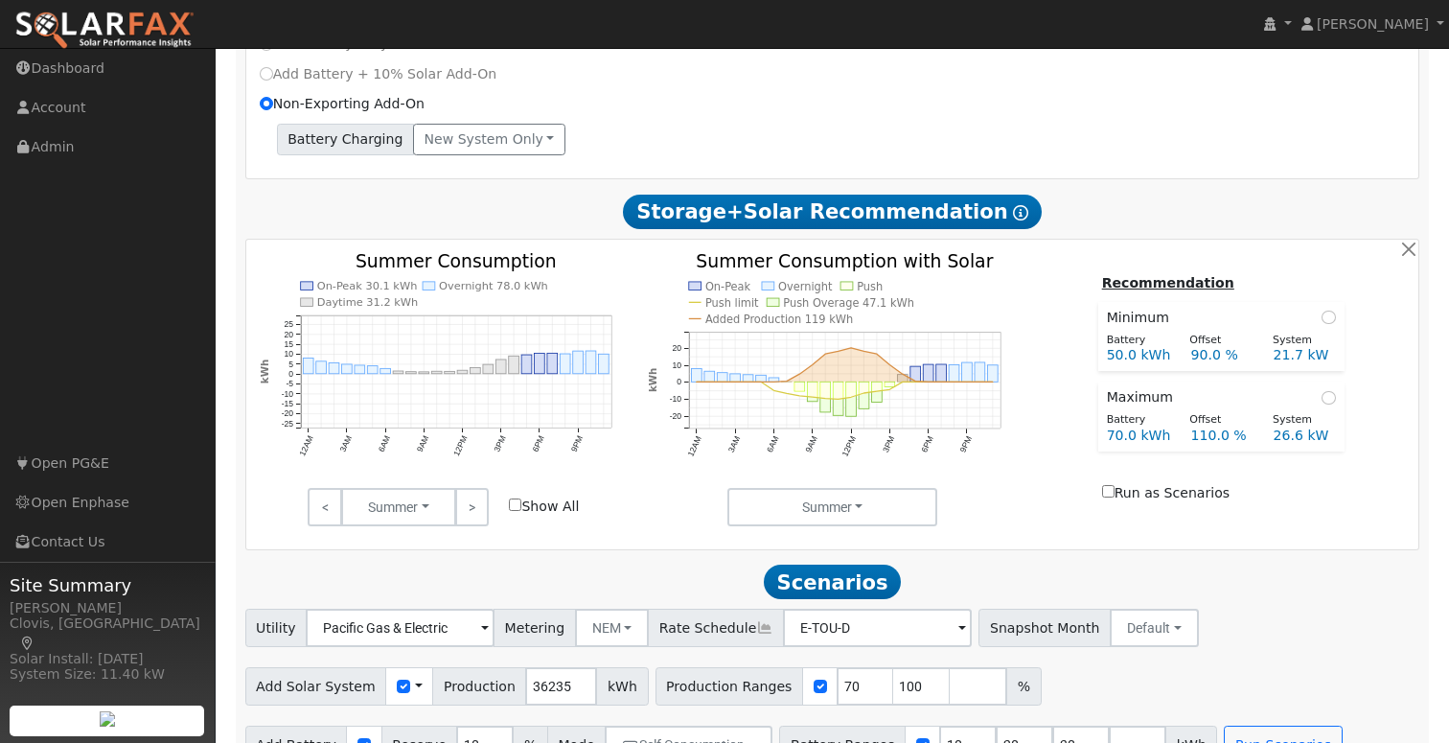
scroll to position [830, 0]
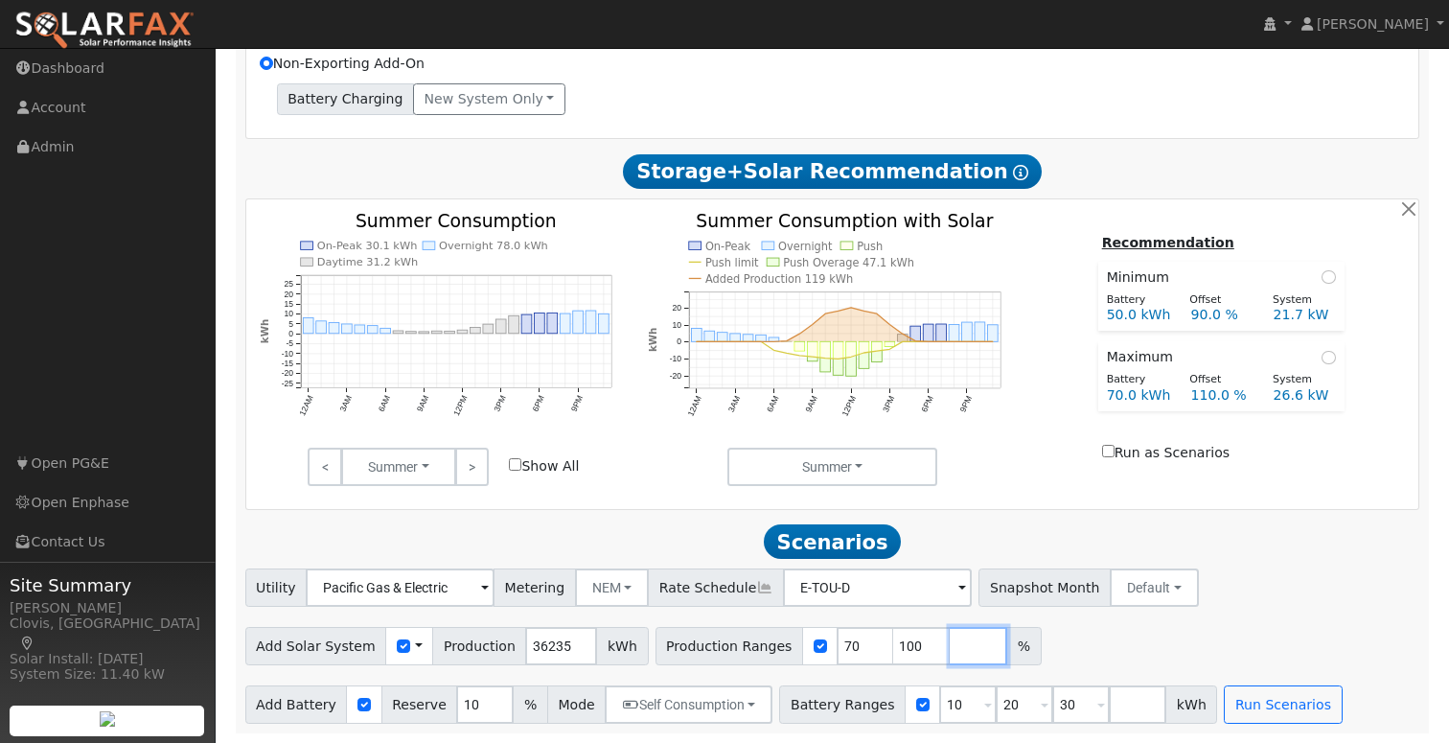
drag, startPoint x: 944, startPoint y: 648, endPoint x: 962, endPoint y: 646, distance: 18.3
click at [949, 648] on input "number" at bounding box center [977, 646] width 57 height 38
type input "50"
type input "70"
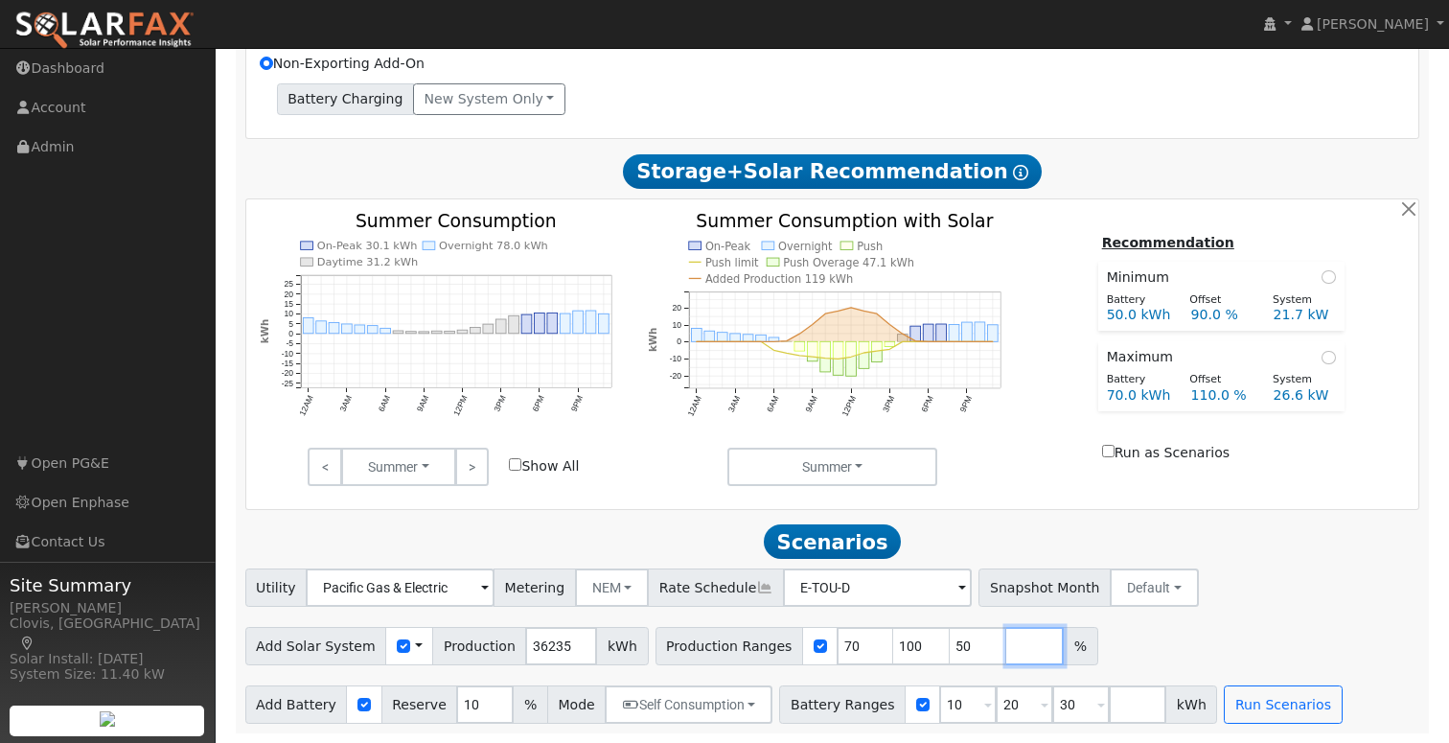
type input "100"
type input "30"
type input "50"
type input "70"
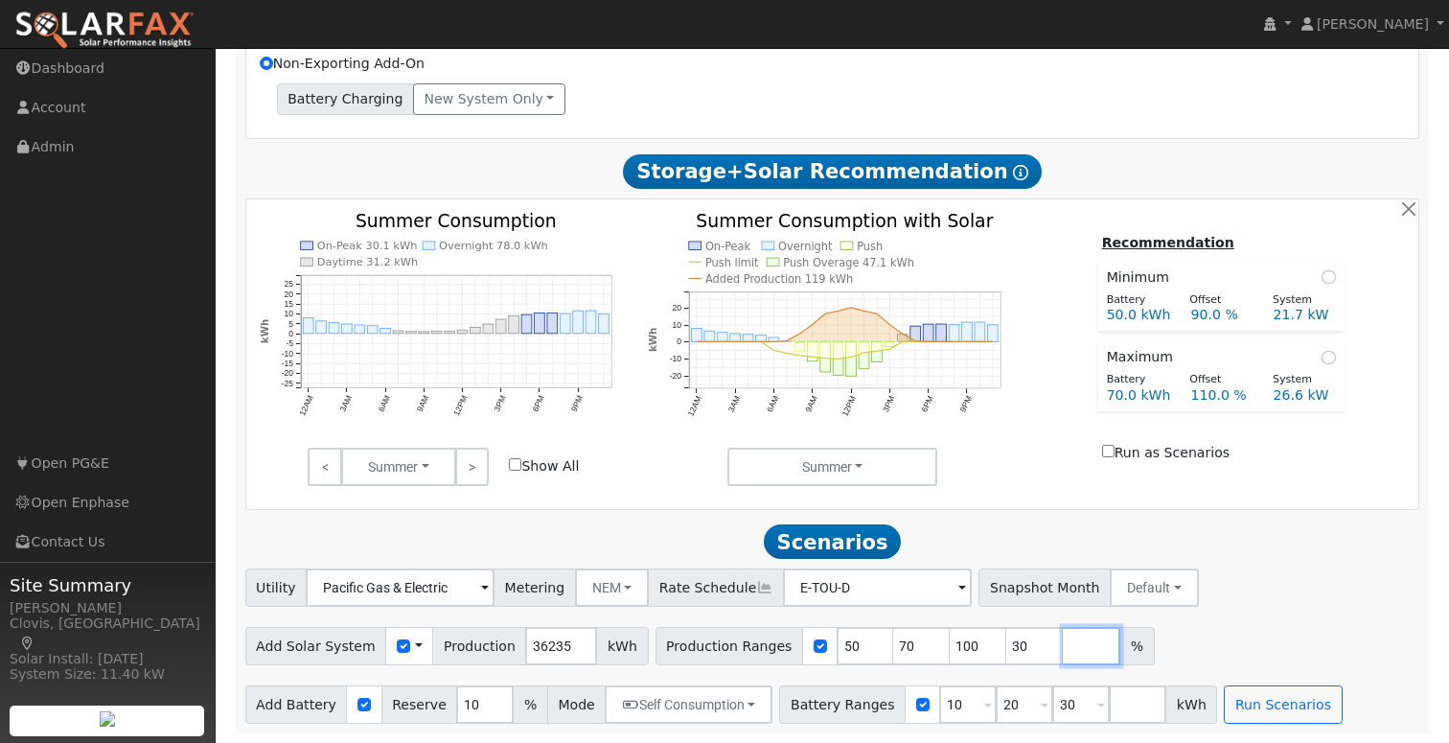
type input "100"
click at [1216, 591] on div "Utility Pacific Gas & Electric Metering NEM NEM NBT Rate Schedule E-TOU-D - Non…" at bounding box center [831, 583] width 1181 height 45
drag, startPoint x: 1106, startPoint y: 709, endPoint x: 1122, endPoint y: 705, distance: 16.7
click at [1112, 707] on input "number" at bounding box center [1137, 704] width 57 height 38
type input "40"
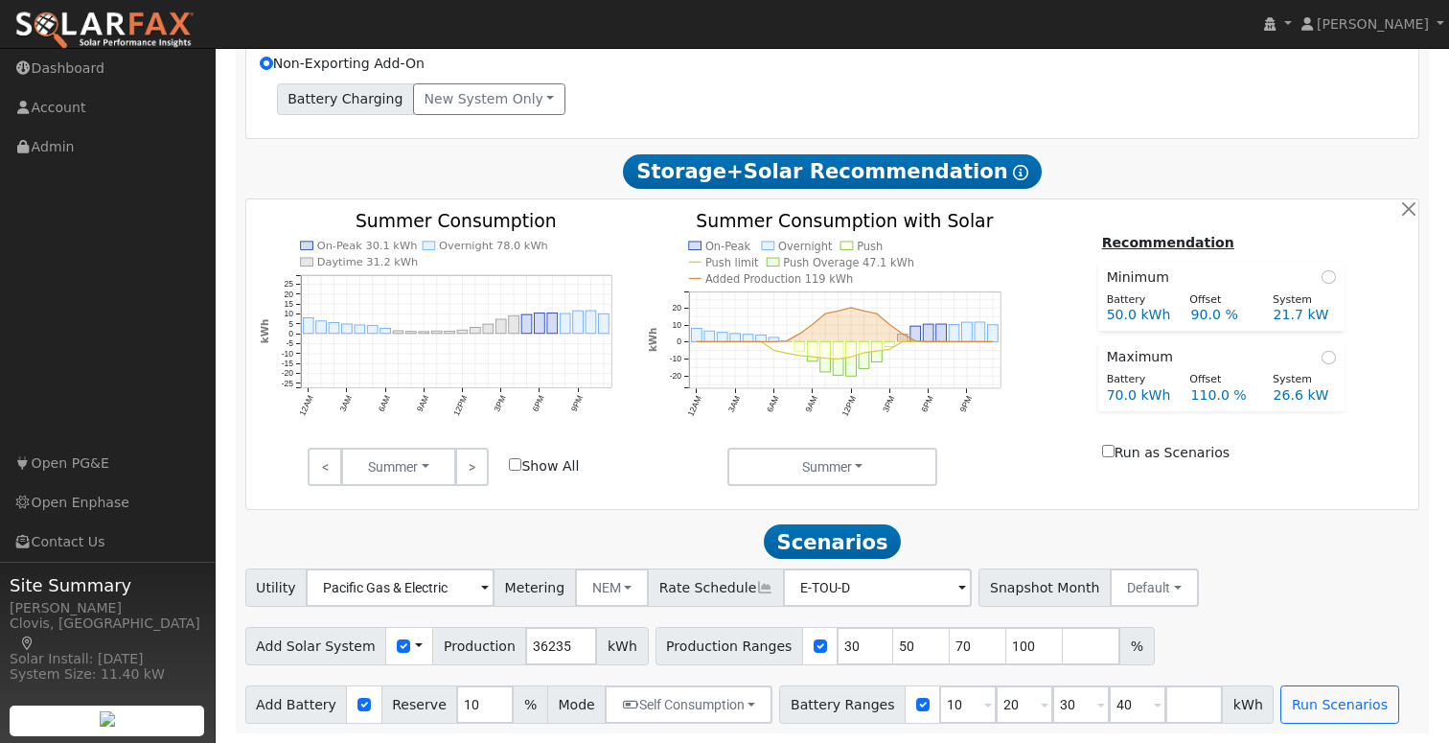
click at [1277, 626] on div "Add Solar System Use CSV Data Production 36235 kWh Production Ranges 30 50 70 1…" at bounding box center [831, 642] width 1181 height 45
click at [1302, 709] on button "Run Scenarios" at bounding box center [1339, 704] width 118 height 38
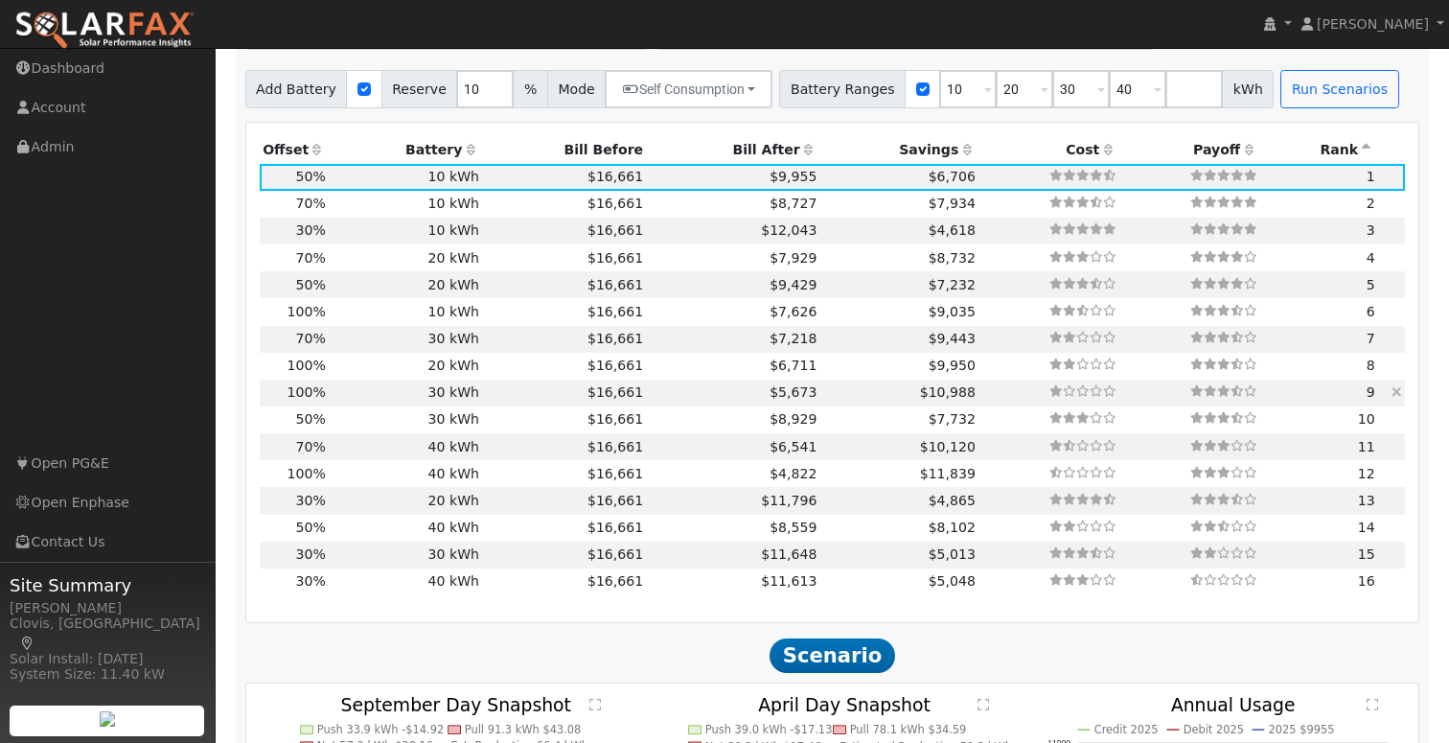
scroll to position [1442, 0]
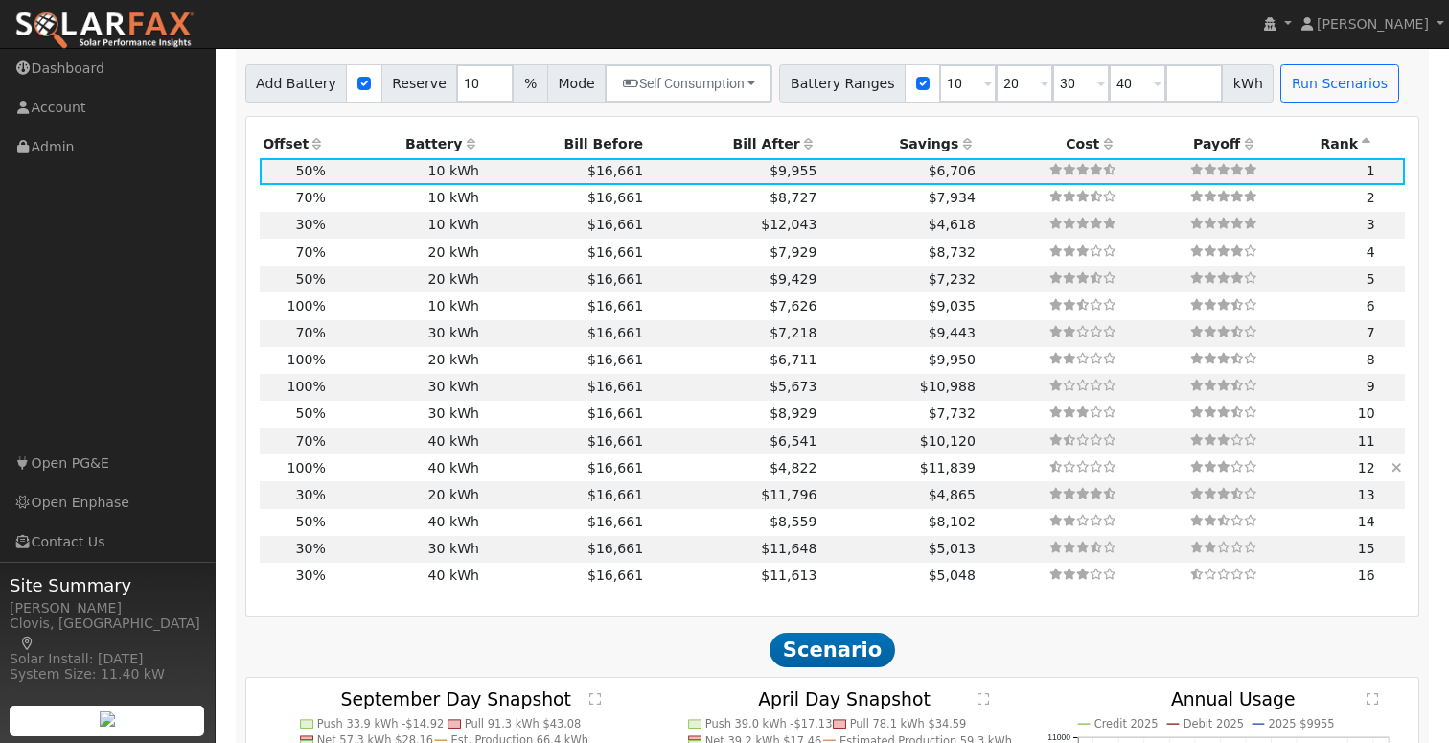
click at [834, 477] on td "$11,839" at bounding box center [899, 467] width 159 height 27
type input "24.2"
type input "$72,470"
type input "$56,000"
type input "$38,541"
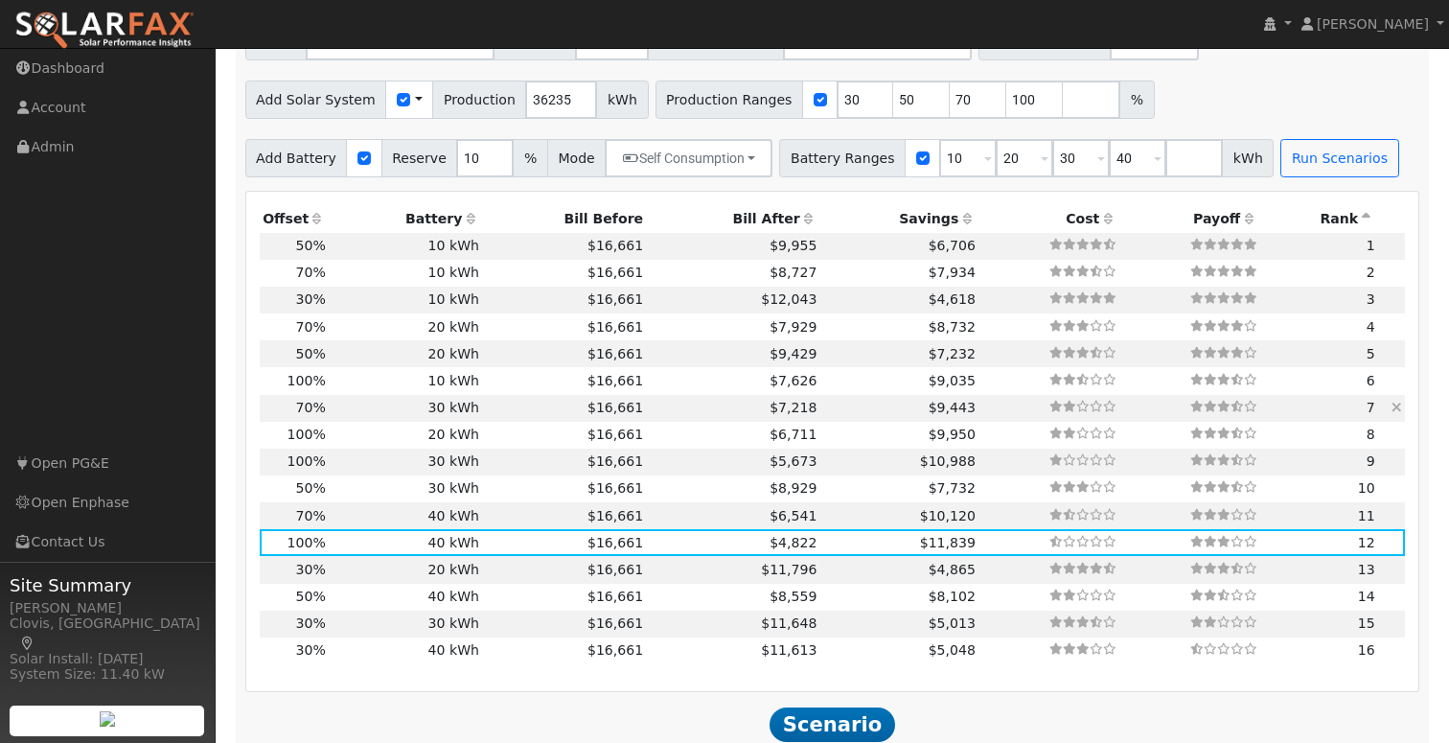
scroll to position [1377, 0]
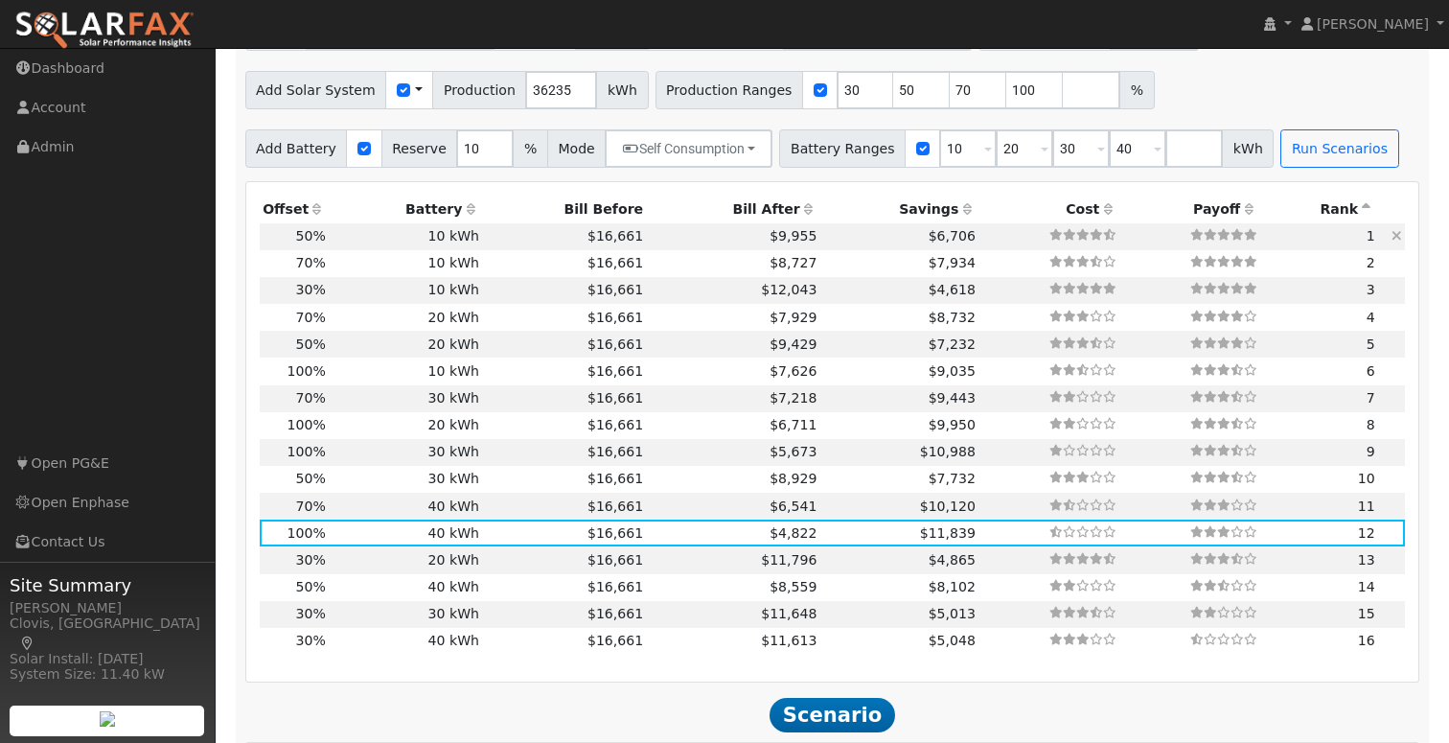
click at [427, 242] on td "10 kWh" at bounding box center [405, 236] width 153 height 27
type input "12.1"
type input "$36,236"
type input "$14,000"
type input "$15,071"
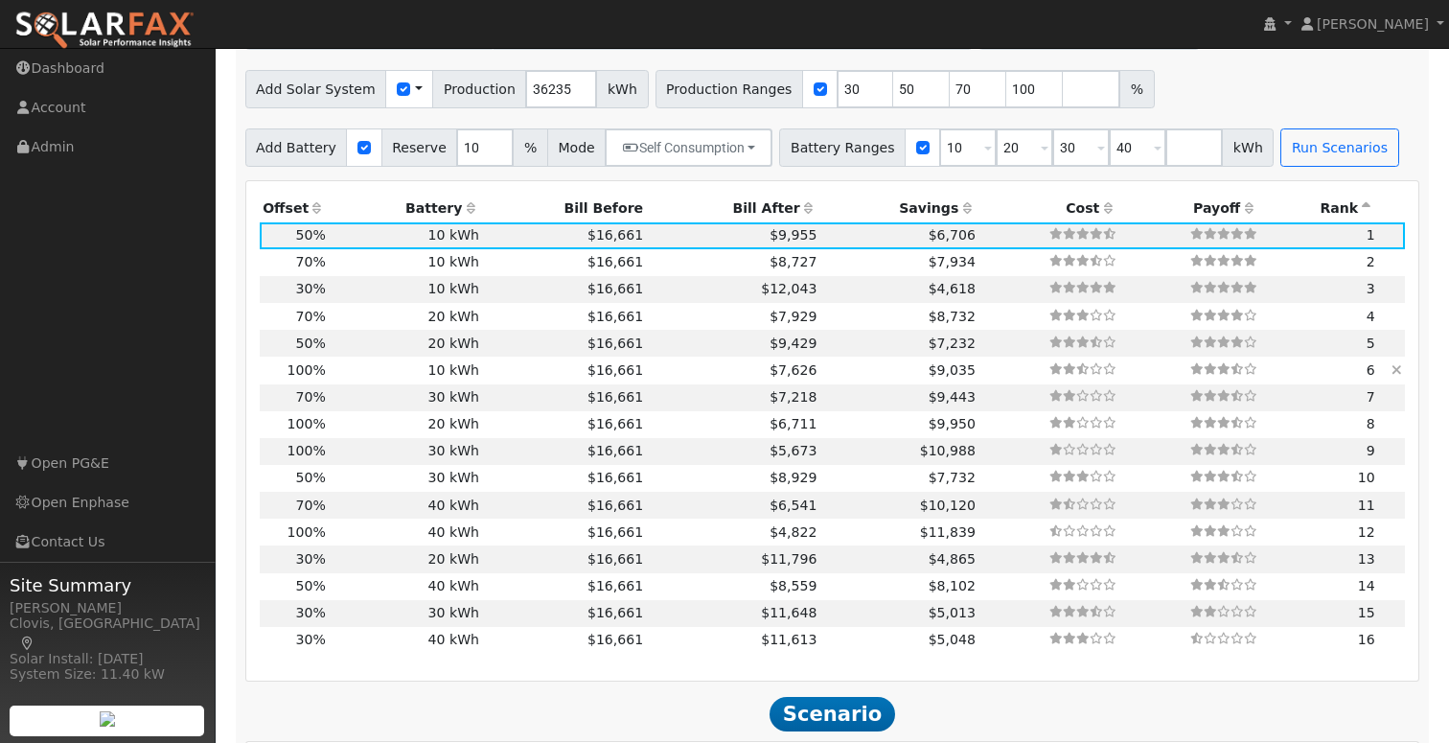
click at [407, 377] on td "10 kWh" at bounding box center [405, 369] width 153 height 27
type input "24.2"
type input "$72,470"
type input "$25,941"
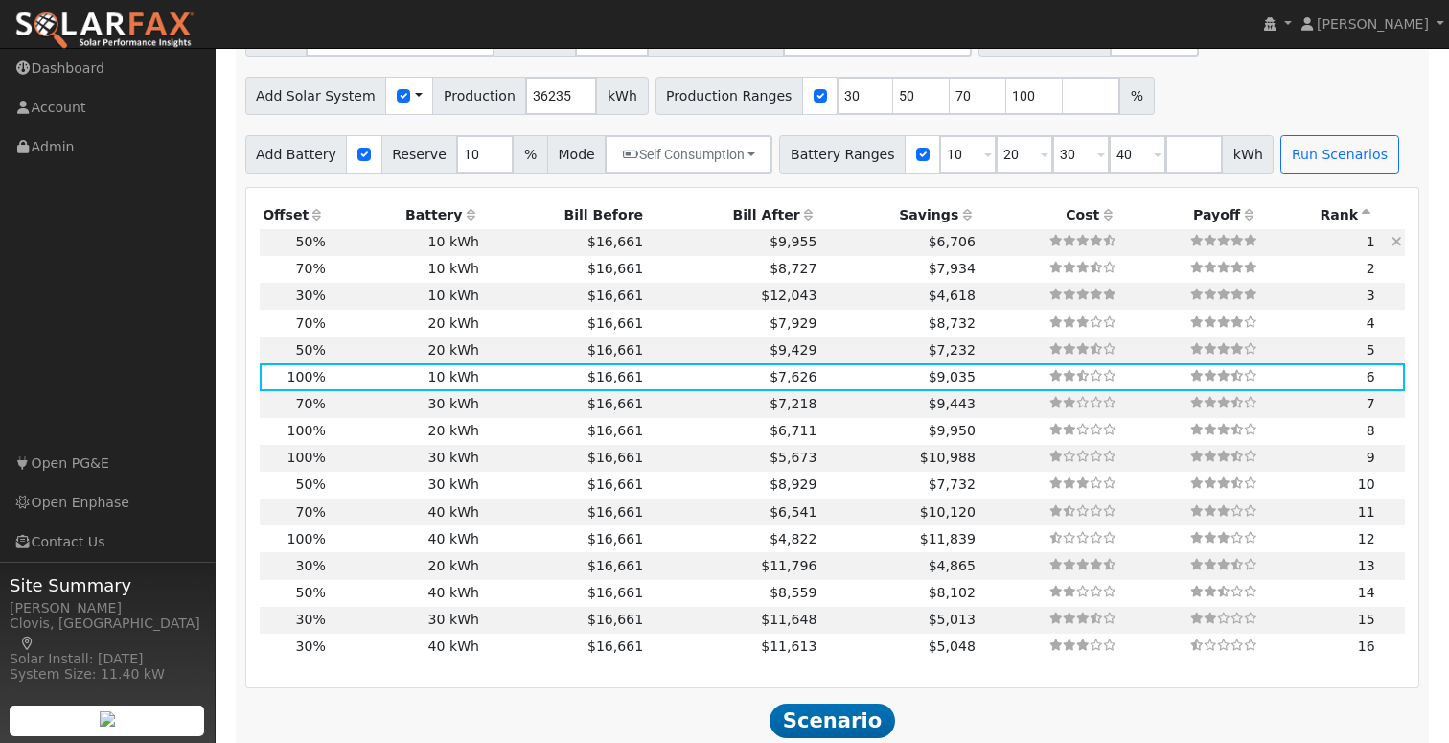
click at [434, 250] on td "10 kWh" at bounding box center [405, 242] width 153 height 27
type input "12.1"
type input "$36,236"
type input "$15,071"
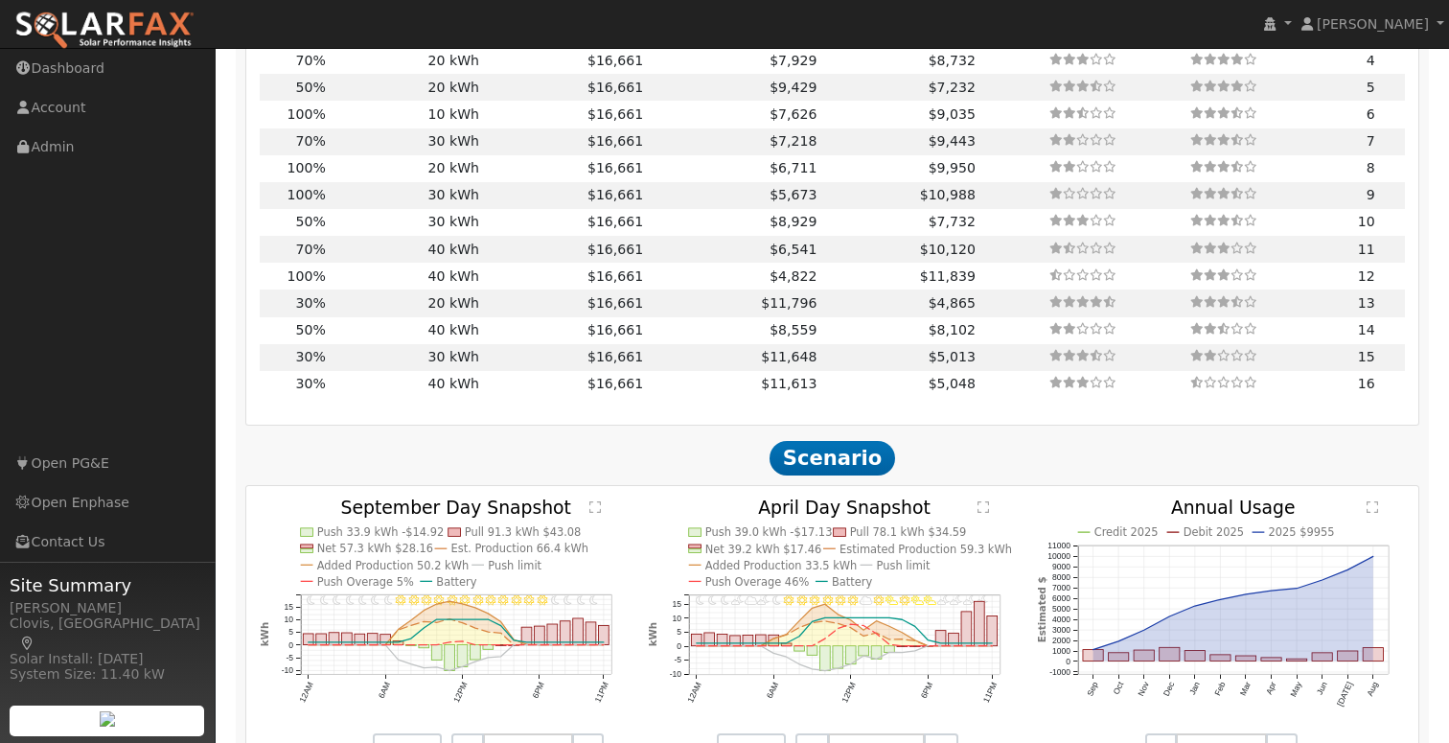
scroll to position [1235, 0]
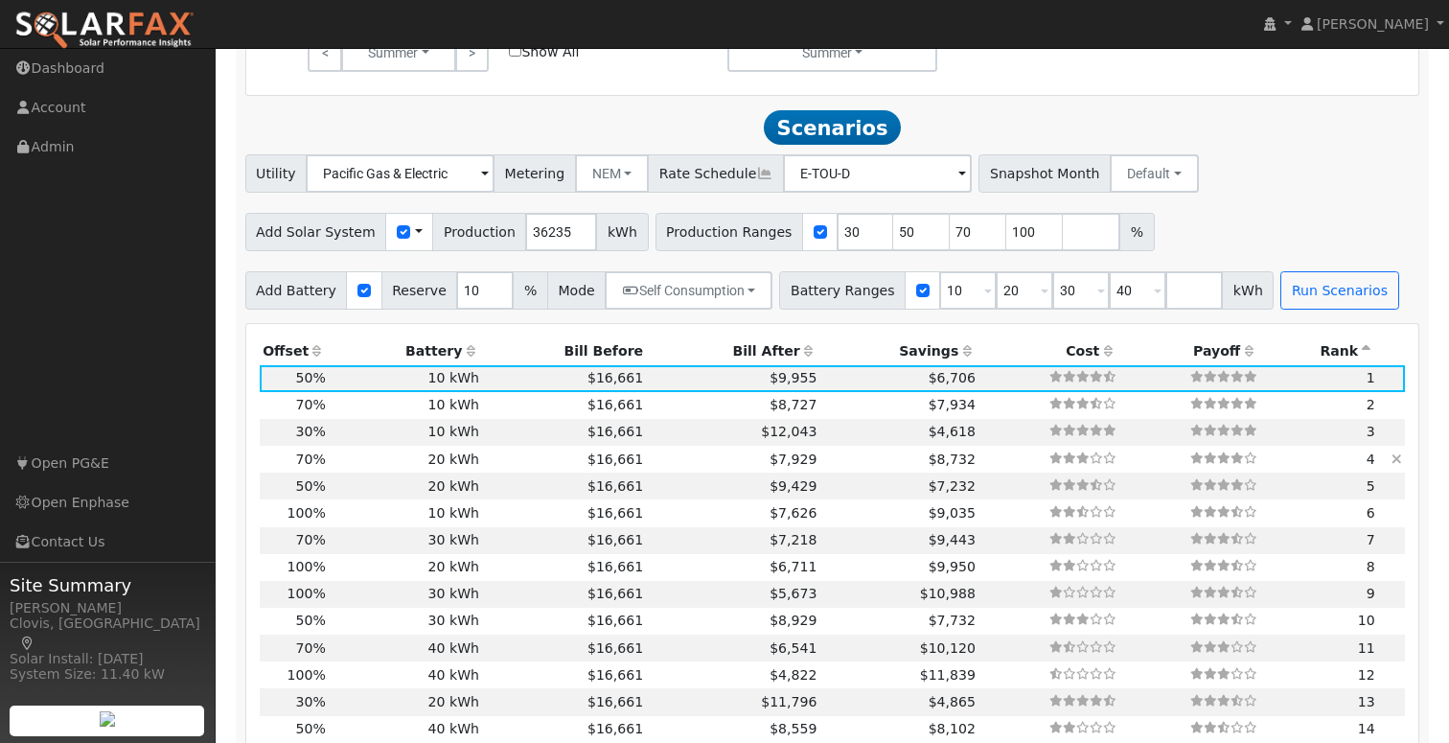
click at [491, 465] on td "$16,661" at bounding box center [565, 459] width 164 height 27
type input "16.9"
type input "$50,728"
type input "$28,000"
type input "$23,618"
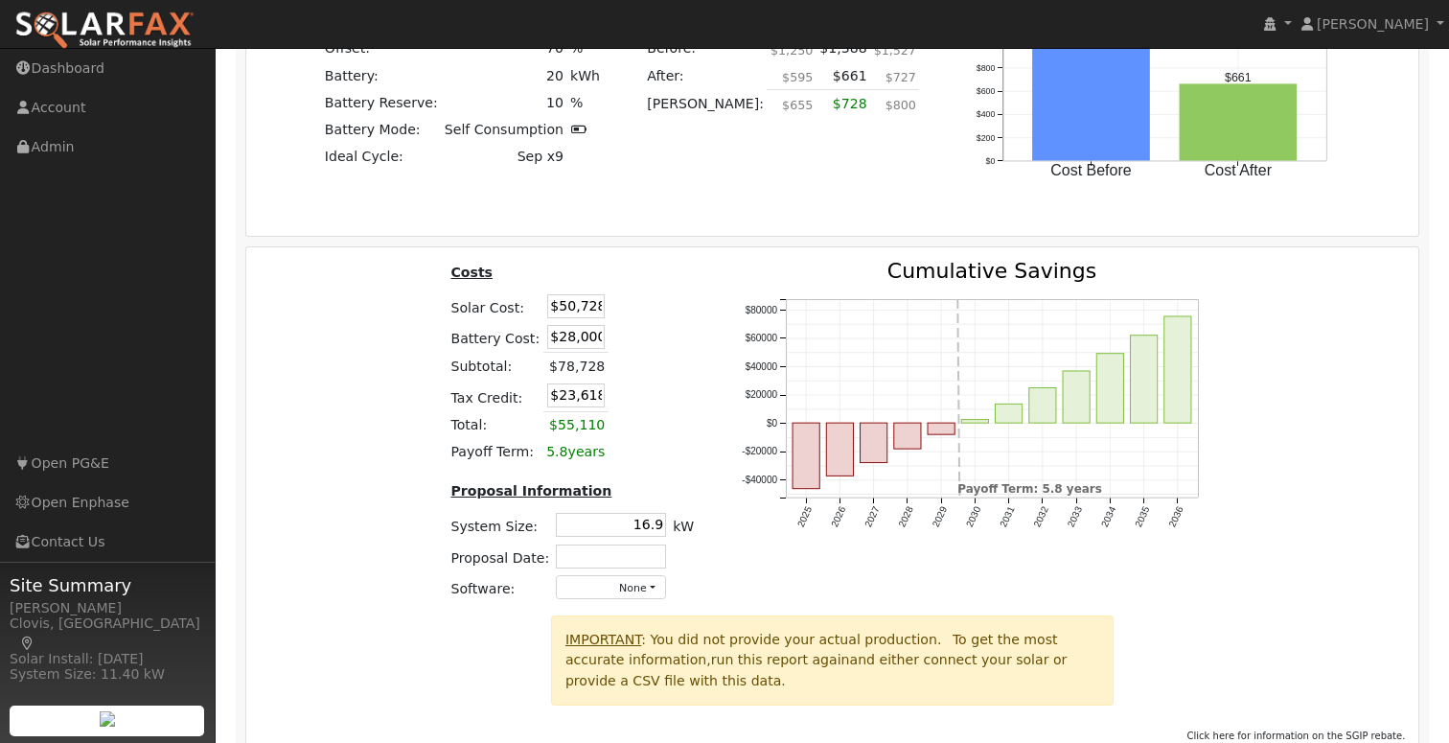
scroll to position [2523, 0]
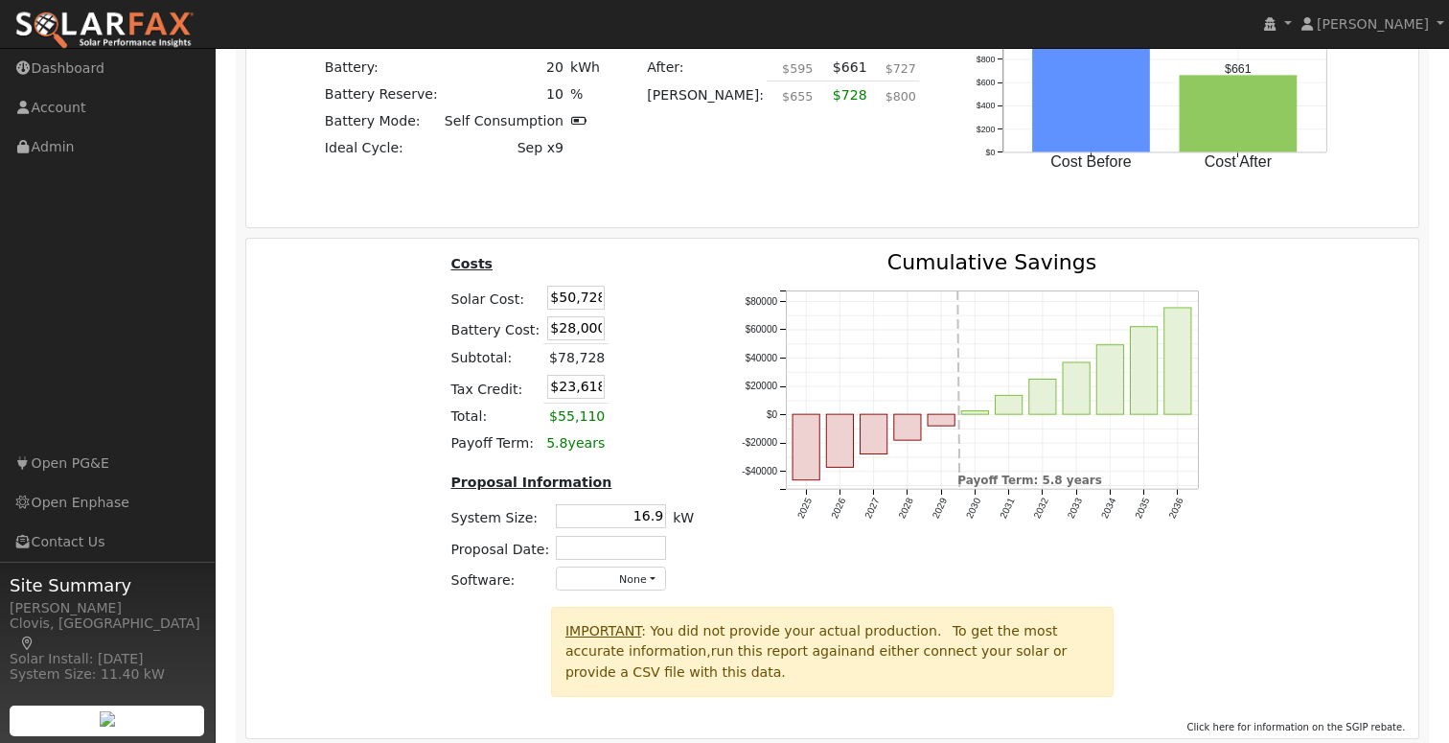
drag, startPoint x: 567, startPoint y: 334, endPoint x: 749, endPoint y: 336, distance: 182.1
click at [567, 334] on input "$28,000" at bounding box center [575, 328] width 57 height 24
type input "$24,000"
type input "$22,418"
click at [675, 282] on th at bounding box center [674, 267] width 44 height 30
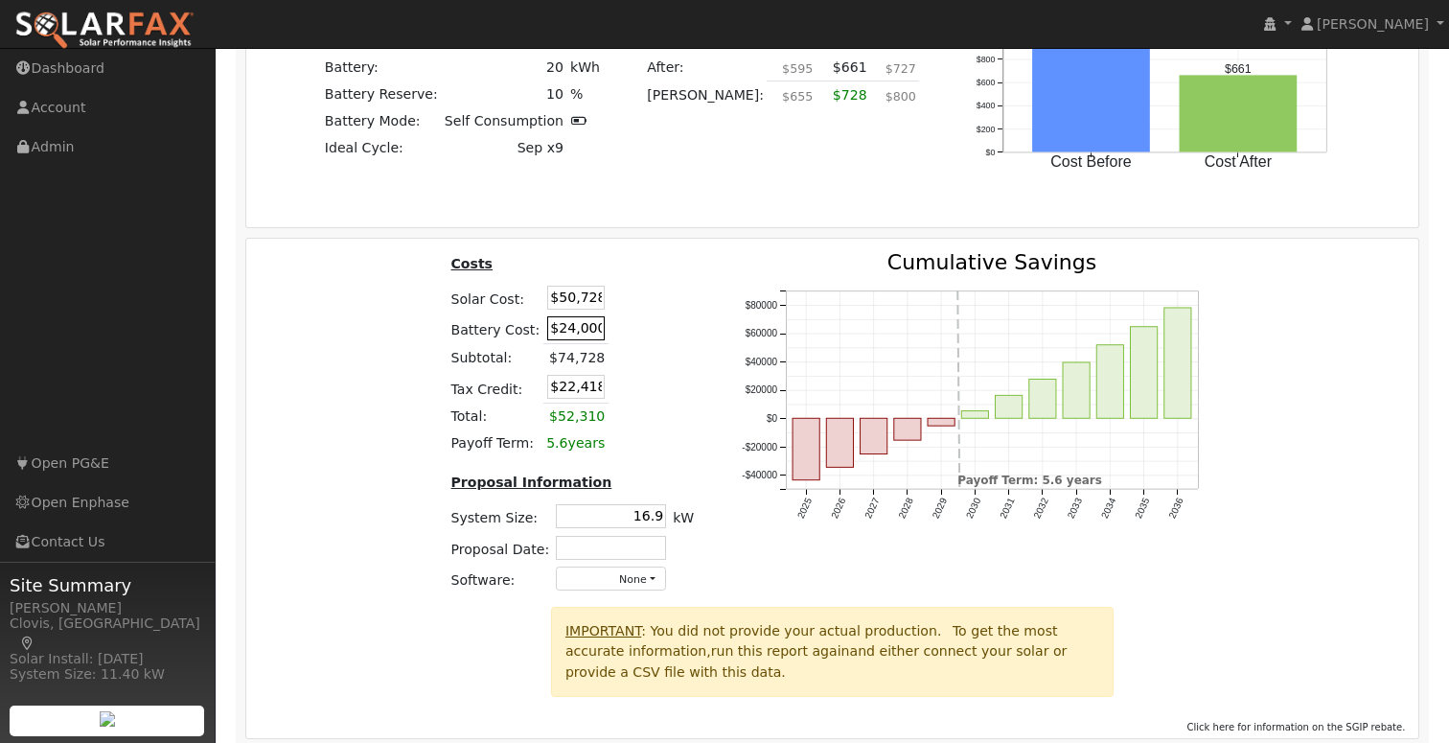
click at [569, 333] on input "$24,000" at bounding box center [575, 328] width 57 height 24
type input "$28,000"
type input "$23,618"
click at [644, 292] on td at bounding box center [630, 297] width 44 height 31
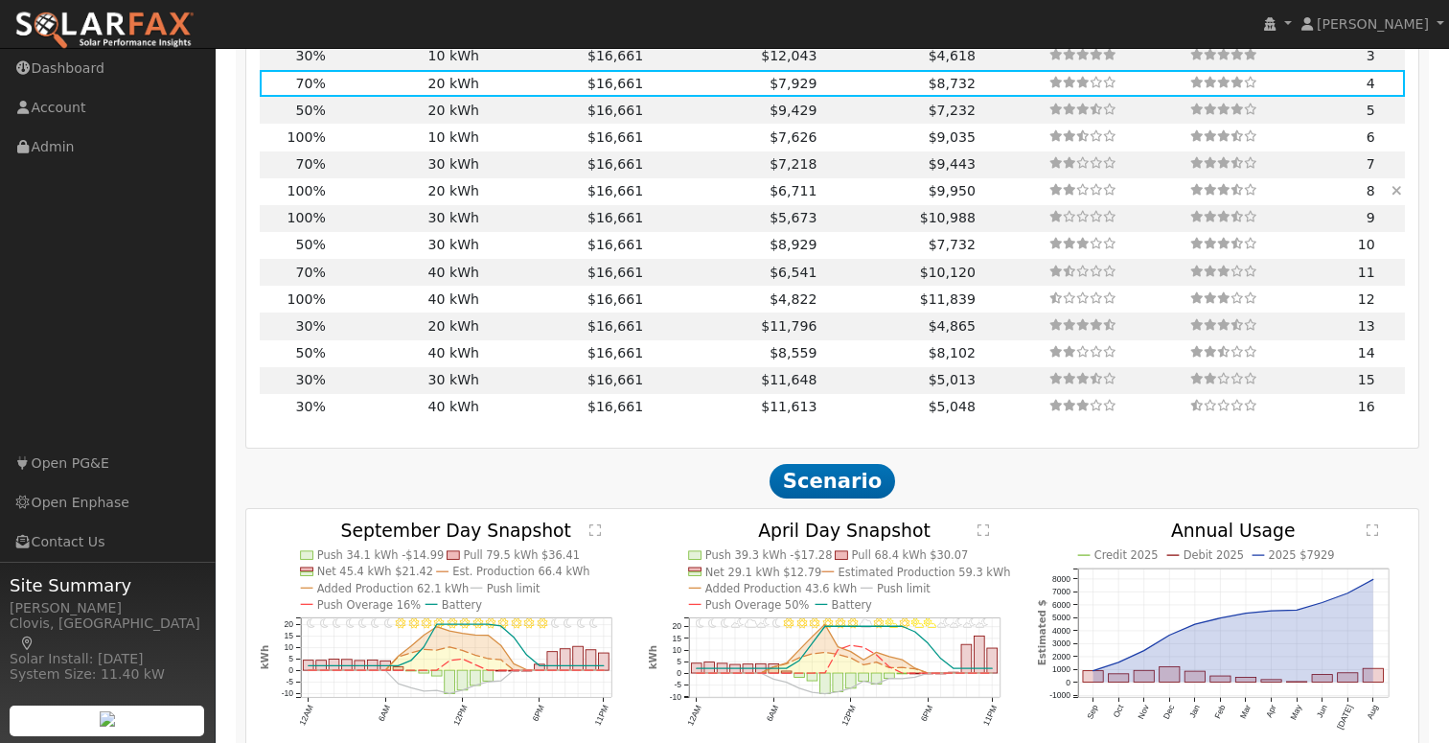
scroll to position [1452, 0]
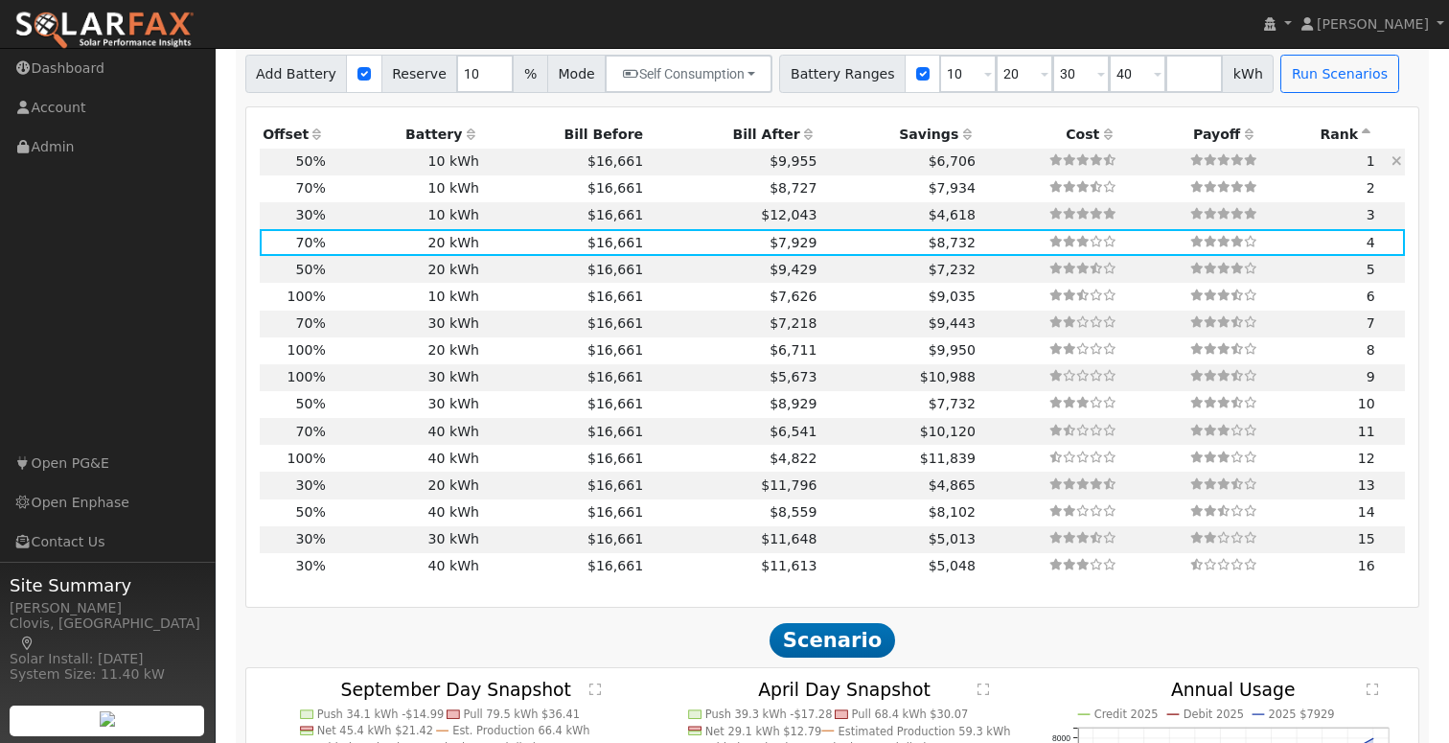
click at [467, 172] on td "10 kWh" at bounding box center [405, 162] width 153 height 27
type input "12.1"
type input "$36,236"
type input "$14,000"
type input "$15,071"
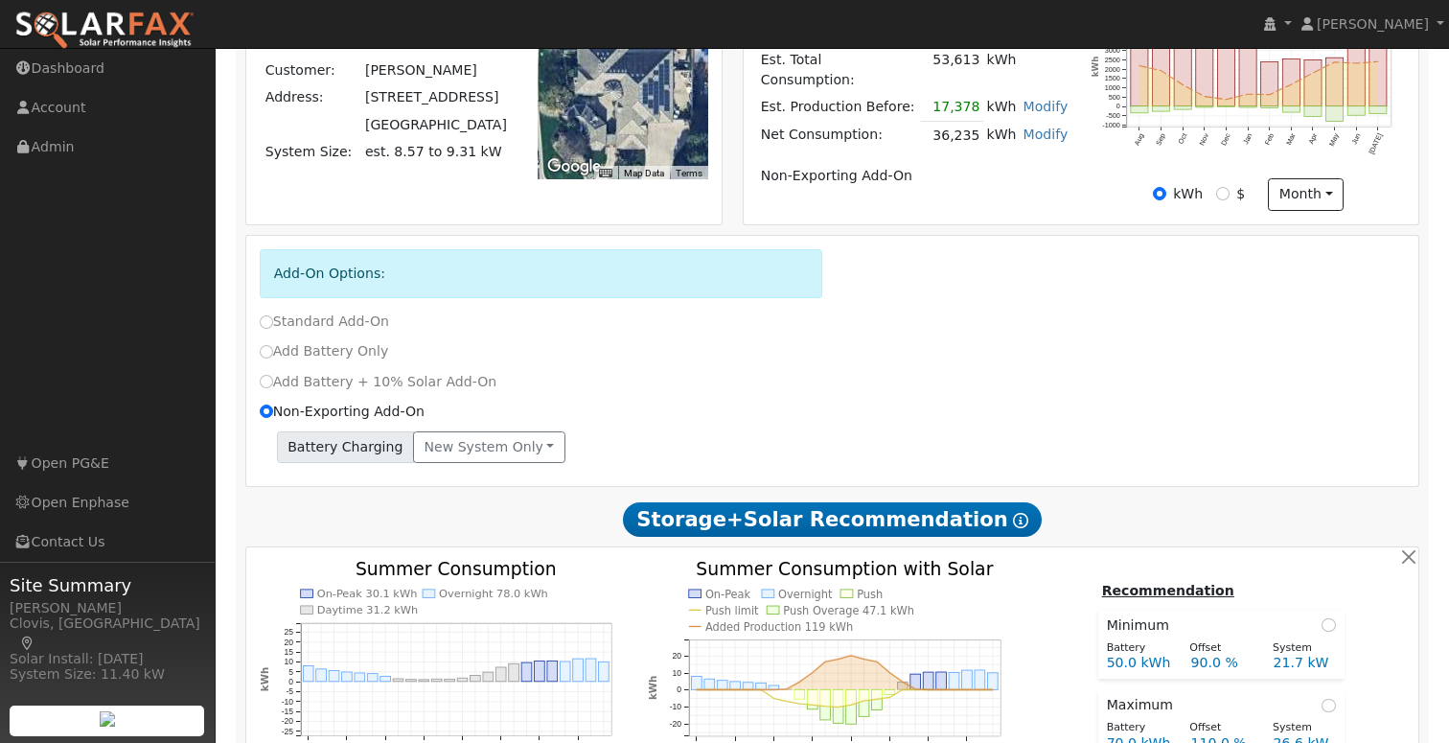
scroll to position [0, 0]
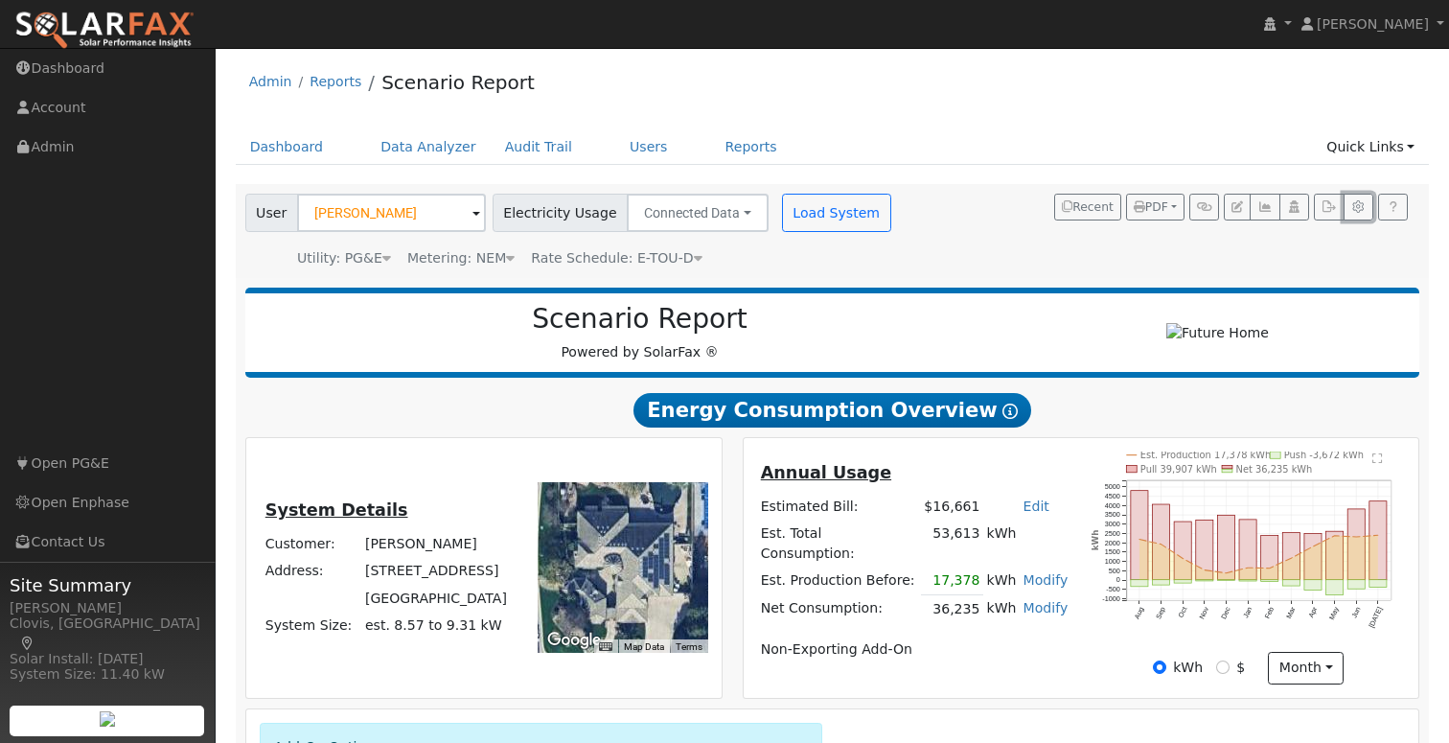
click at [1364, 207] on icon "button" at bounding box center [1358, 206] width 14 height 11
type input "70"
type input "100"
type input "10"
type input "20"
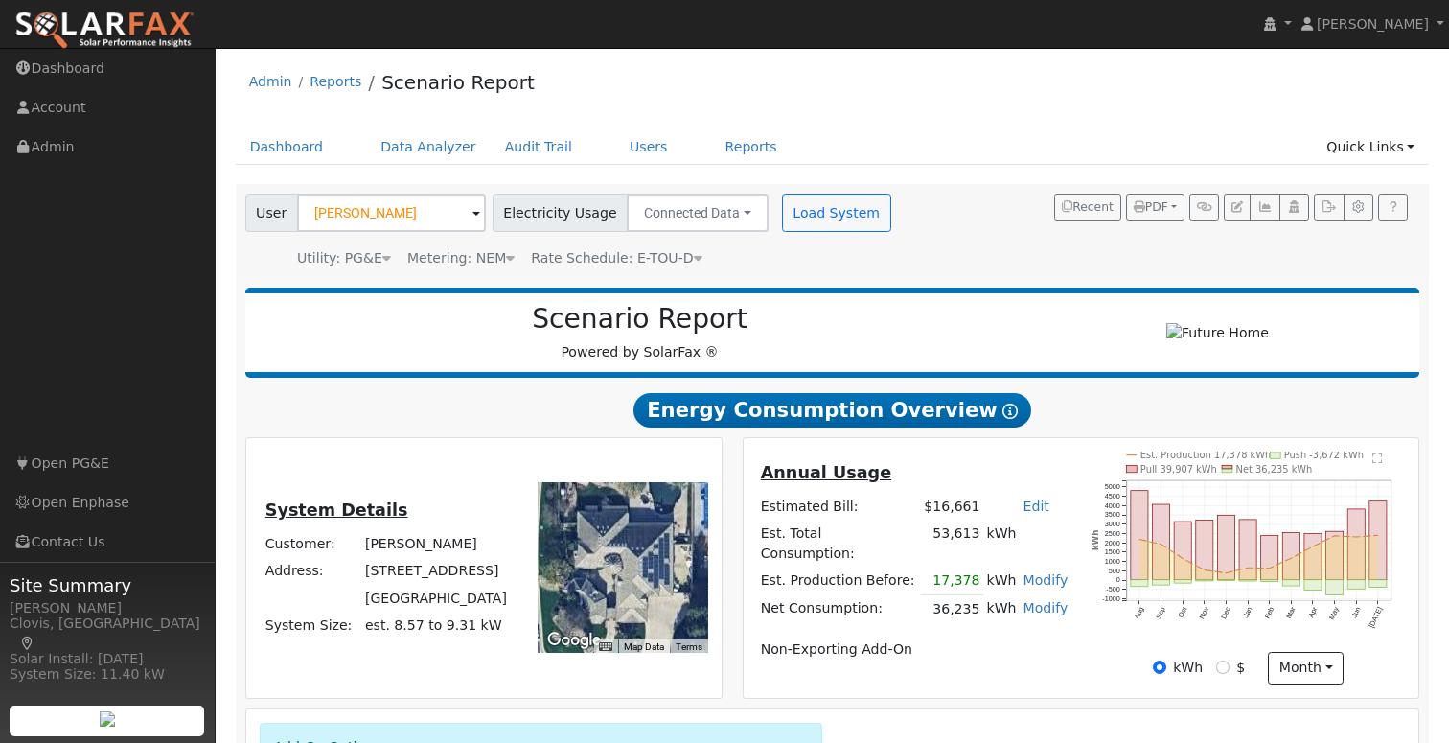
type input "30"
type input "10"
type input "7.08"
type input "10"
type input "3"
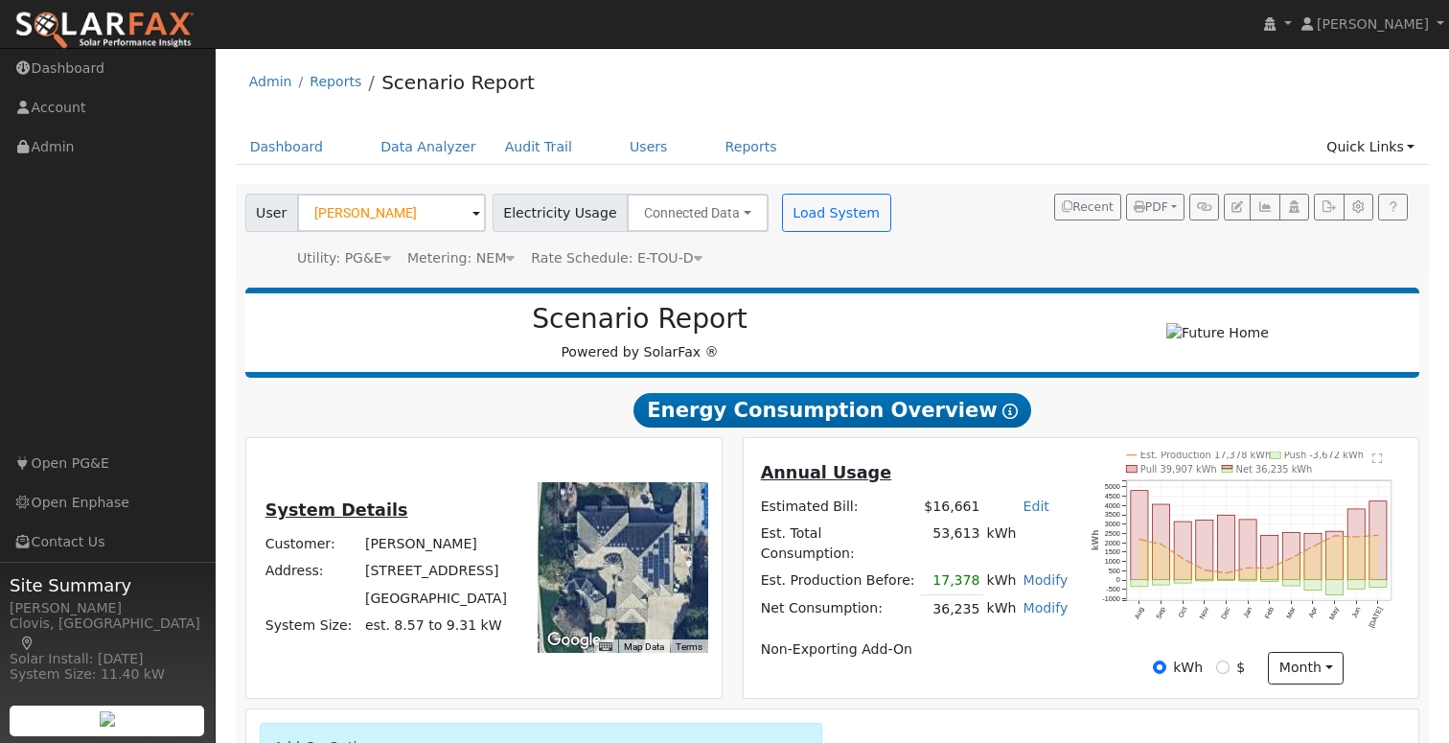
type input "14000"
type input "410"
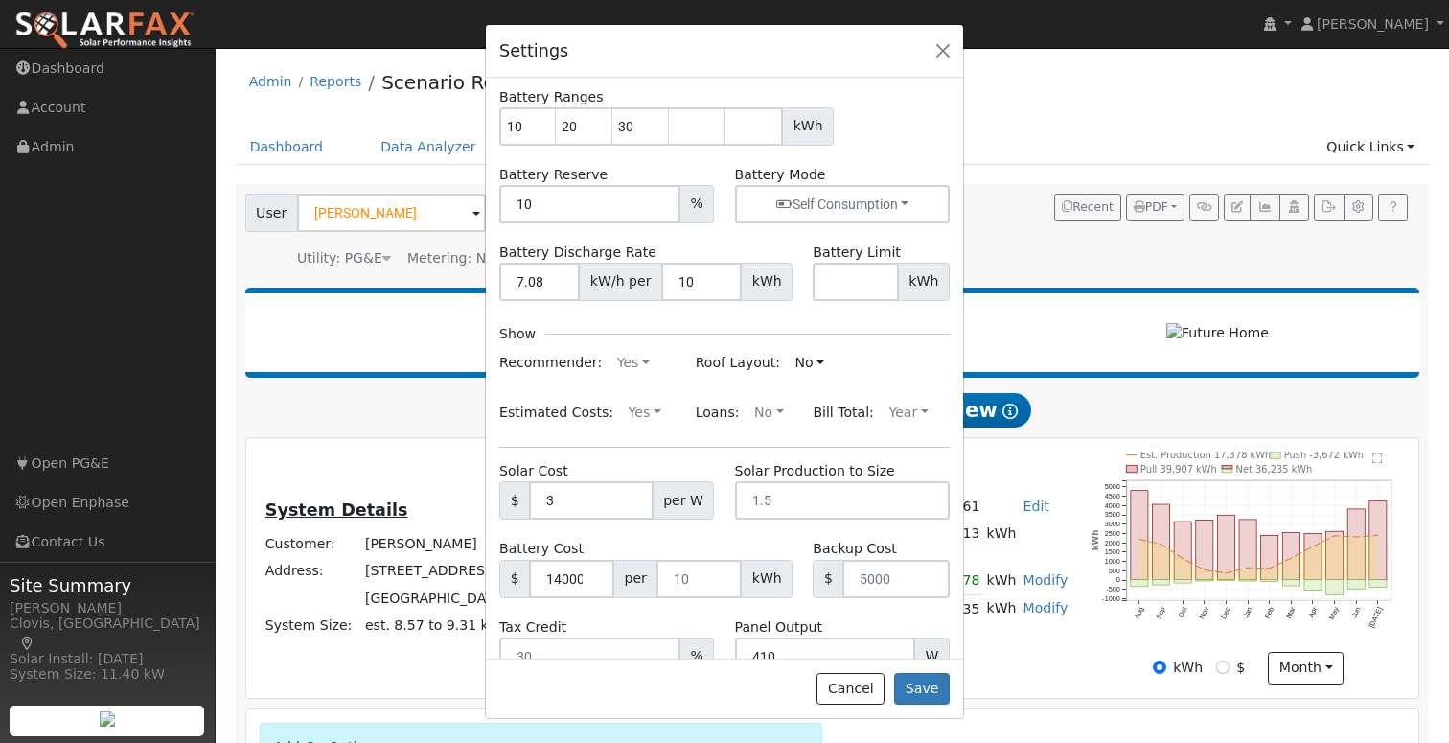
scroll to position [187, 0]
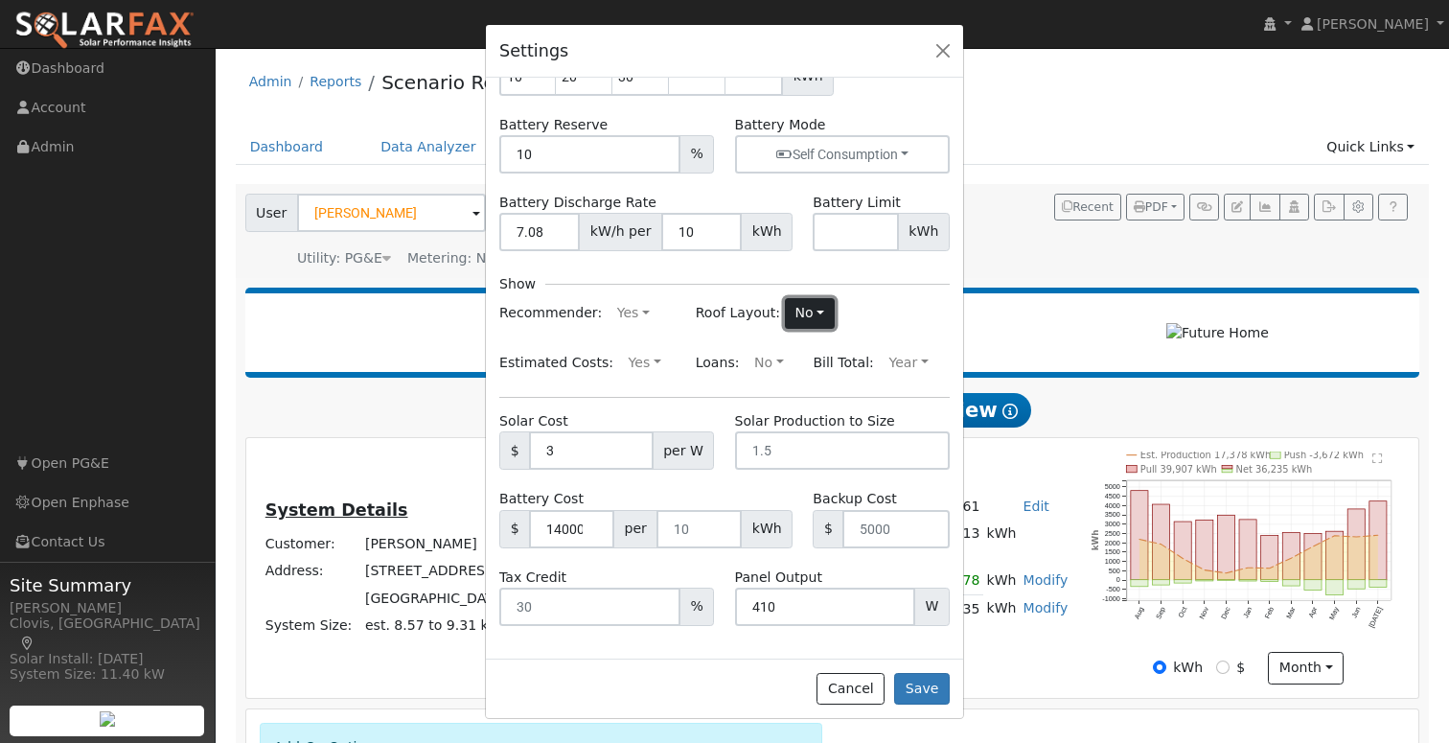
click at [800, 317] on button "No" at bounding box center [810, 313] width 50 height 31
drag, startPoint x: 722, startPoint y: 347, endPoint x: 1001, endPoint y: 358, distance: 279.0
click at [722, 347] on link "Yes" at bounding box center [759, 350] width 133 height 27
click at [933, 697] on button "Save" at bounding box center [922, 689] width 56 height 33
type input "70"
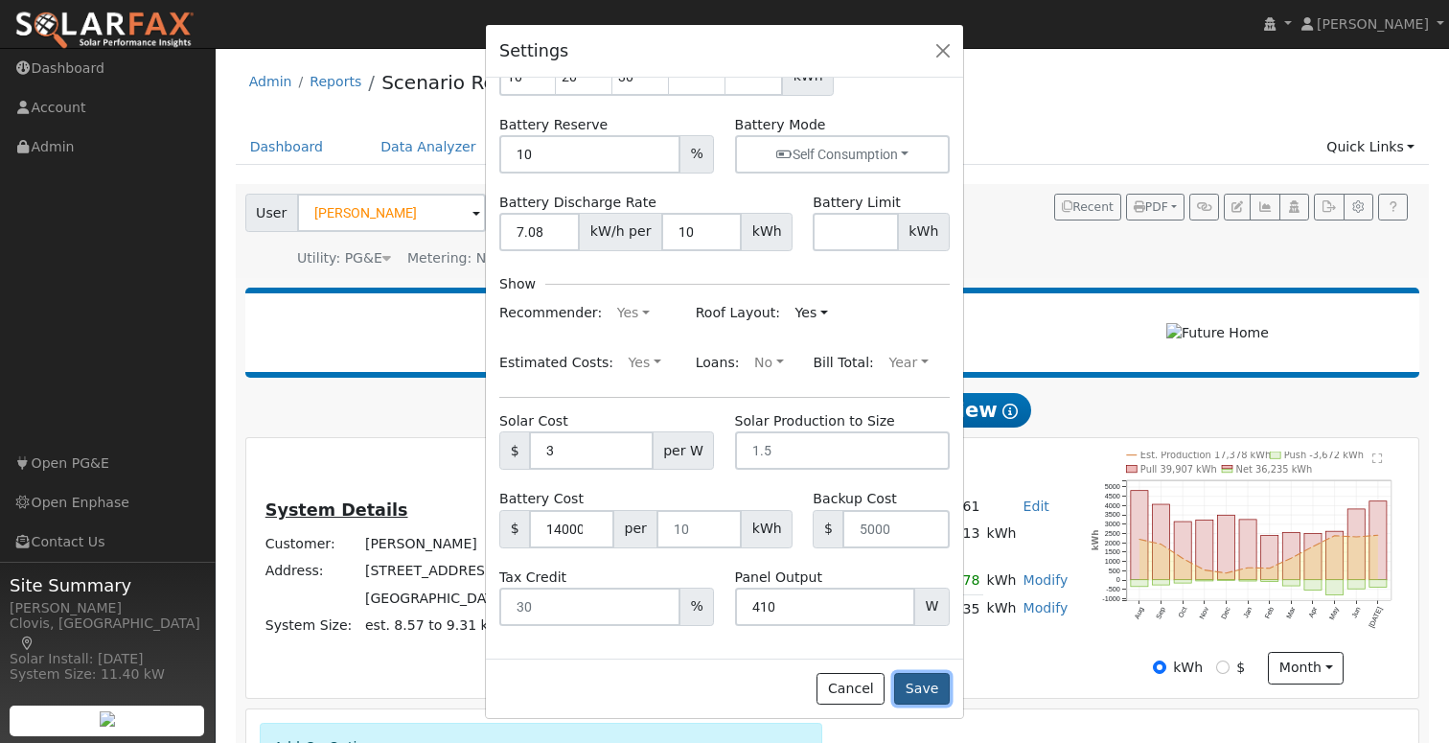
type input "100"
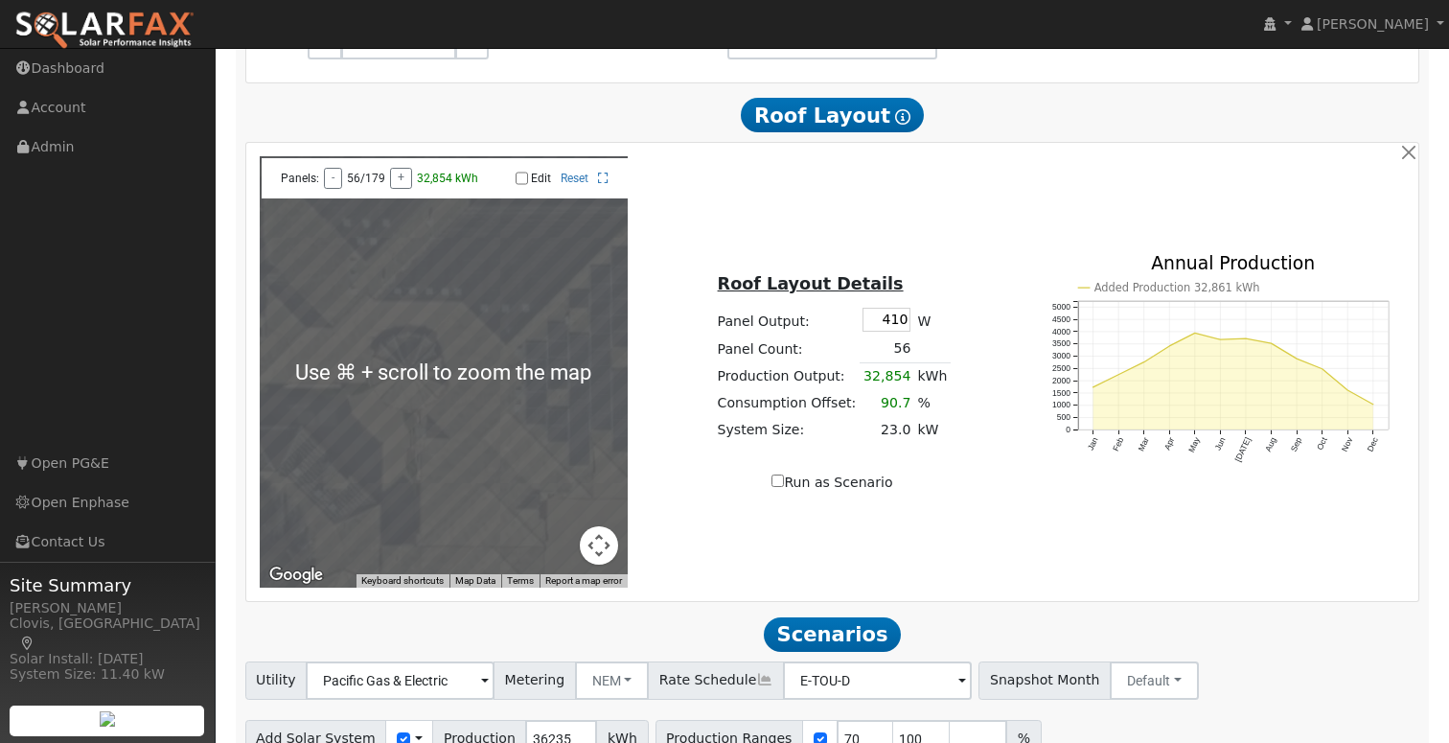
scroll to position [1231, 0]
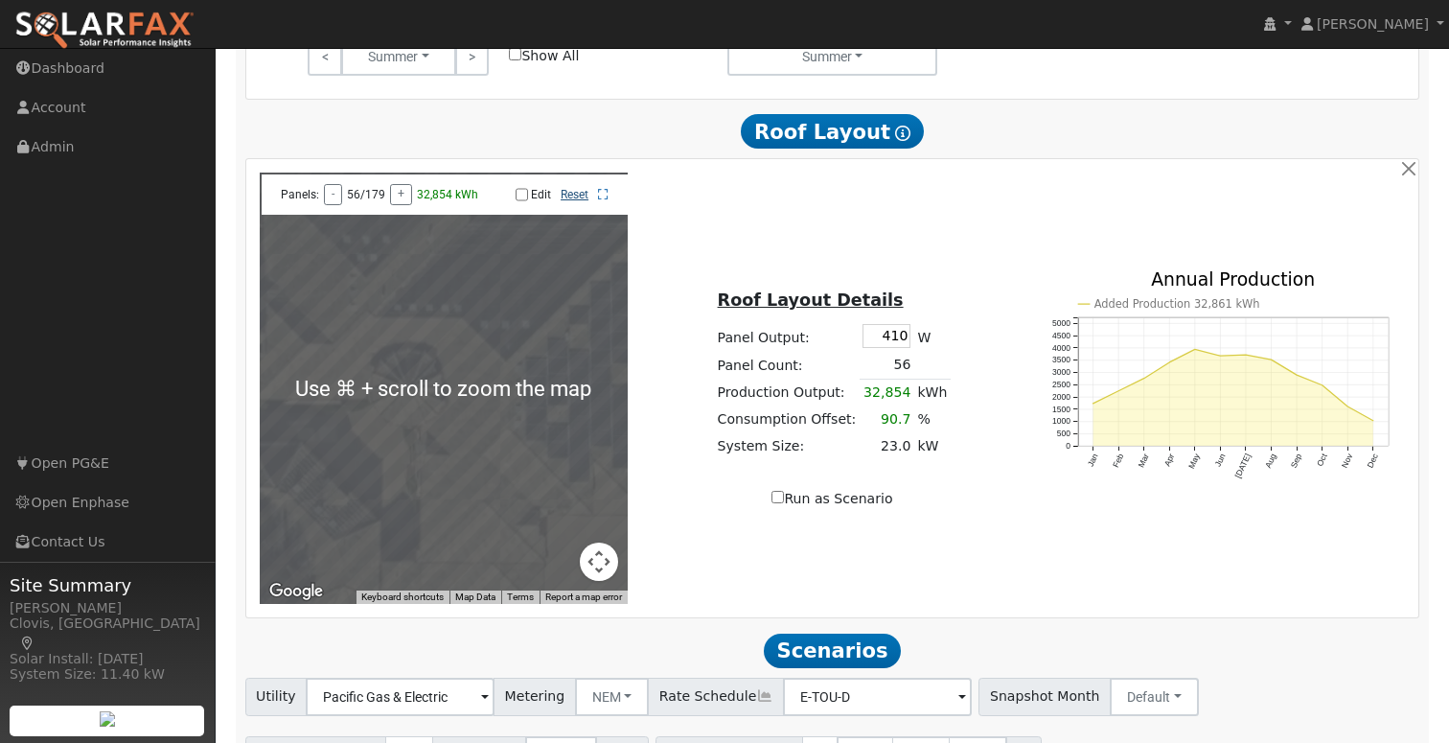
drag, startPoint x: 582, startPoint y: 202, endPoint x: 572, endPoint y: 208, distance: 11.2
click at [581, 201] on link "Reset" at bounding box center [574, 194] width 28 height 13
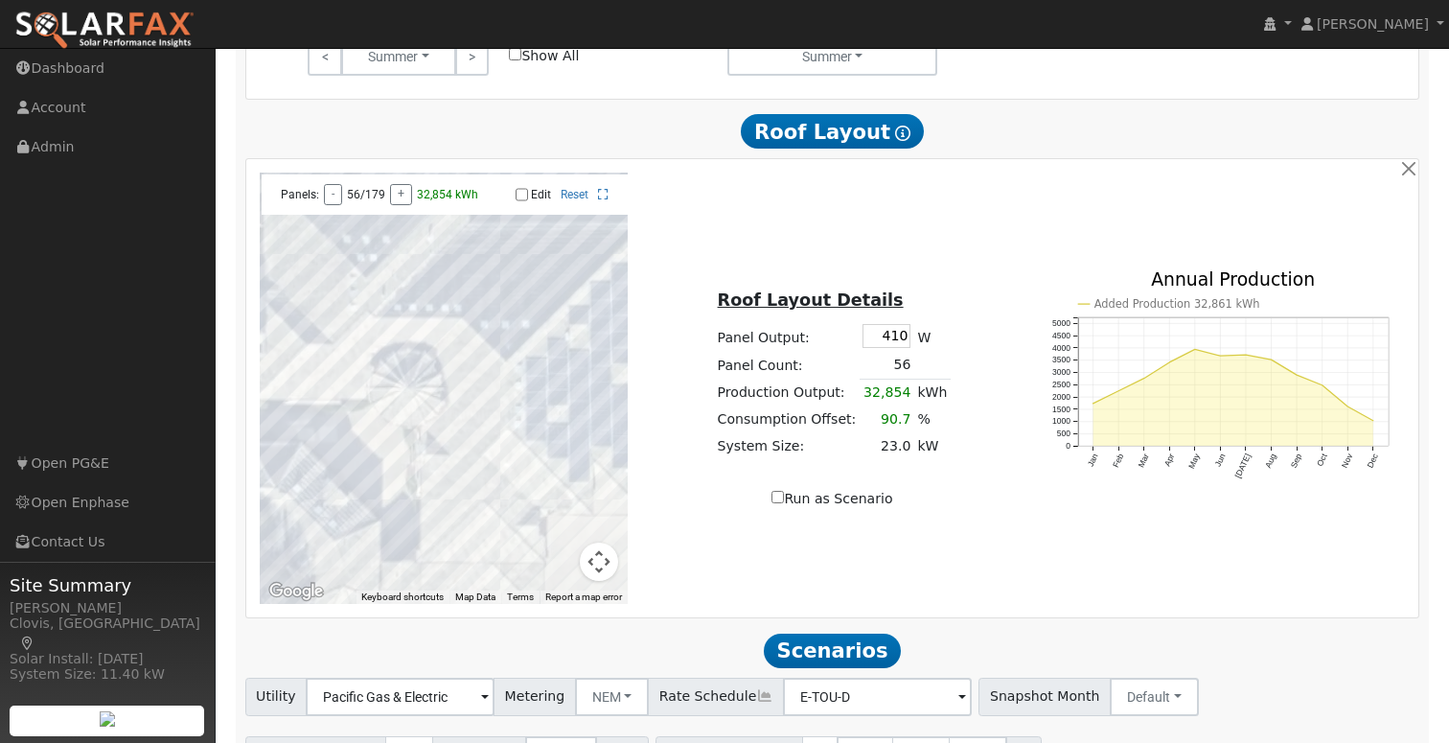
click at [527, 201] on input "Edit" at bounding box center [521, 194] width 12 height 13
click at [602, 200] on icon at bounding box center [603, 194] width 11 height 11
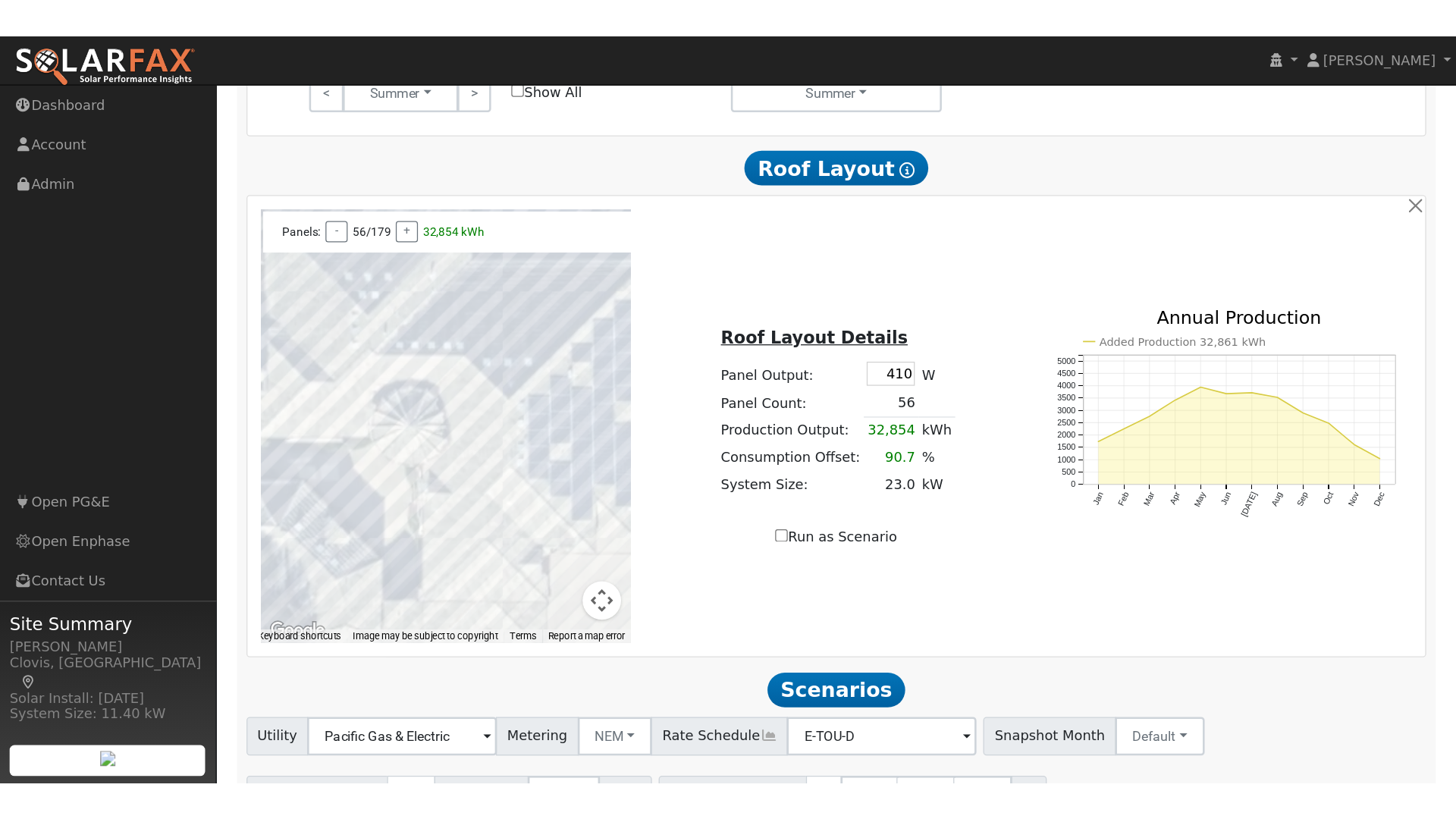
scroll to position [1030, 0]
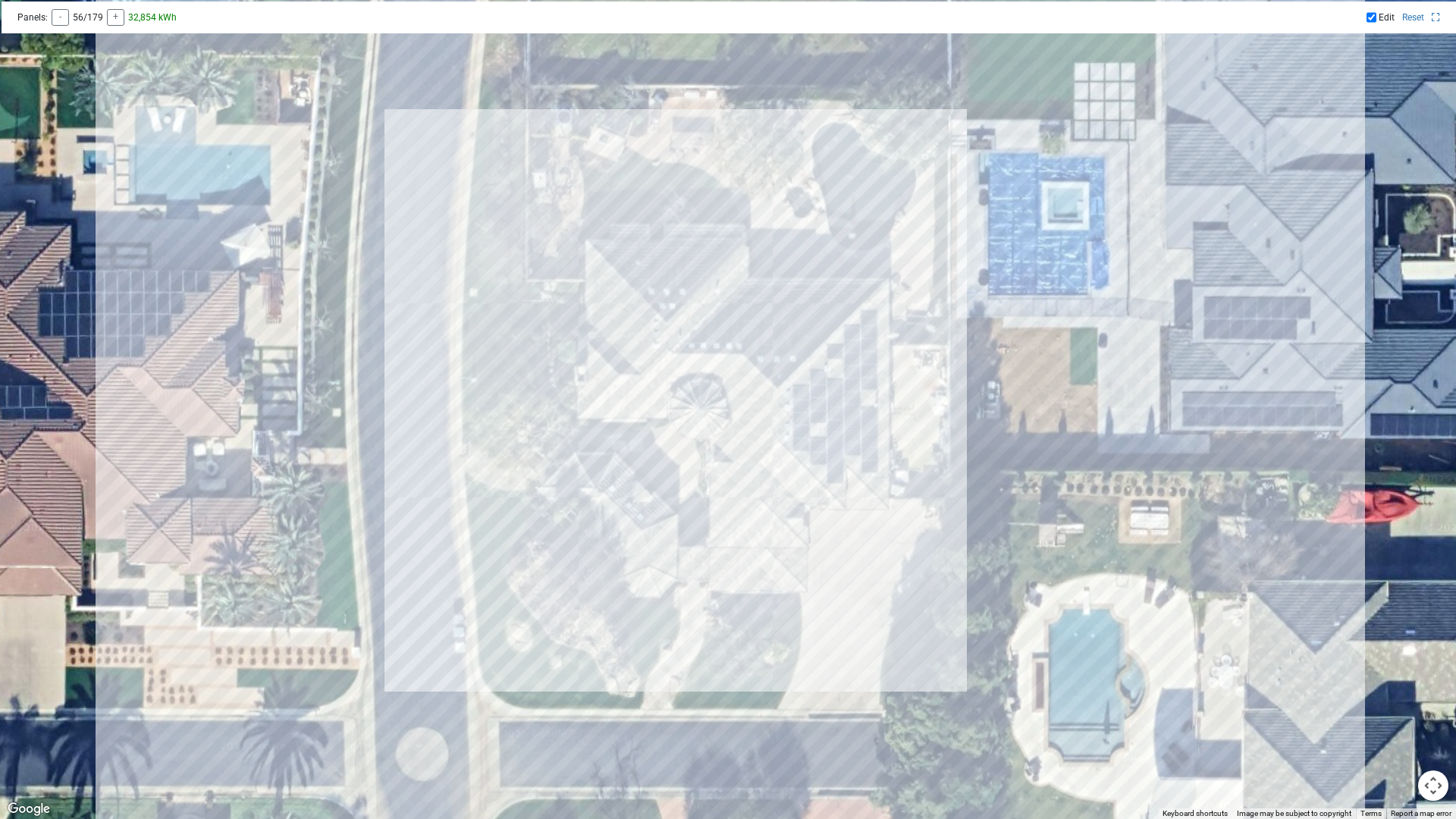
click at [871, 312] on div at bounding box center [728, 409] width 1456 height 819
drag, startPoint x: 869, startPoint y: 330, endPoint x: 867, endPoint y: 345, distance: 15.1
click at [869, 332] on div at bounding box center [728, 409] width 1456 height 819
click at [855, 339] on div at bounding box center [728, 409] width 1456 height 819
click at [863, 338] on div at bounding box center [728, 409] width 1456 height 819
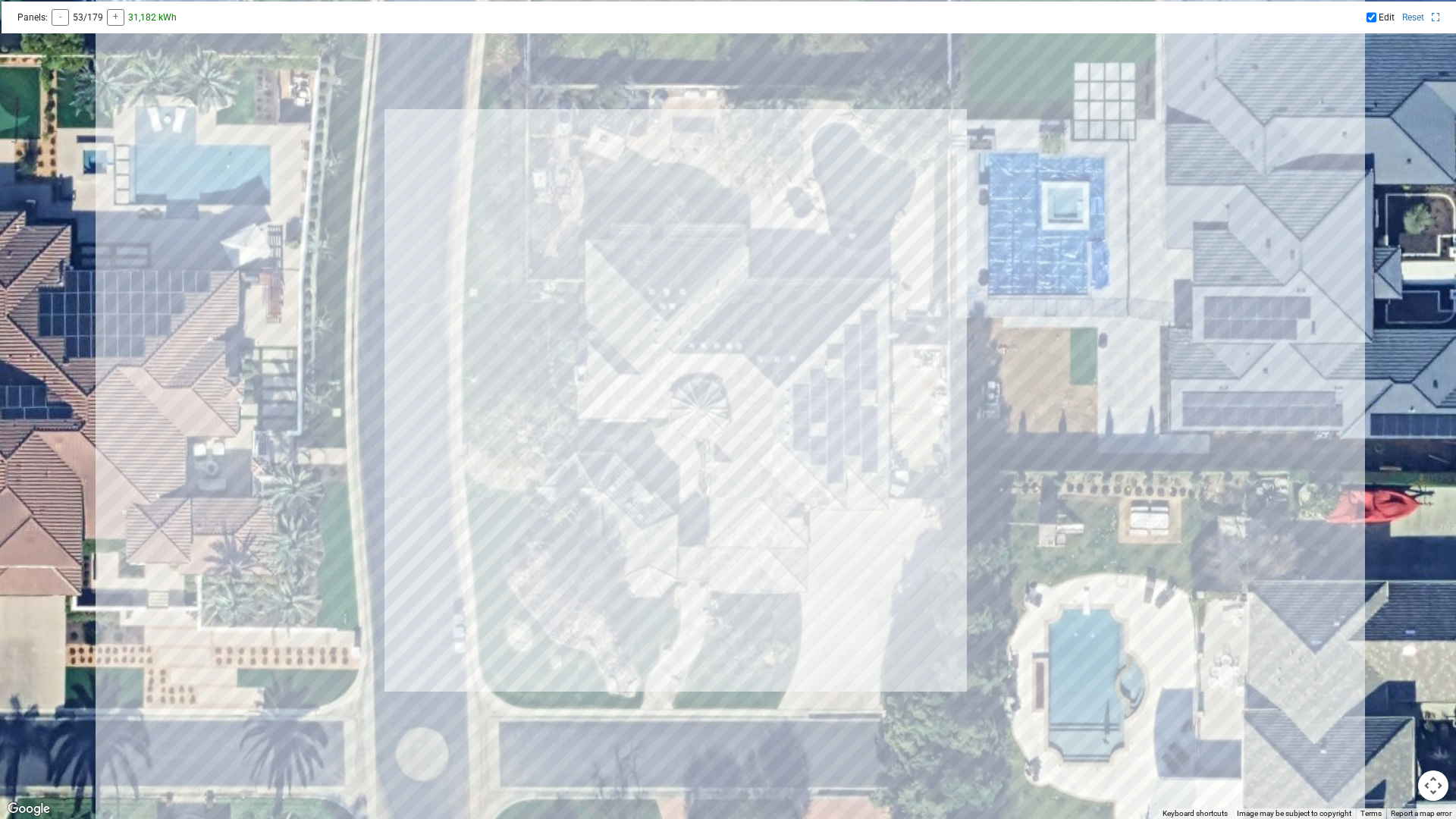
click at [866, 336] on div at bounding box center [728, 409] width 1456 height 819
click at [859, 336] on div at bounding box center [728, 409] width 1456 height 819
drag, startPoint x: 870, startPoint y: 354, endPoint x: 858, endPoint y: 359, distance: 13.0
click at [870, 354] on div at bounding box center [728, 409] width 1456 height 819
click at [851, 362] on div at bounding box center [728, 409] width 1456 height 819
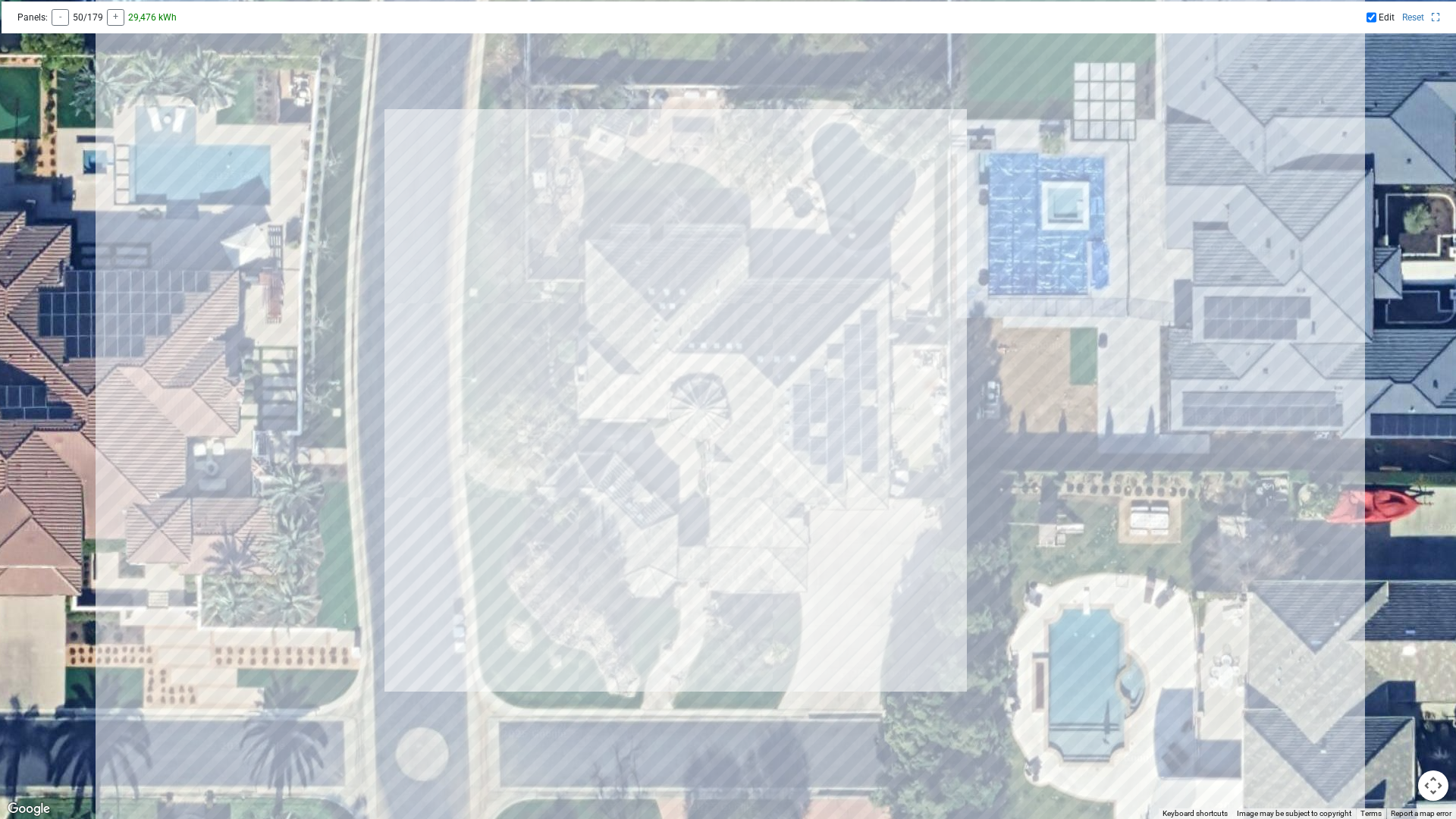
drag, startPoint x: 832, startPoint y: 366, endPoint x: 836, endPoint y: 392, distance: 26.3
click at [833, 367] on div at bounding box center [728, 409] width 1456 height 819
click at [836, 396] on div at bounding box center [728, 409] width 1456 height 819
click at [1146, 18] on icon at bounding box center [1435, 17] width 9 height 9
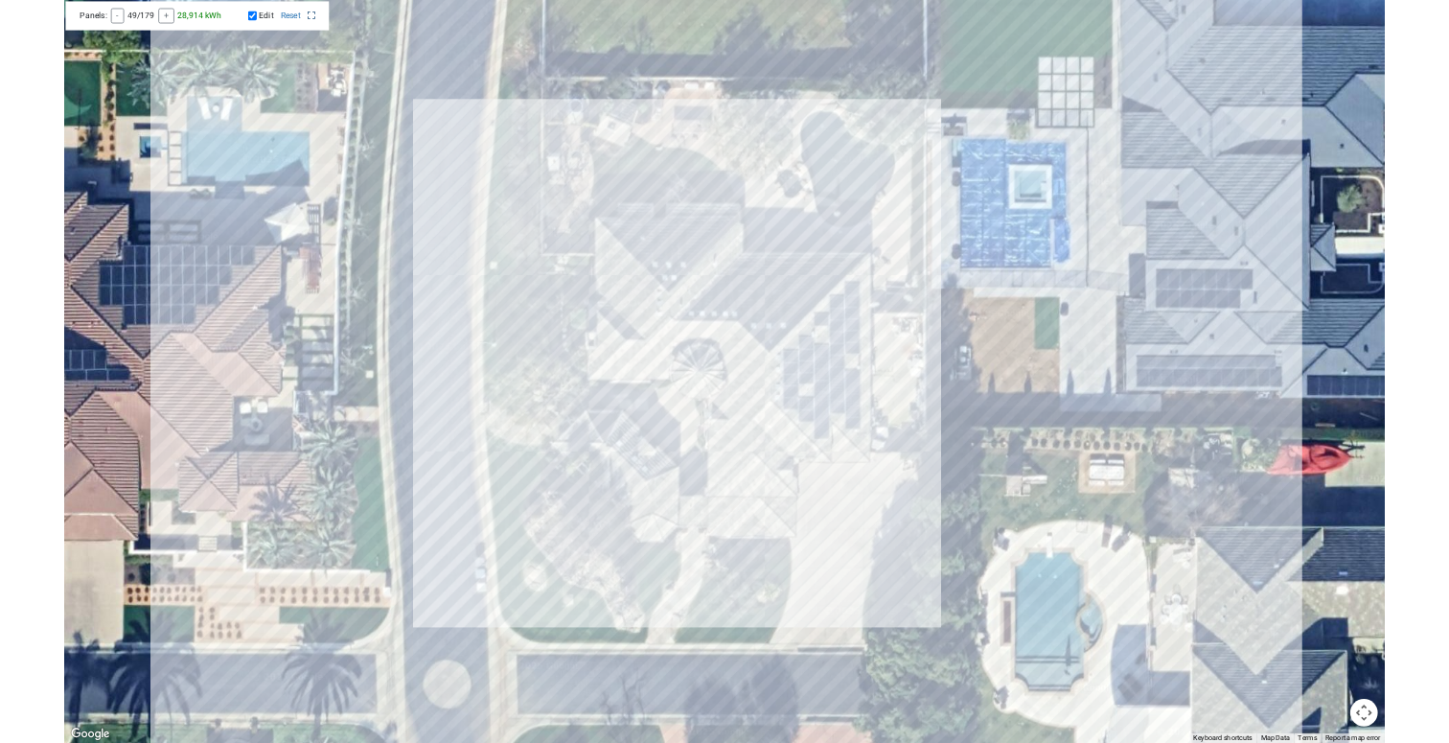
scroll to position [1231, 0]
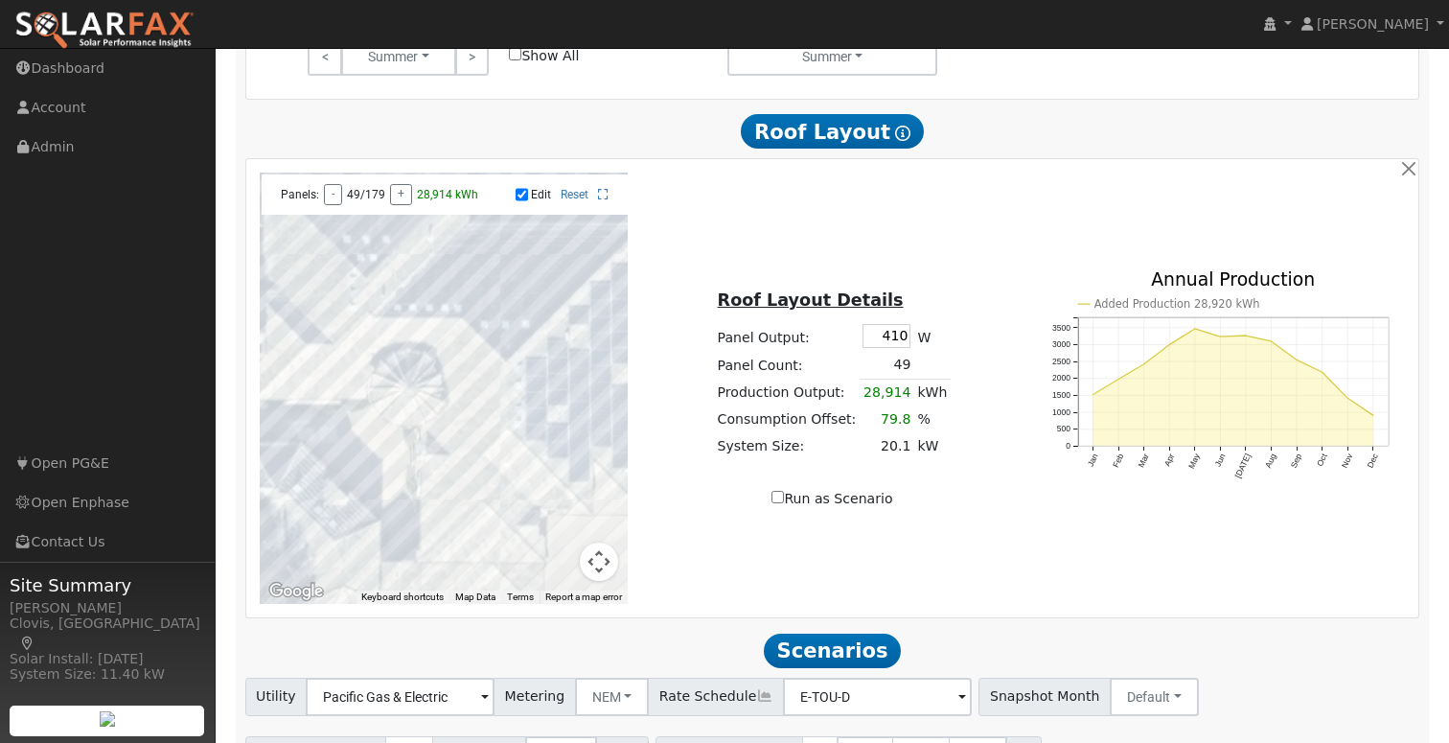
click at [529, 201] on div "Edit Reset" at bounding box center [541, 194] width 156 height 13
click at [525, 201] on input "Edit" at bounding box center [521, 194] width 12 height 13
checkbox input "false"
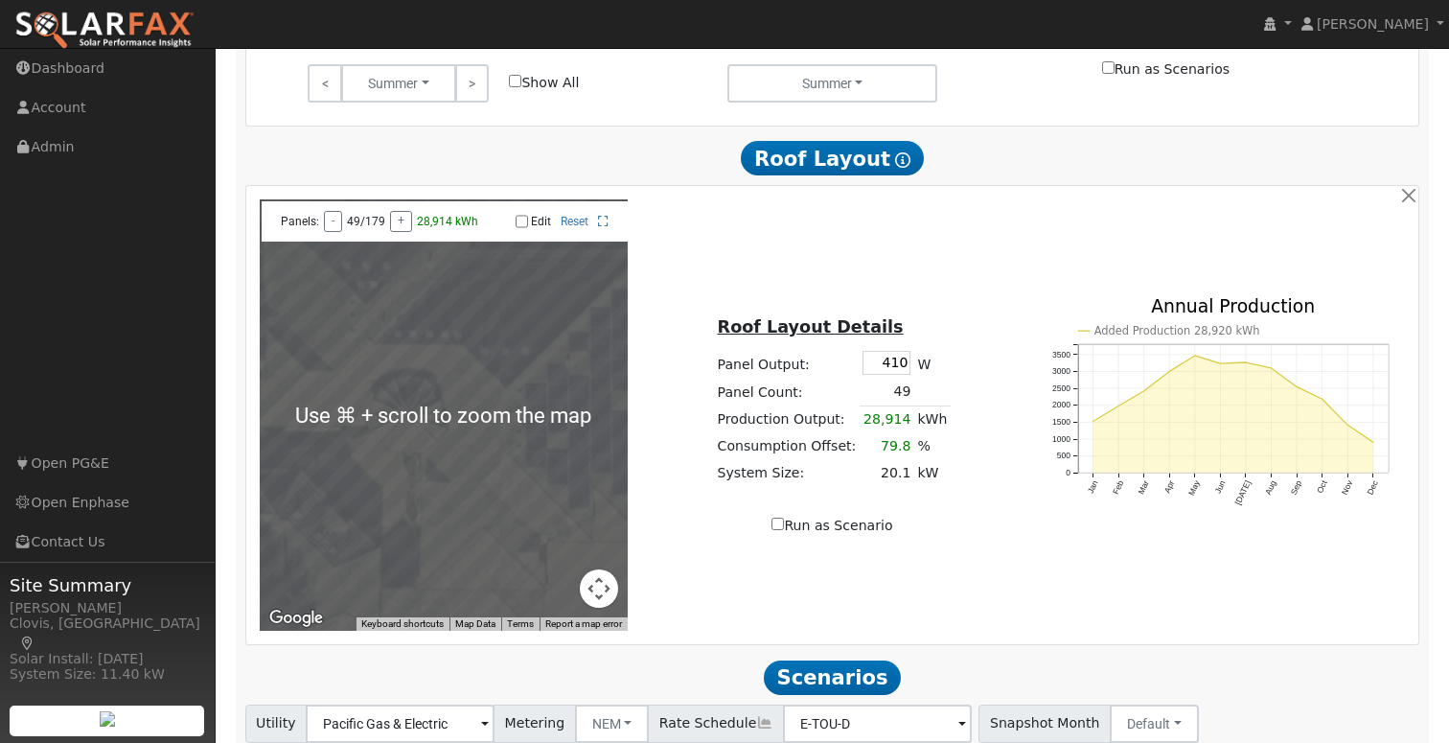
scroll to position [1205, 0]
click at [326, 387] on div at bounding box center [444, 413] width 369 height 431
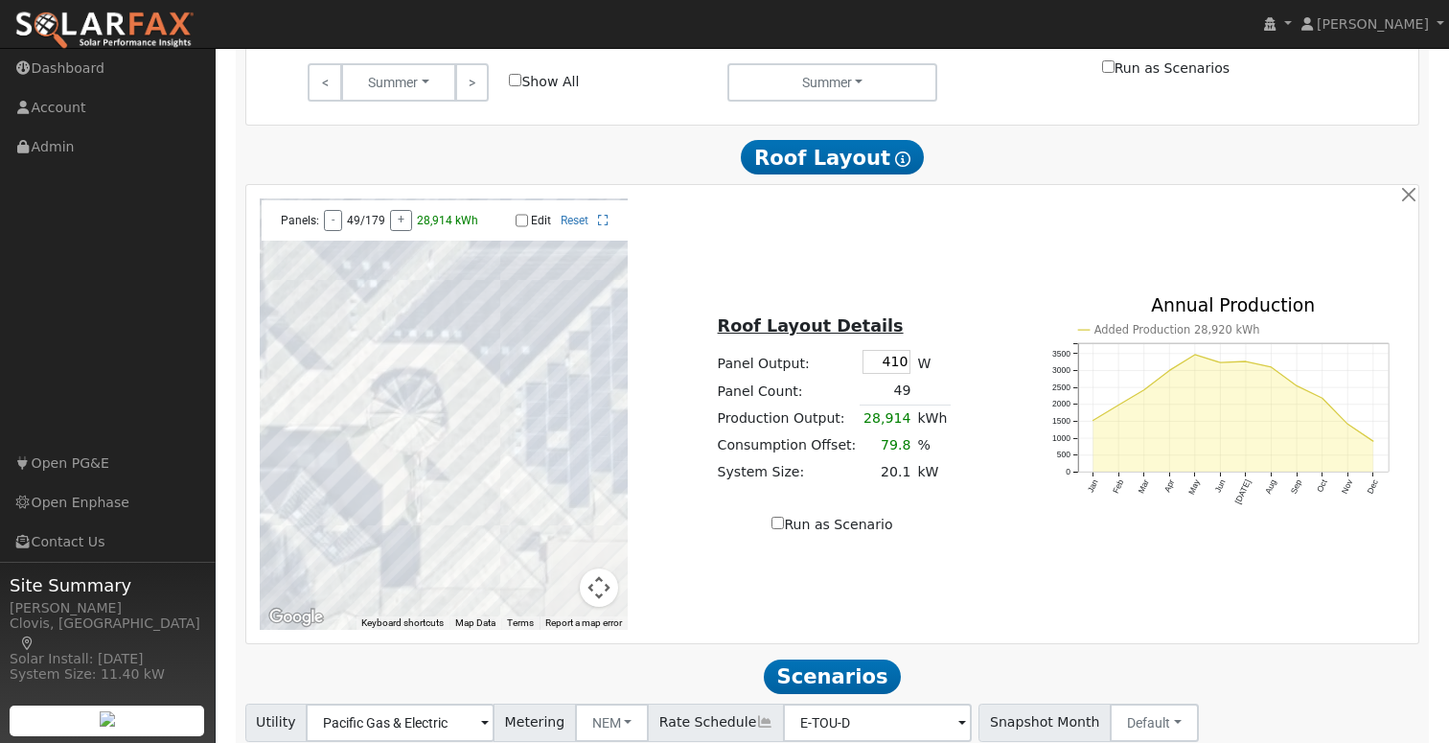
drag, startPoint x: 309, startPoint y: 283, endPoint x: 357, endPoint y: 345, distance: 78.6
click at [361, 348] on div at bounding box center [444, 413] width 369 height 431
click at [340, 417] on div at bounding box center [444, 413] width 369 height 431
drag, startPoint x: 320, startPoint y: 416, endPoint x: 331, endPoint y: 414, distance: 10.7
click at [320, 416] on div at bounding box center [444, 413] width 369 height 431
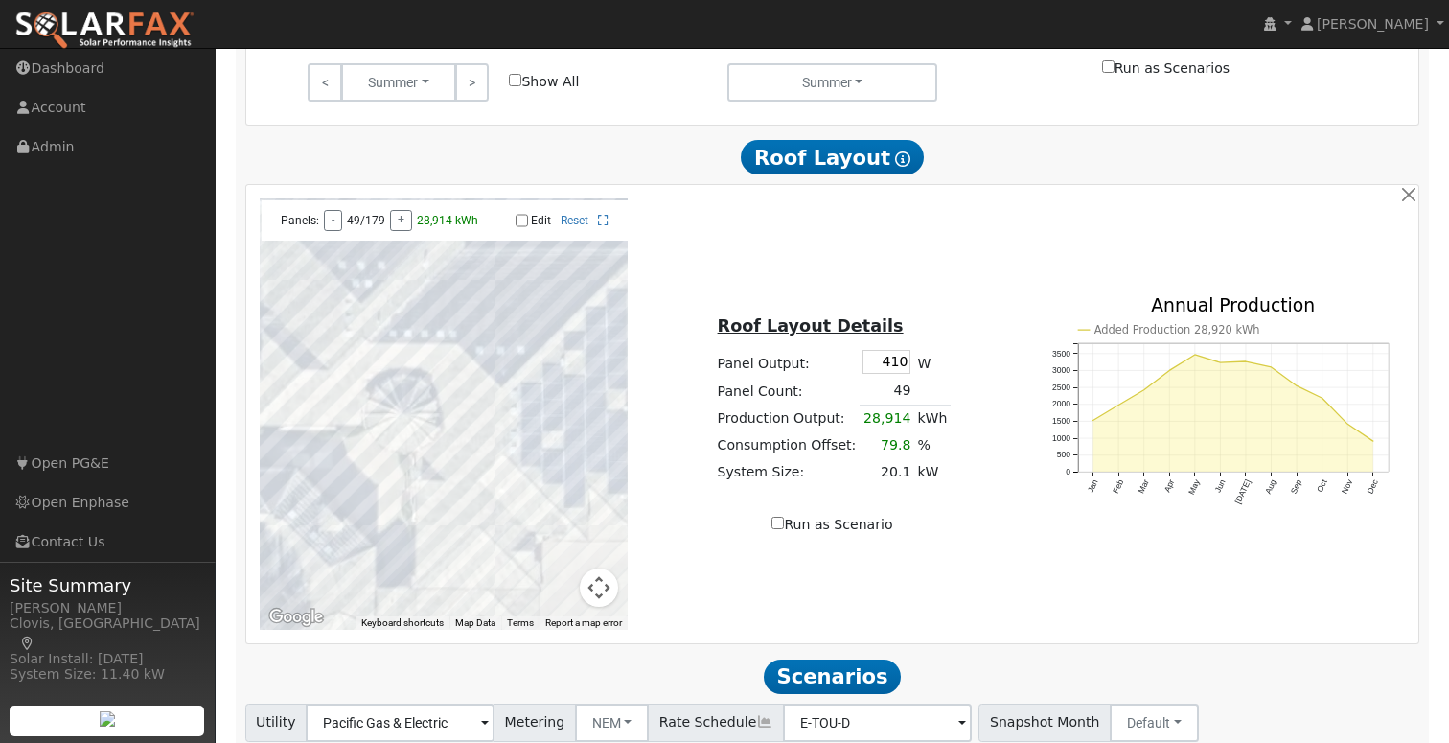
click at [331, 414] on div at bounding box center [444, 413] width 369 height 431
drag, startPoint x: 347, startPoint y: 381, endPoint x: 399, endPoint y: 369, distance: 53.2
click at [352, 379] on div at bounding box center [444, 413] width 369 height 431
drag, startPoint x: 400, startPoint y: 369, endPoint x: 373, endPoint y: 363, distance: 27.4
click at [399, 369] on div at bounding box center [444, 413] width 369 height 431
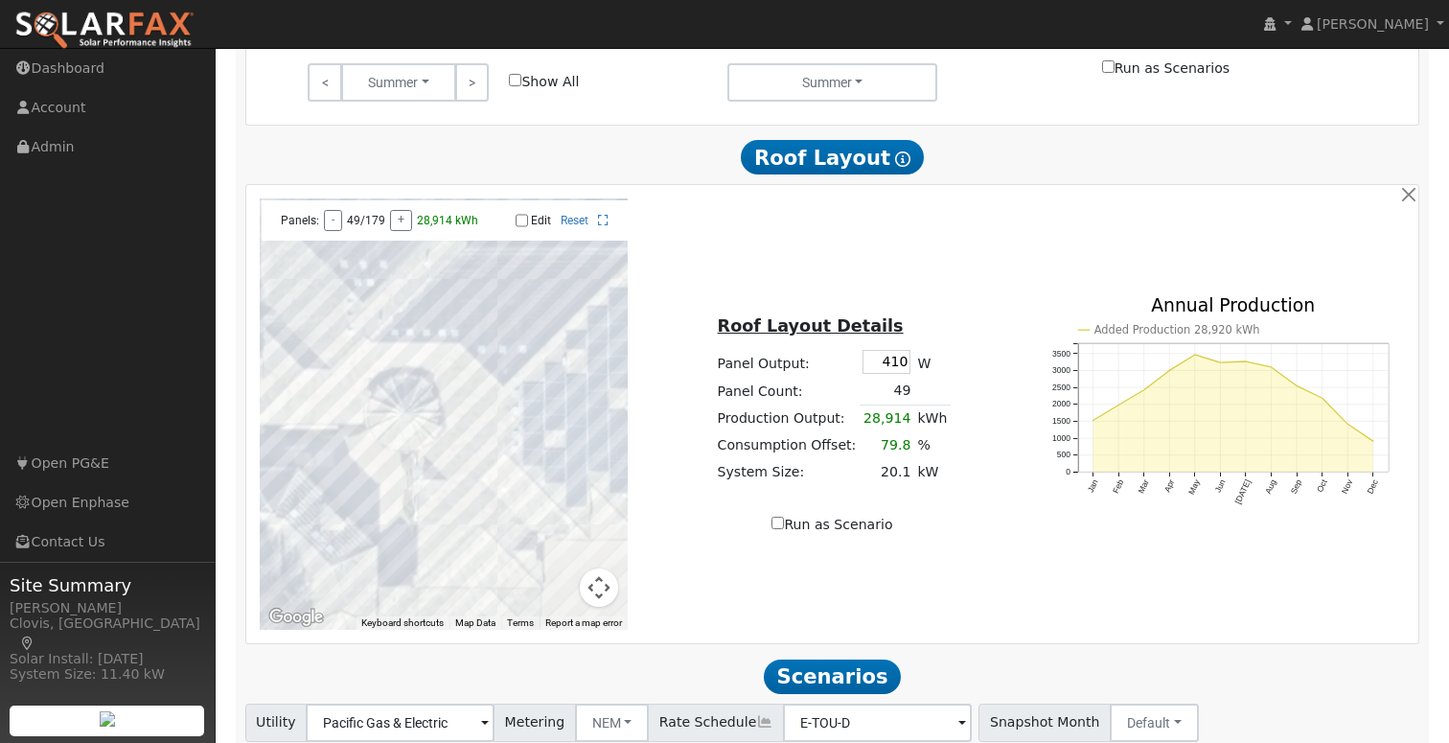
drag, startPoint x: 373, startPoint y: 363, endPoint x: 418, endPoint y: 350, distance: 47.0
click at [382, 361] on div at bounding box center [444, 413] width 369 height 431
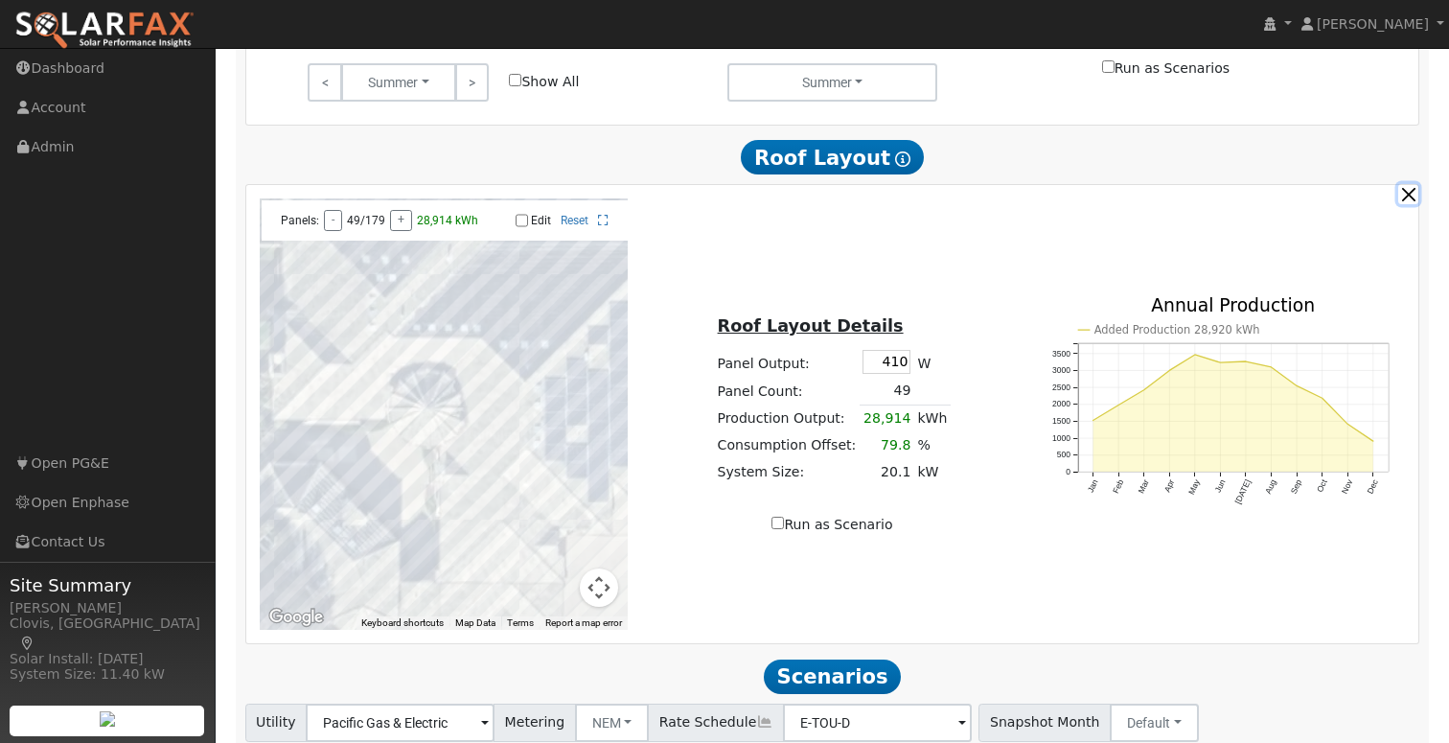
click at [1412, 194] on button "button" at bounding box center [1408, 194] width 20 height 20
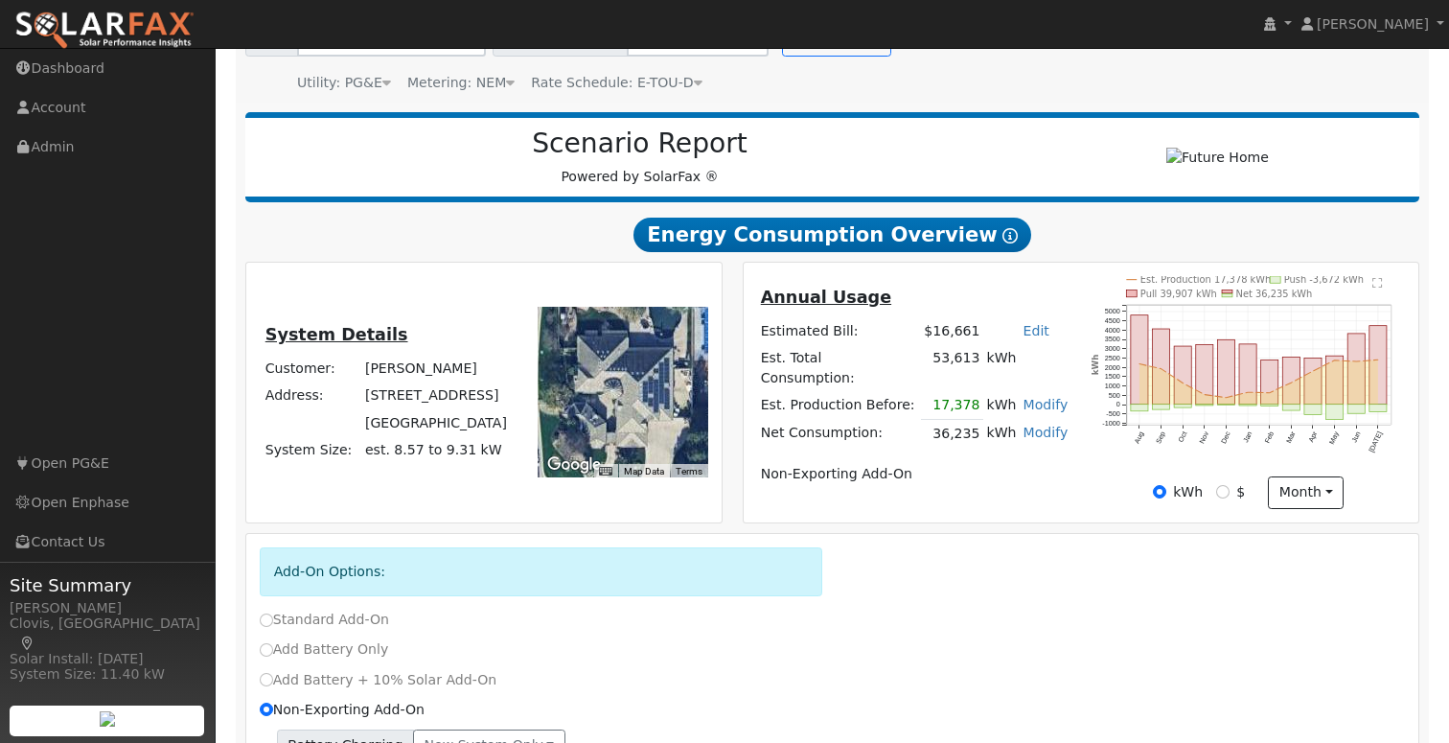
scroll to position [0, 0]
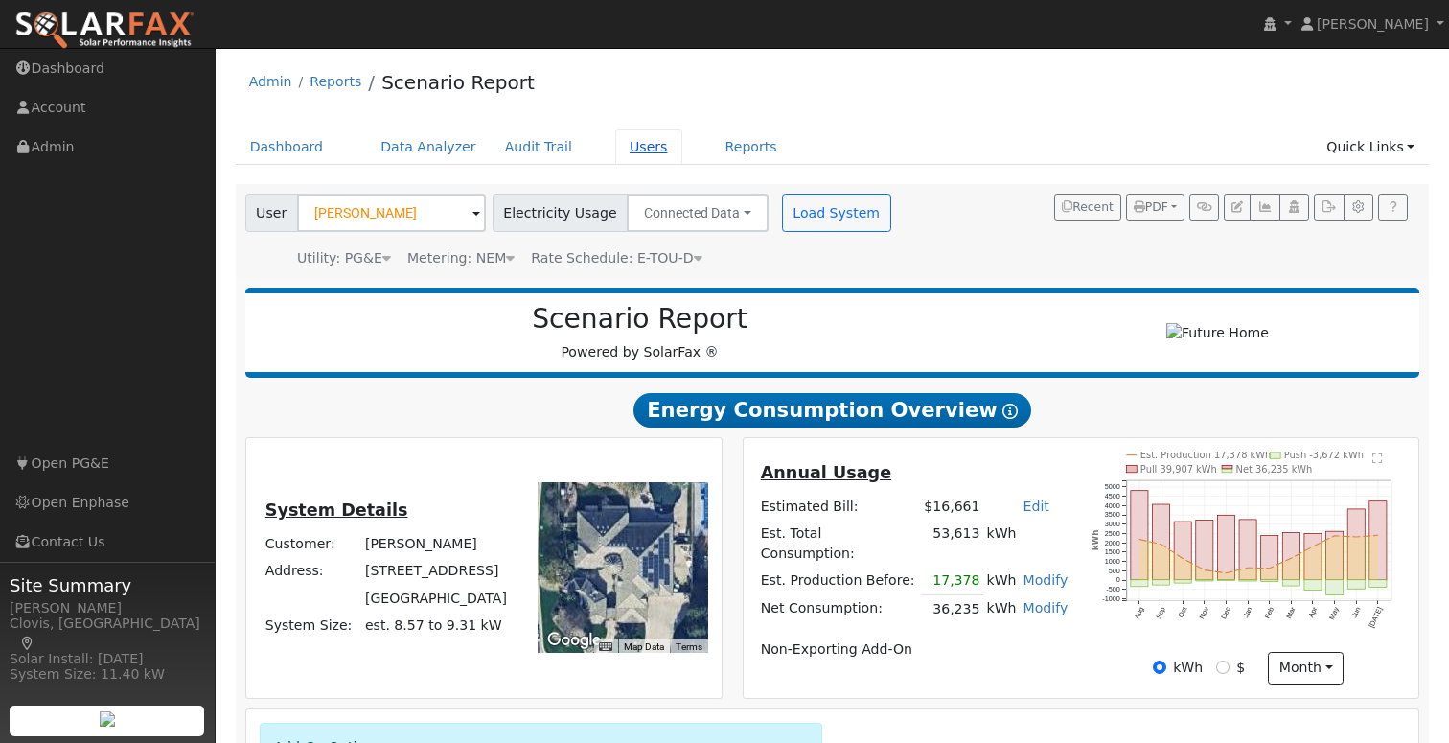
click at [623, 146] on link "Users" at bounding box center [648, 146] width 67 height 35
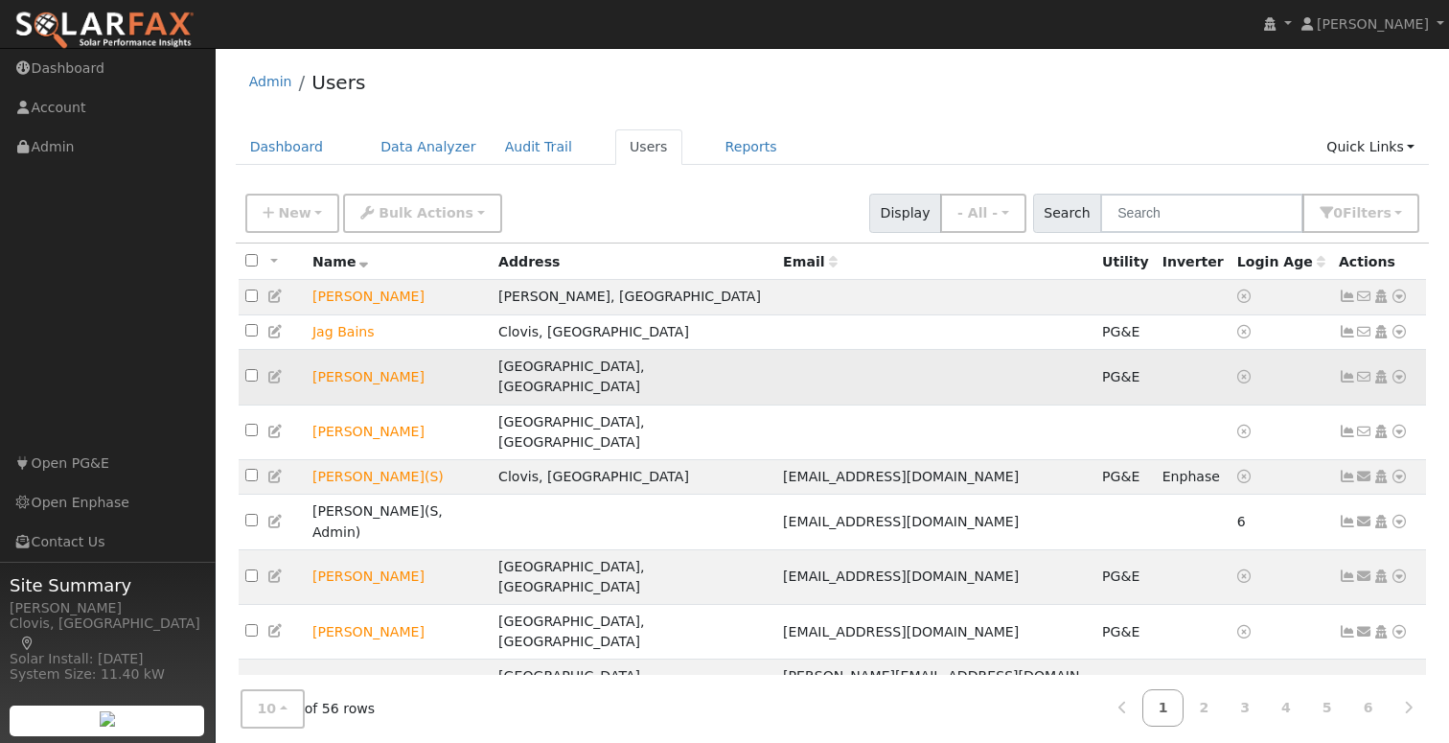
scroll to position [25, 0]
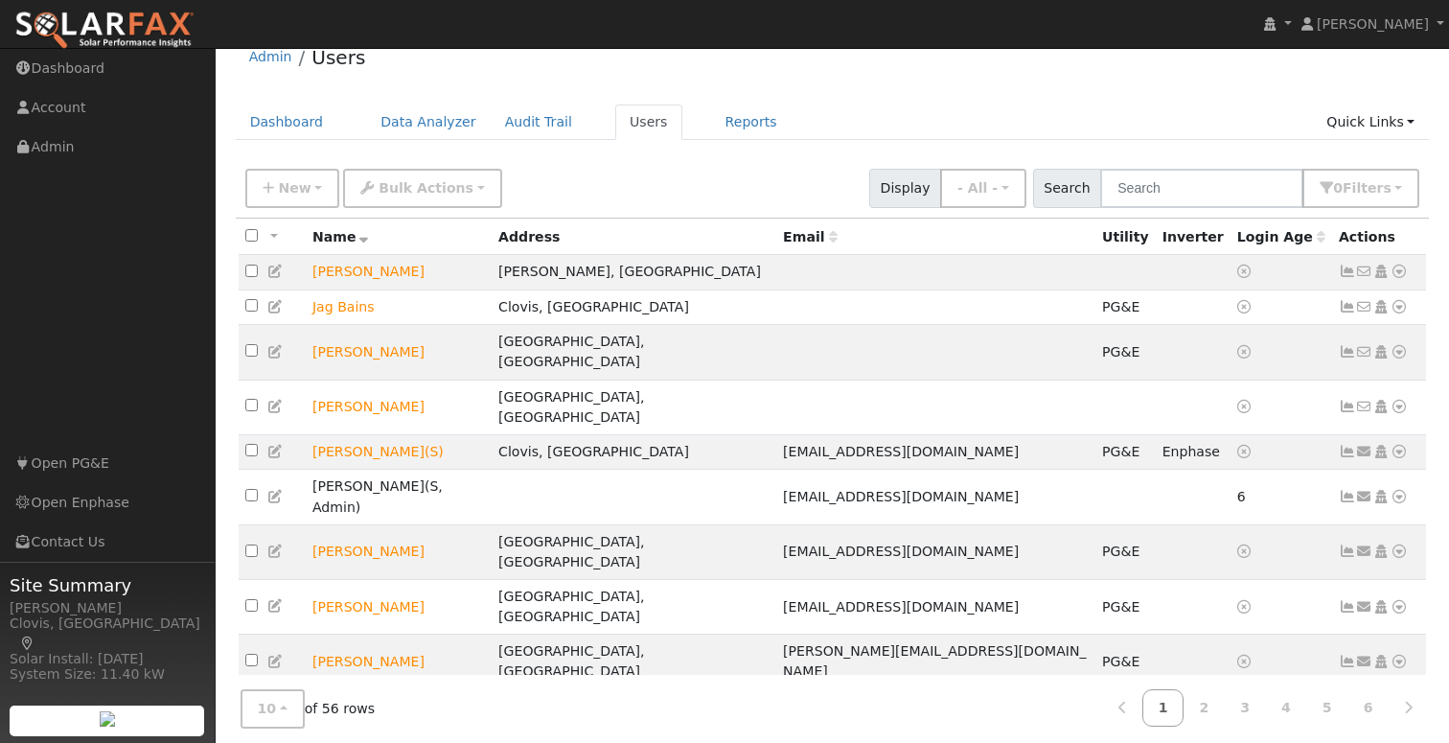
click at [1398, 709] on icon at bounding box center [1398, 715] width 17 height 13
click at [0, 0] on link "Scenario" at bounding box center [0, 0] width 0 height 0
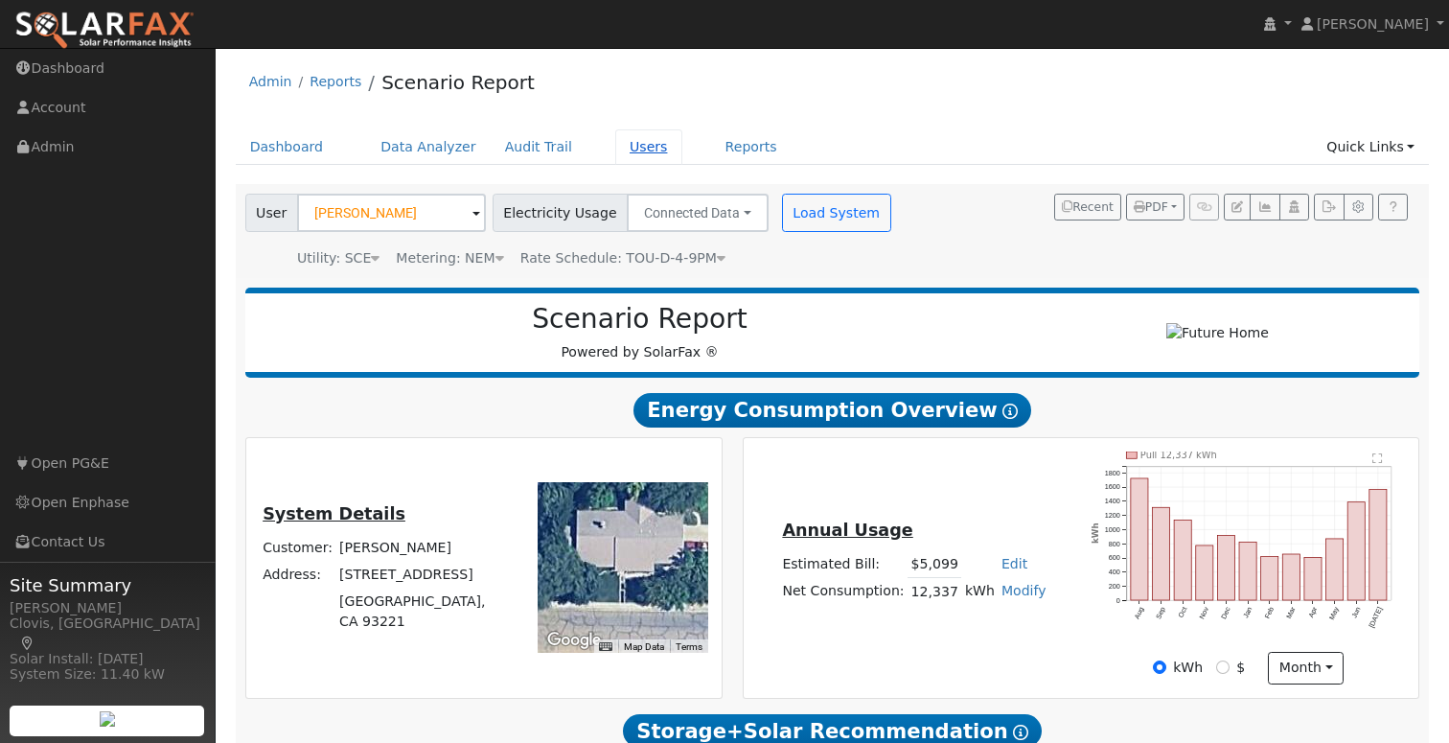
click at [627, 149] on link "Users" at bounding box center [648, 146] width 67 height 35
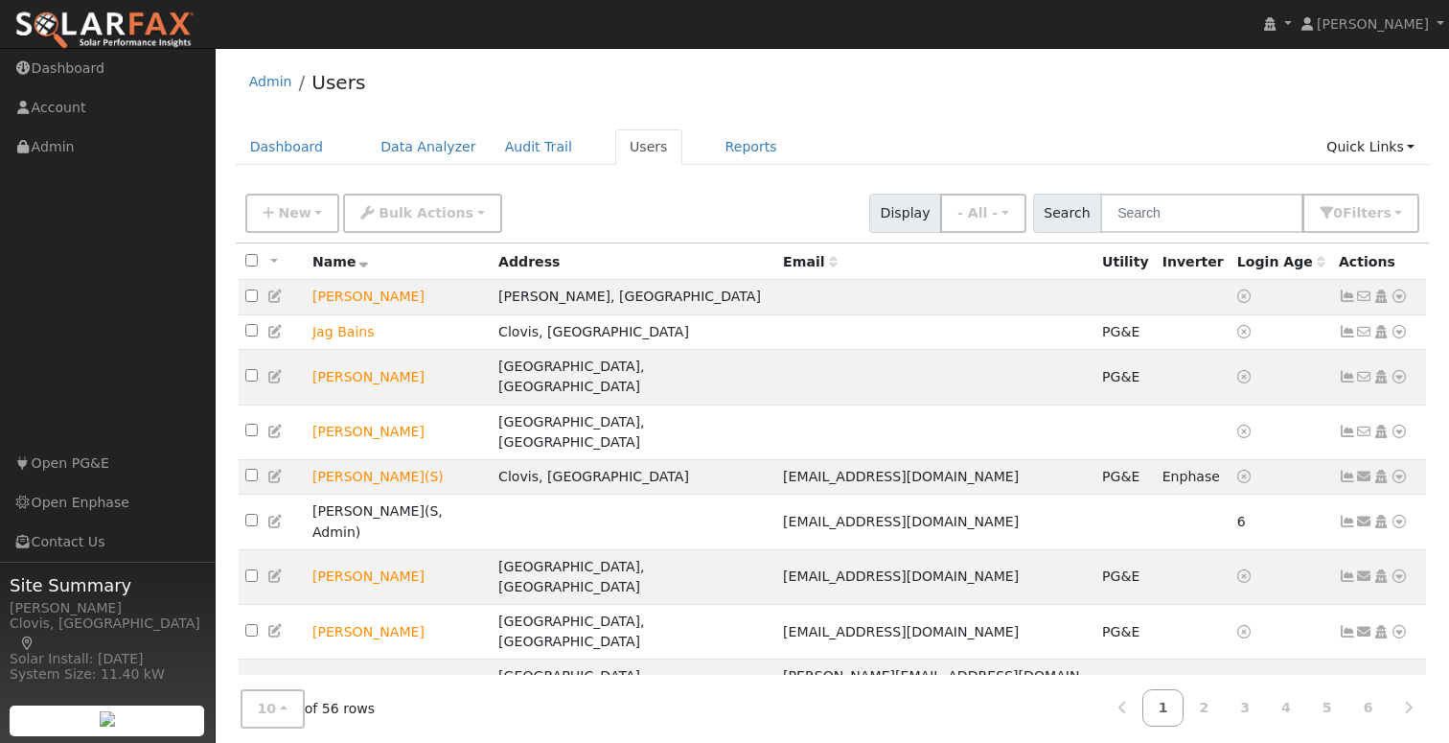
click at [1398, 734] on icon at bounding box center [1398, 740] width 17 height 13
click at [842, 714] on td at bounding box center [935, 741] width 319 height 55
click at [1402, 734] on icon at bounding box center [1398, 740] width 17 height 13
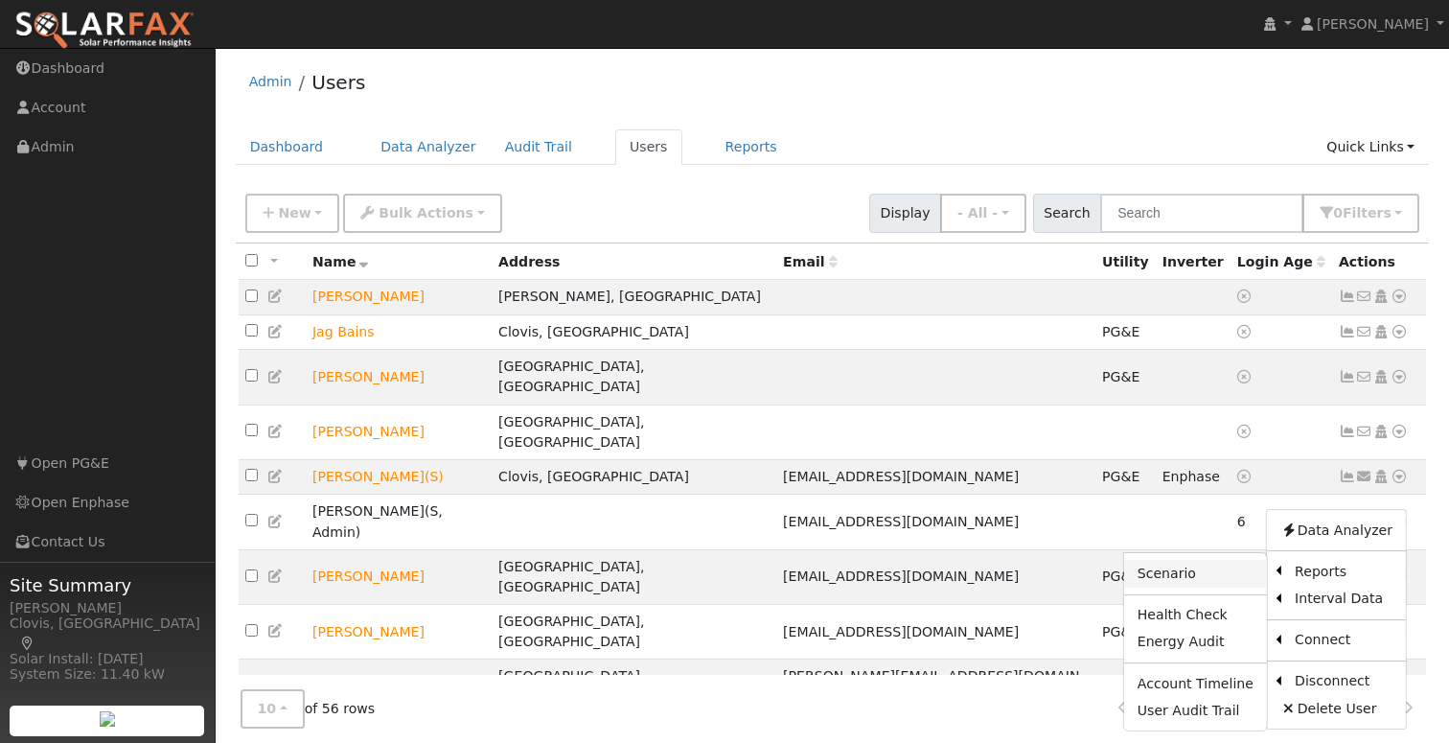
click at [1214, 560] on link "Scenario" at bounding box center [1195, 573] width 143 height 27
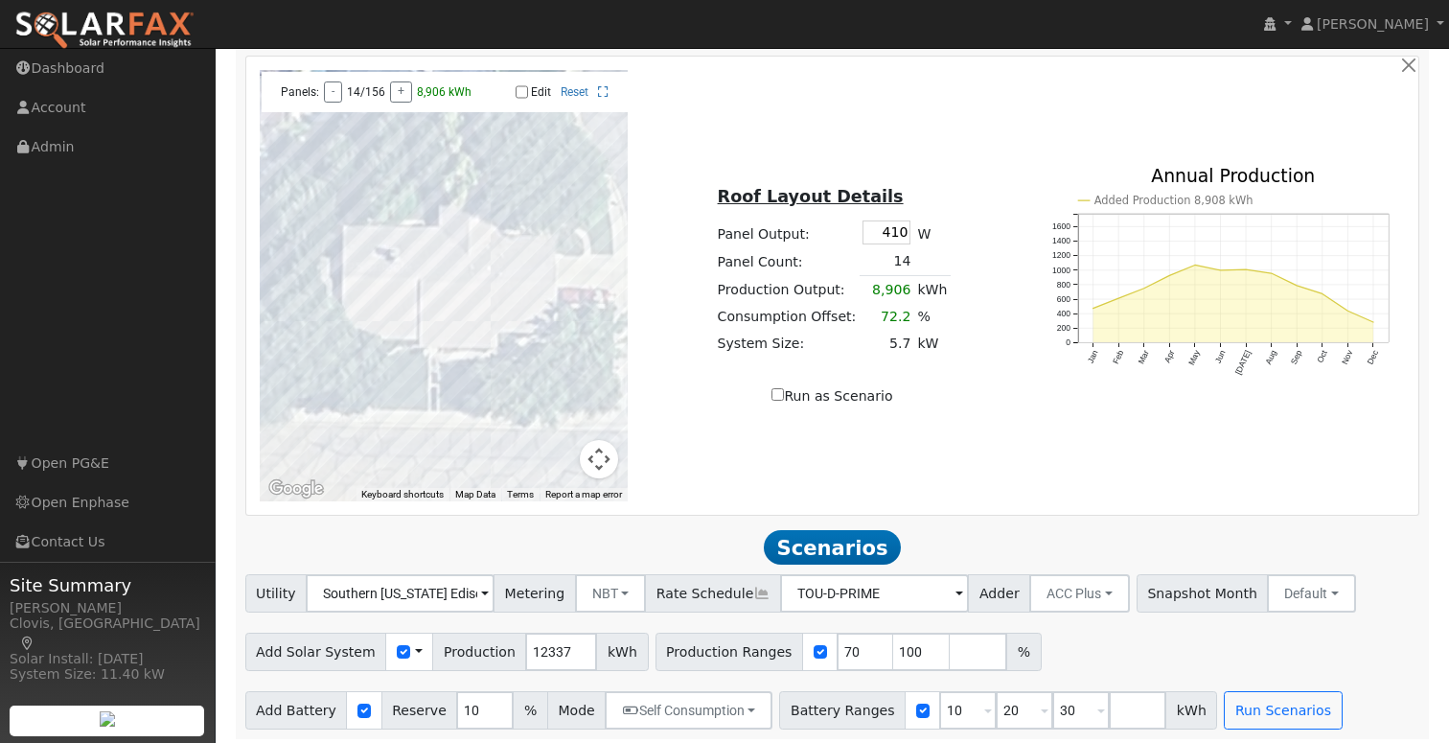
scroll to position [1088, 0]
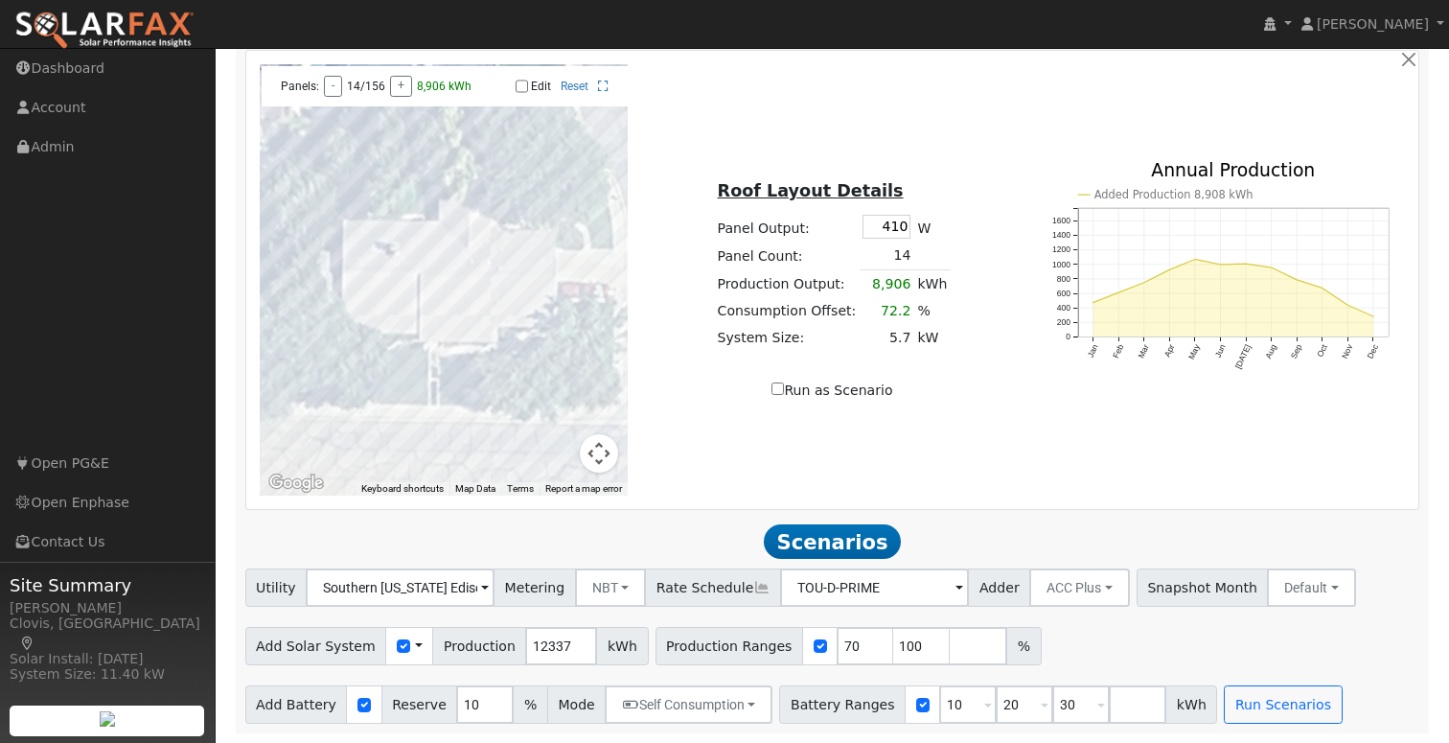
click at [523, 86] on input "Edit" at bounding box center [521, 86] width 12 height 13
click at [529, 84] on div "Edit Reset" at bounding box center [541, 86] width 156 height 13
drag, startPoint x: 518, startPoint y: 82, endPoint x: 542, endPoint y: 86, distance: 24.3
click at [518, 82] on input "Edit" at bounding box center [521, 86] width 12 height 13
checkbox input "false"
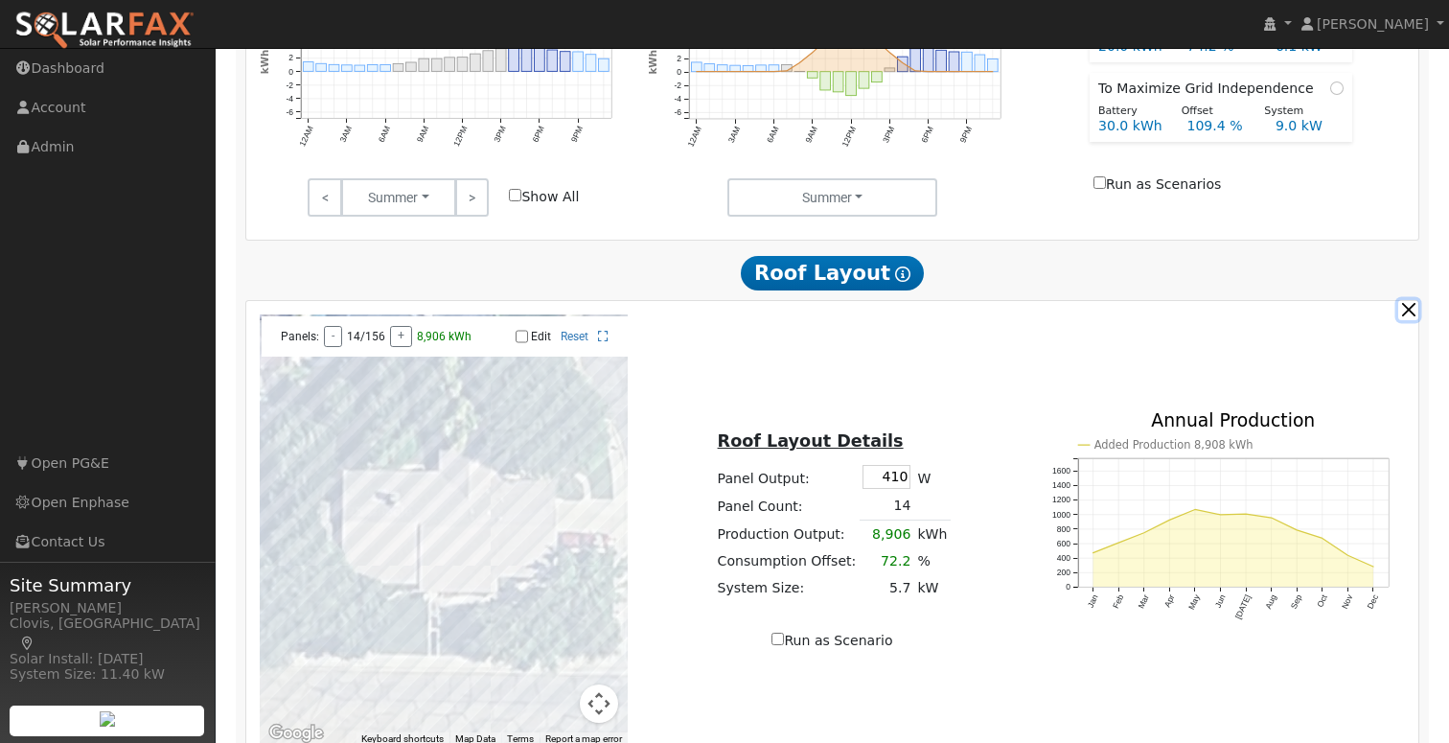
drag, startPoint x: 1407, startPoint y: 318, endPoint x: 1370, endPoint y: 307, distance: 39.1
click at [1407, 318] on button "button" at bounding box center [1408, 310] width 20 height 20
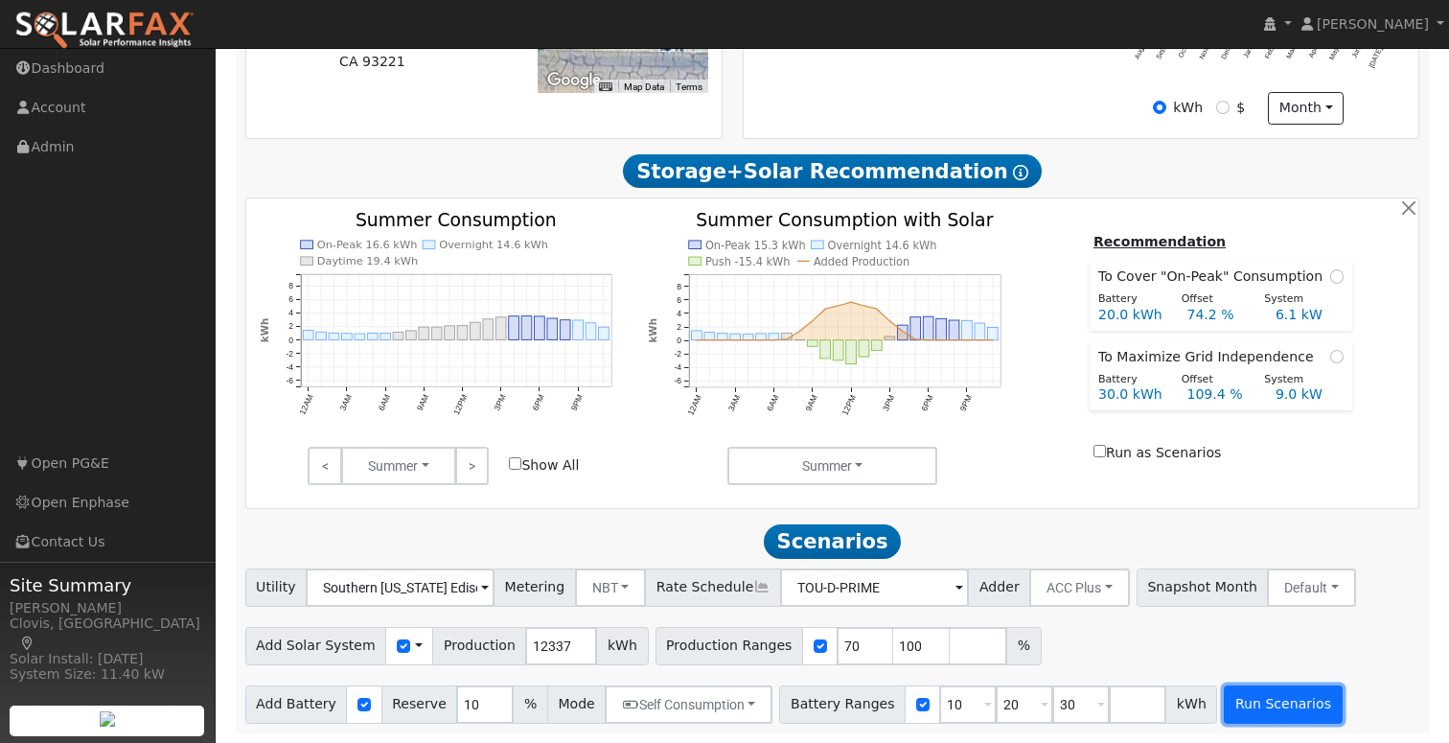
click at [1269, 706] on button "Run Scenarios" at bounding box center [1283, 704] width 118 height 38
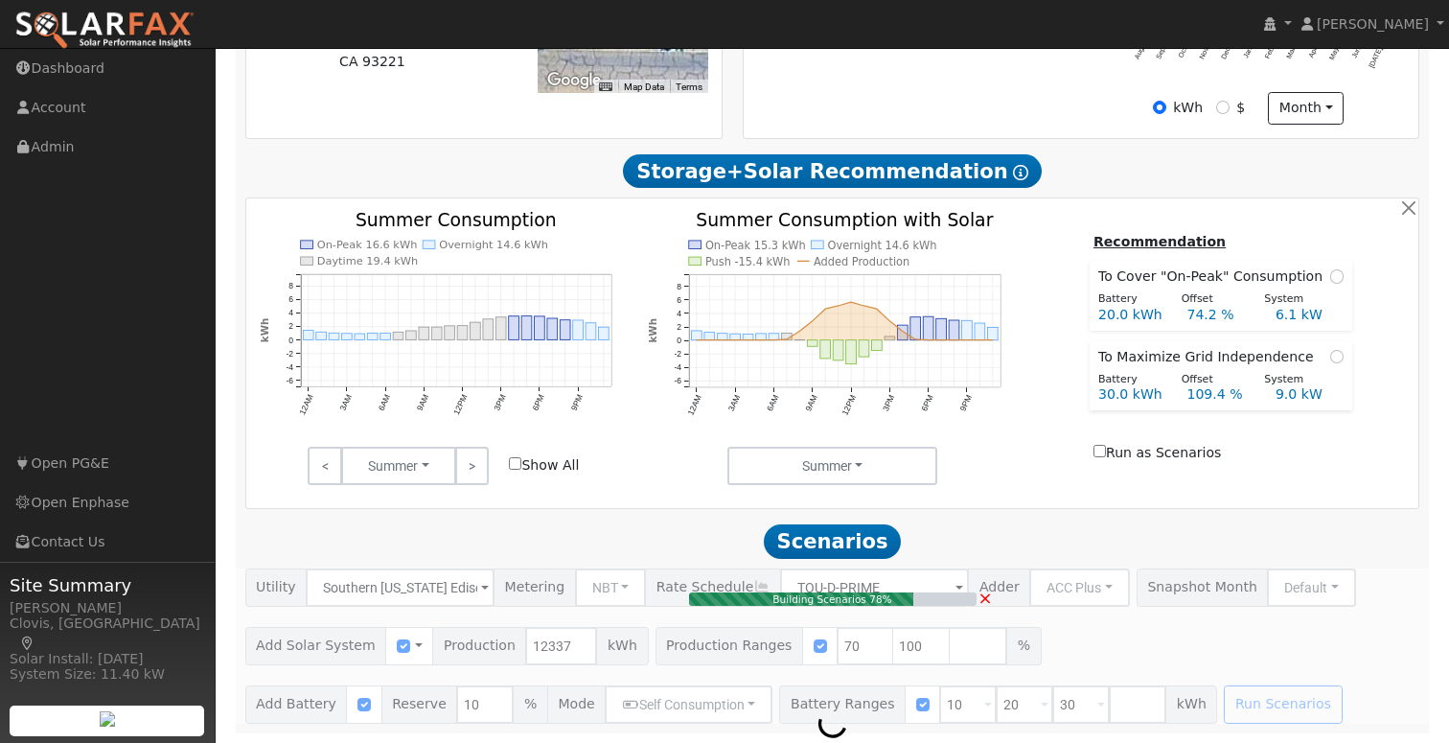
type input "8.2"
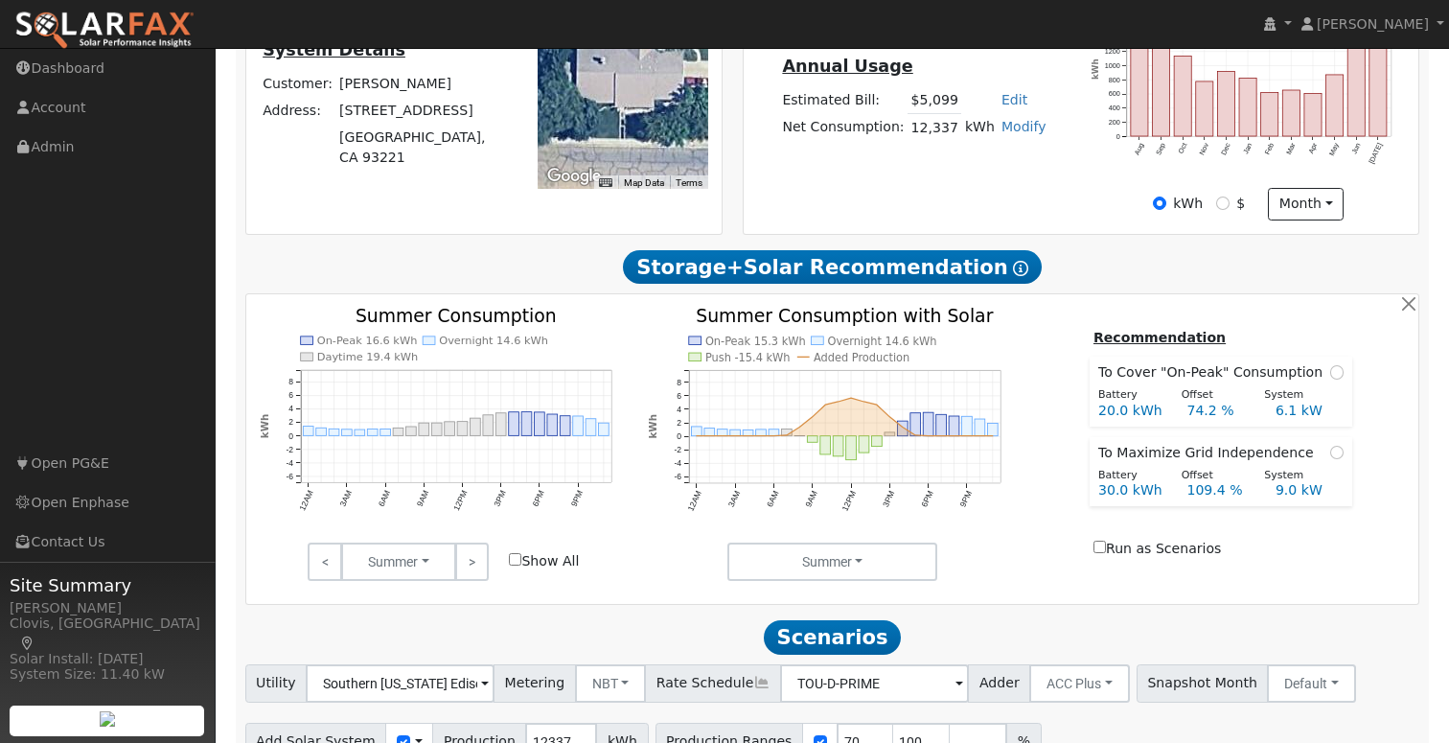
scroll to position [0, 0]
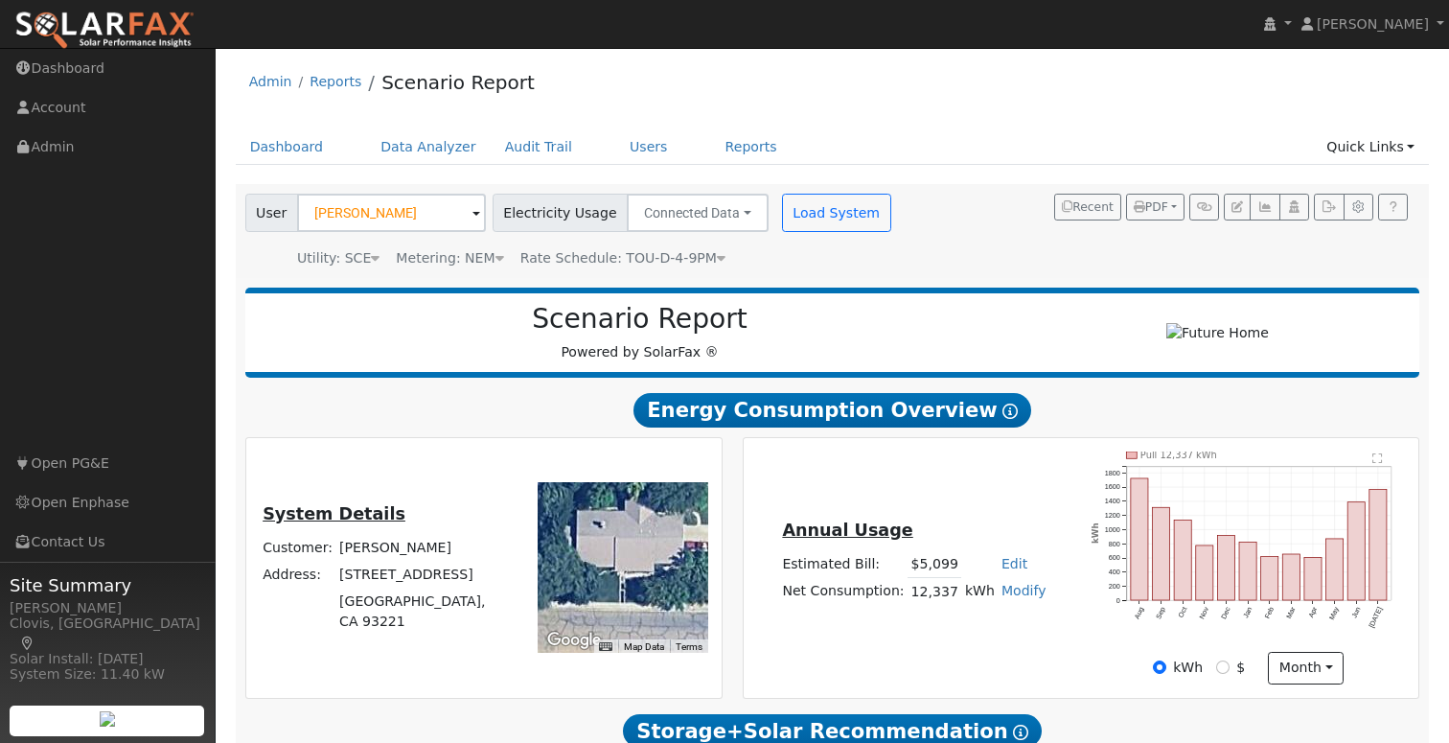
click at [917, 260] on div "User Michael Clegg Account Default Account Default Account 713 Olivewood Drive,…" at bounding box center [828, 227] width 1175 height 81
click at [623, 136] on link "Users" at bounding box center [648, 146] width 67 height 35
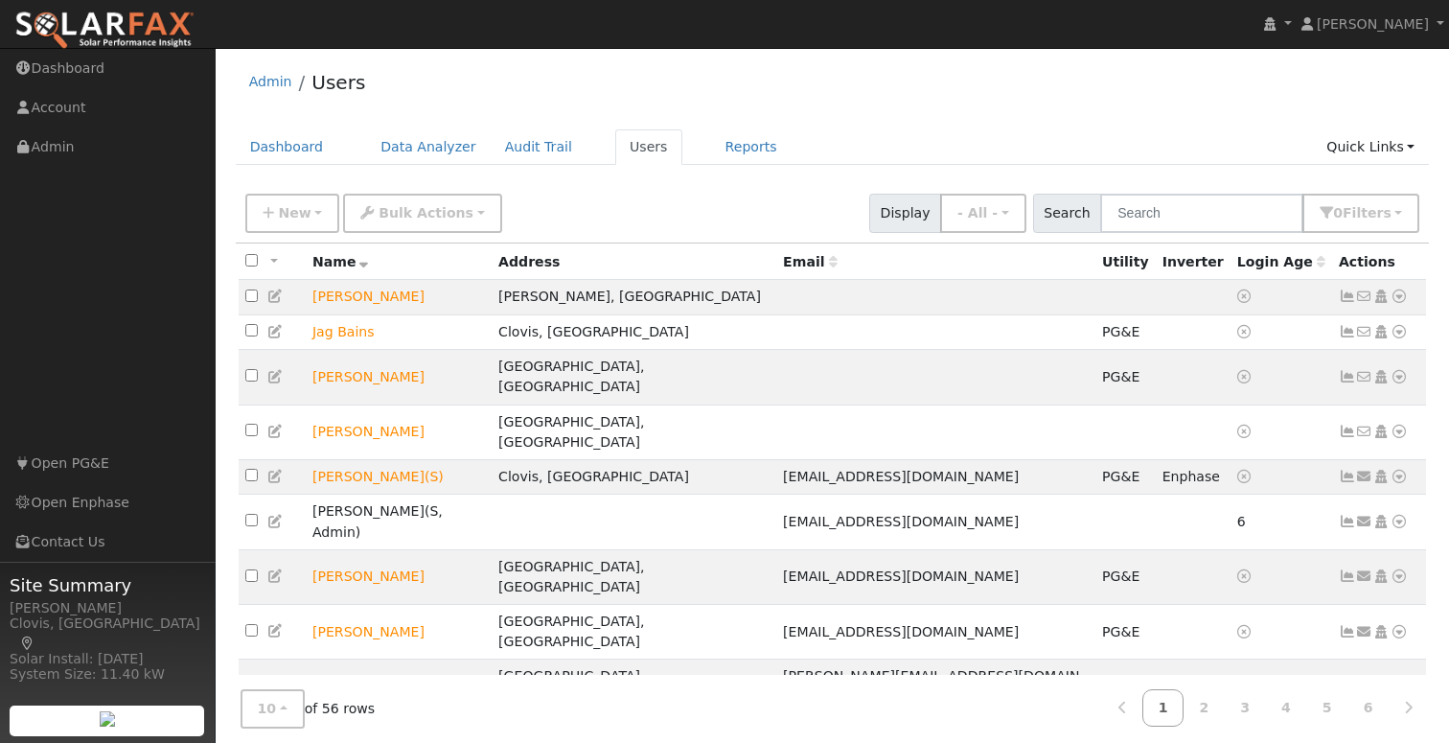
click at [1400, 734] on icon at bounding box center [1398, 740] width 17 height 13
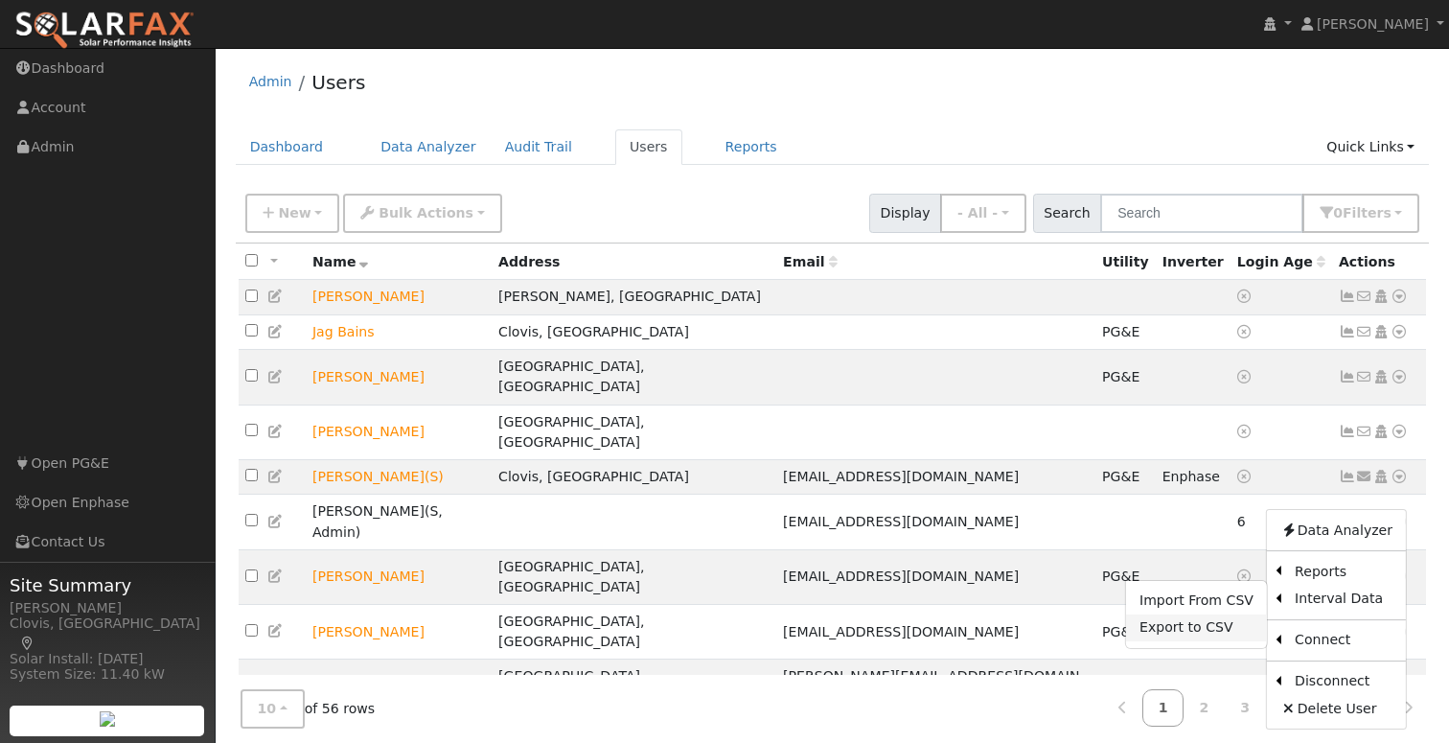
click at [1210, 614] on link "Export to CSV" at bounding box center [1196, 627] width 141 height 27
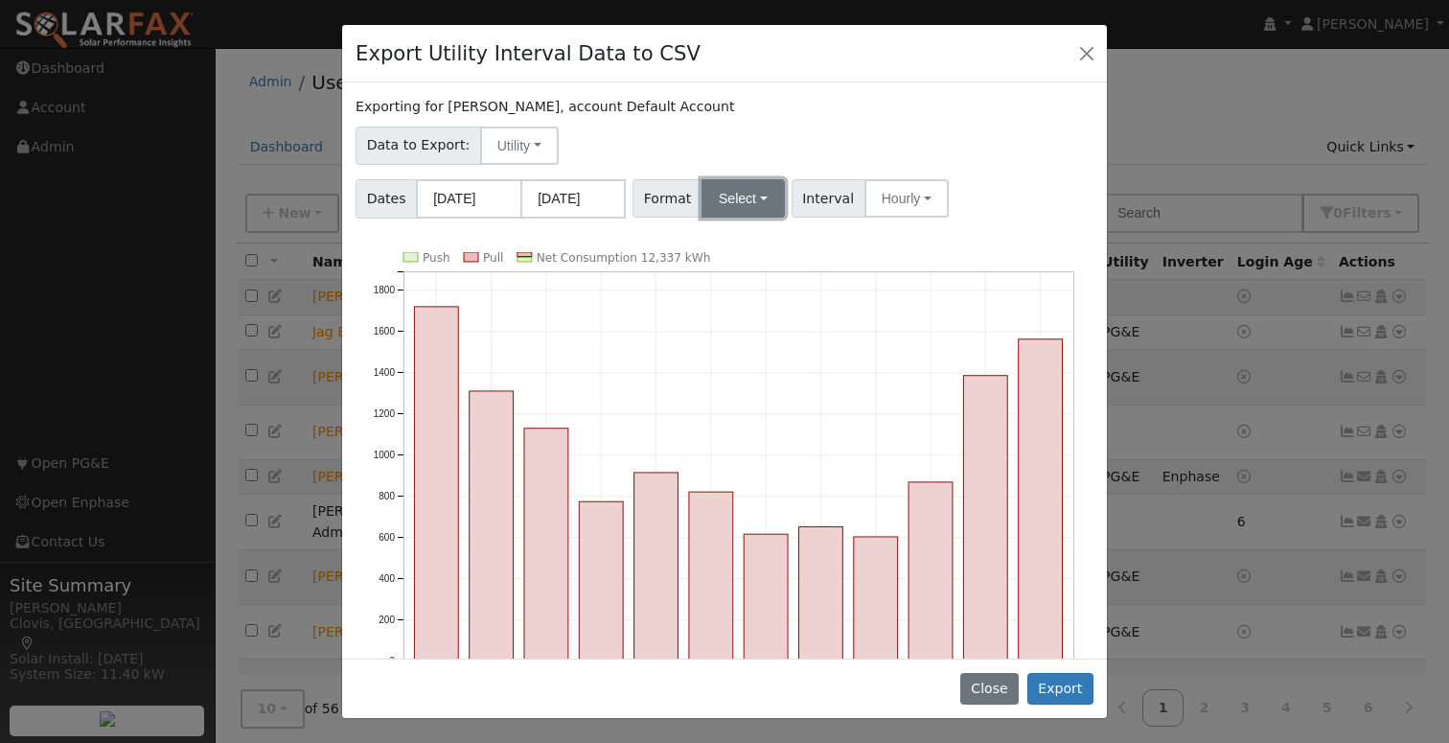
click at [734, 203] on button "Select" at bounding box center [742, 198] width 83 height 38
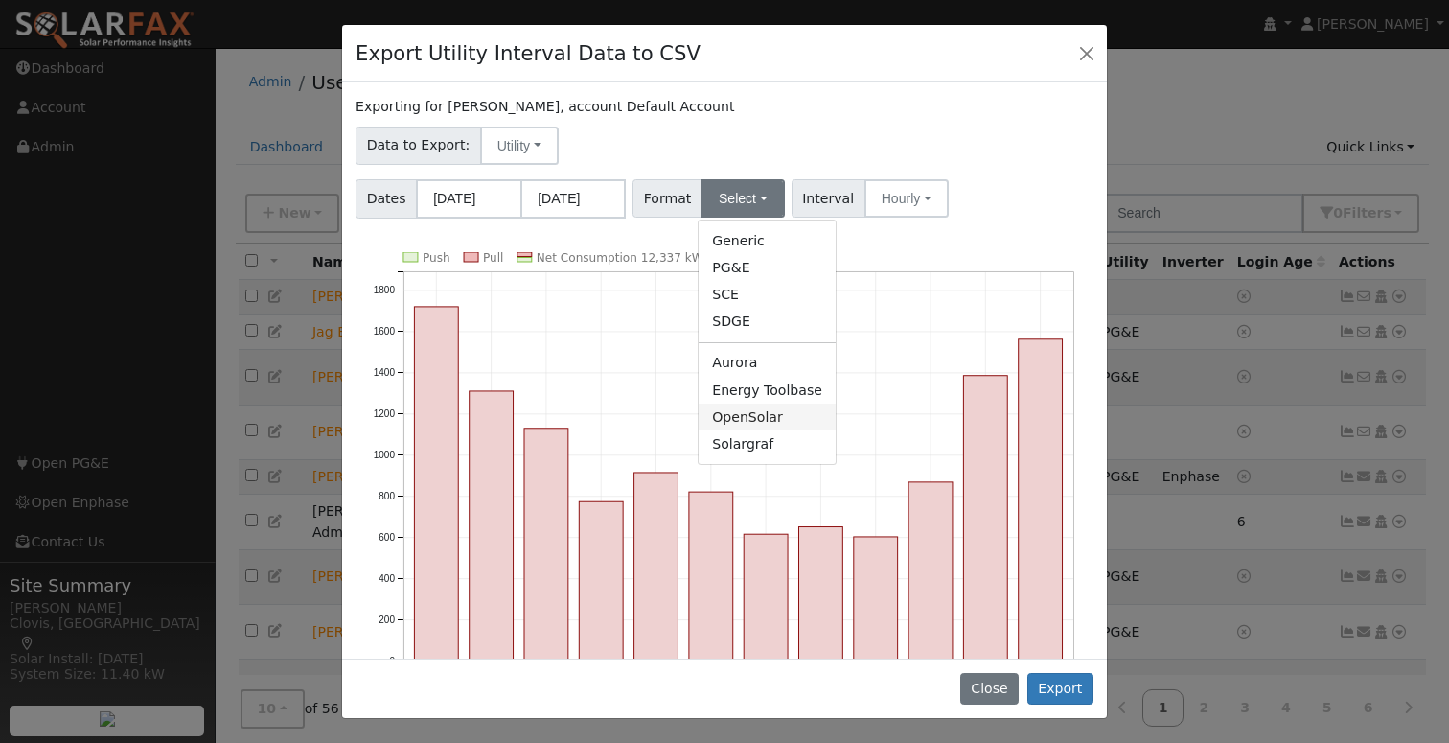
click at [765, 416] on link "OpenSolar" at bounding box center [766, 416] width 137 height 27
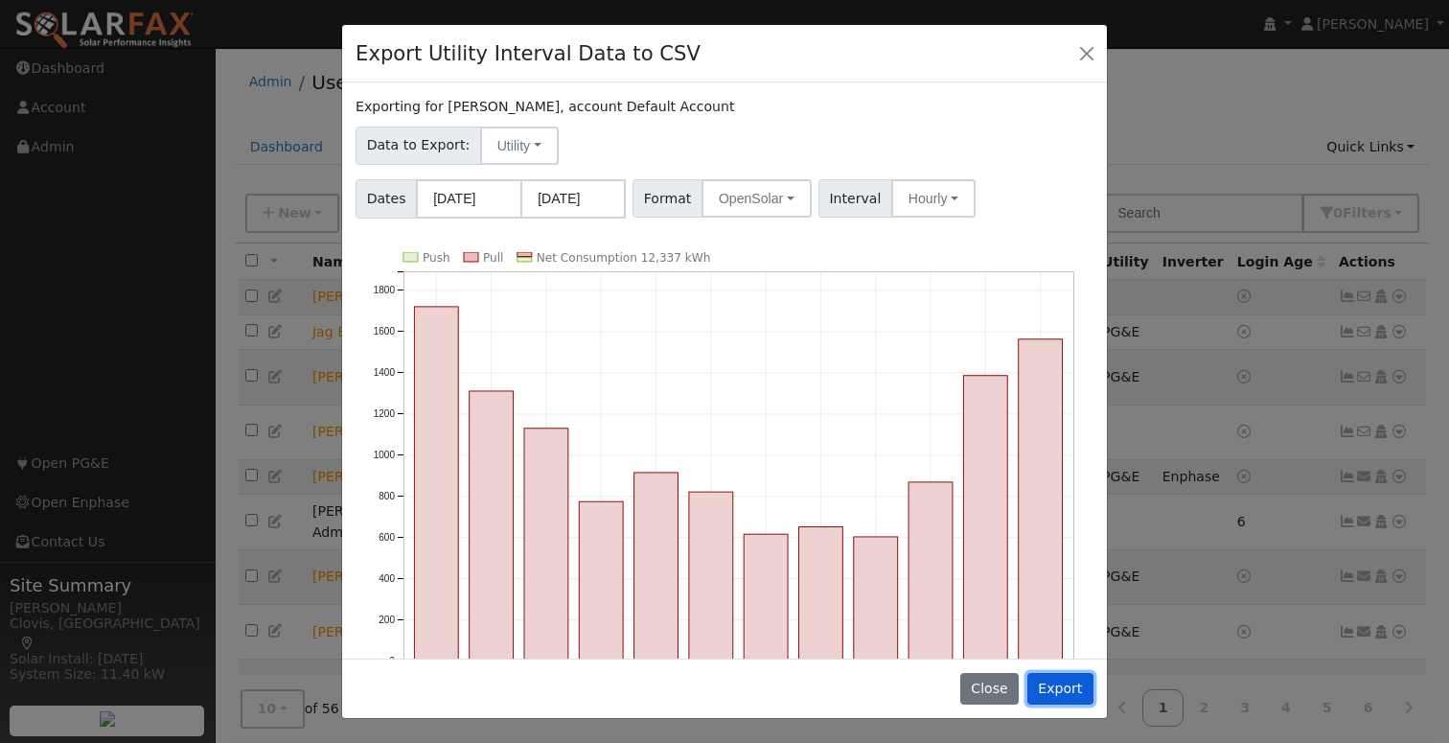
click at [1056, 692] on button "Export" at bounding box center [1060, 689] width 66 height 33
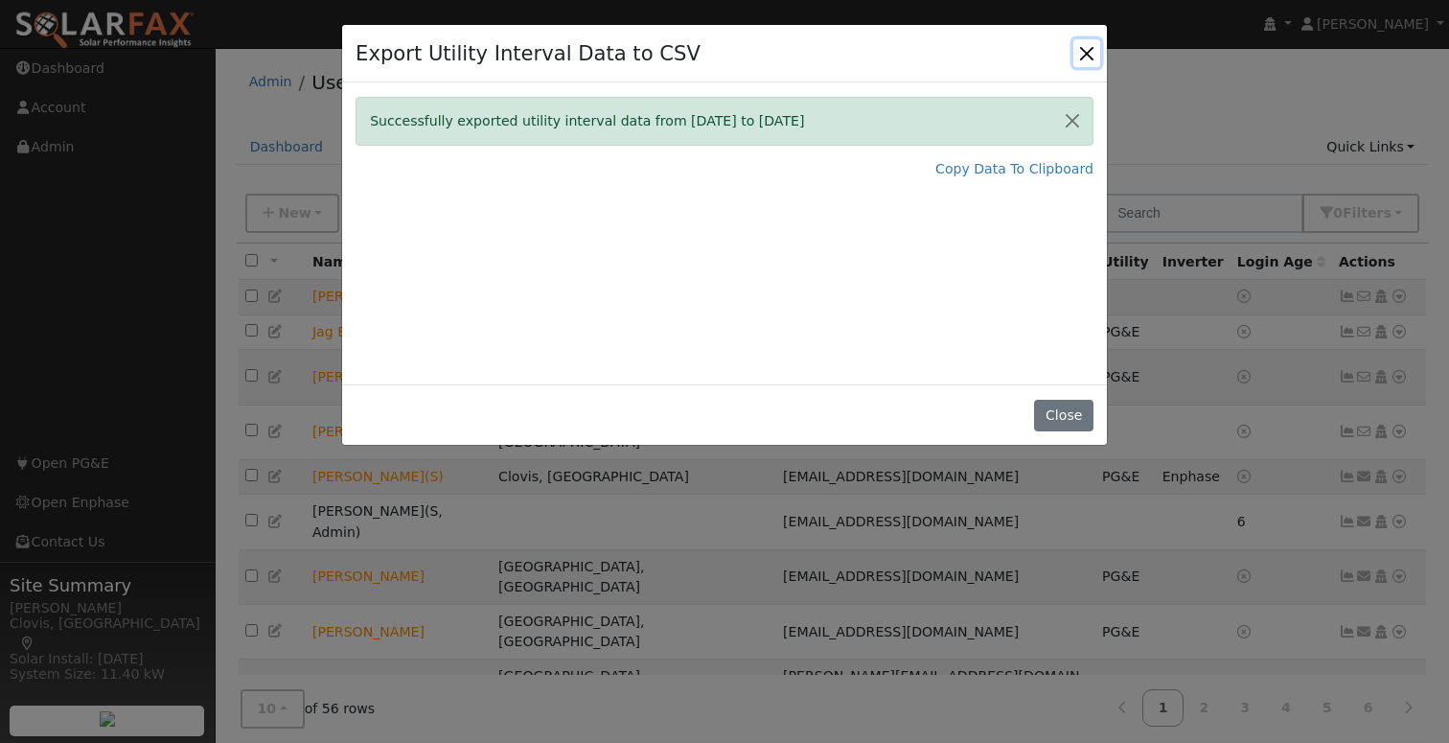
click at [1086, 54] on button "Close" at bounding box center [1086, 52] width 27 height 27
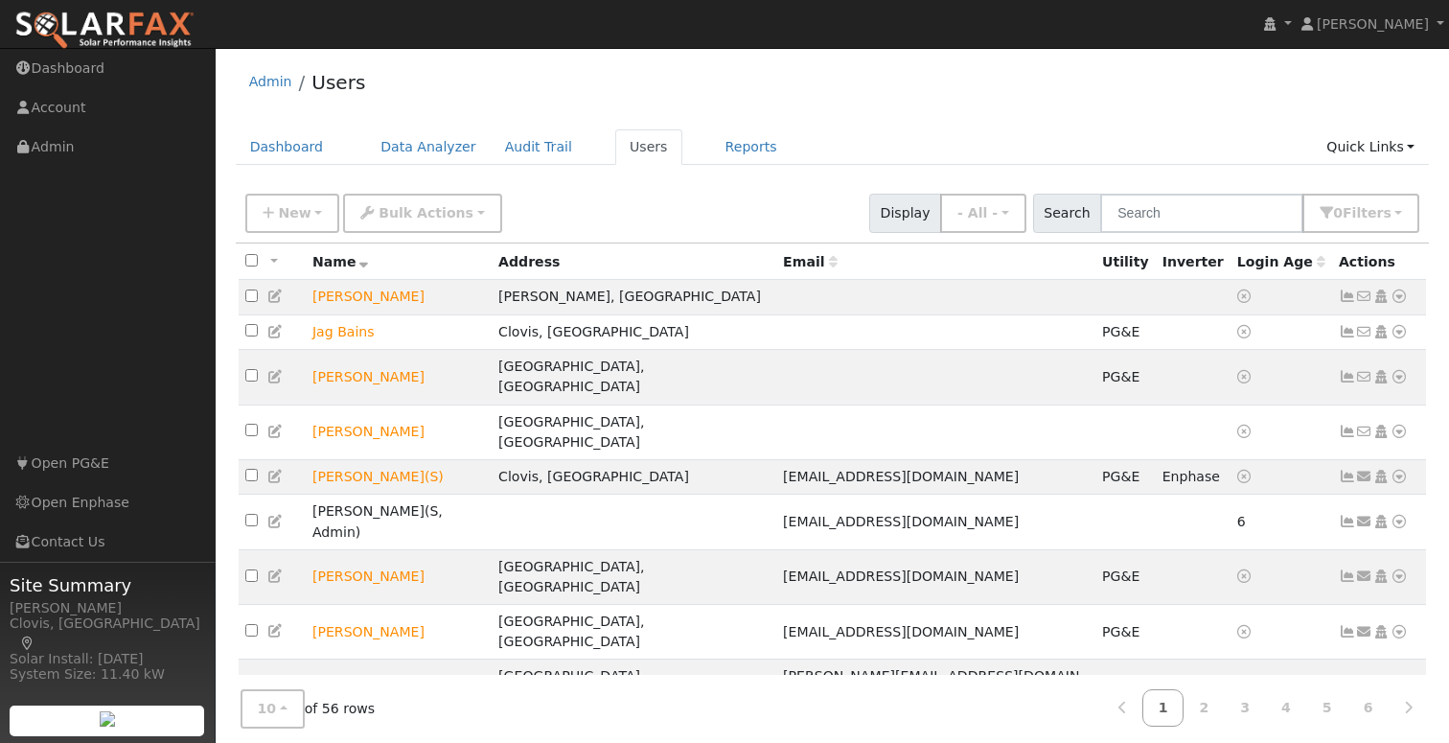
click at [115, 711] on img at bounding box center [107, 718] width 15 height 15
click at [76, 112] on link "Account" at bounding box center [108, 107] width 216 height 39
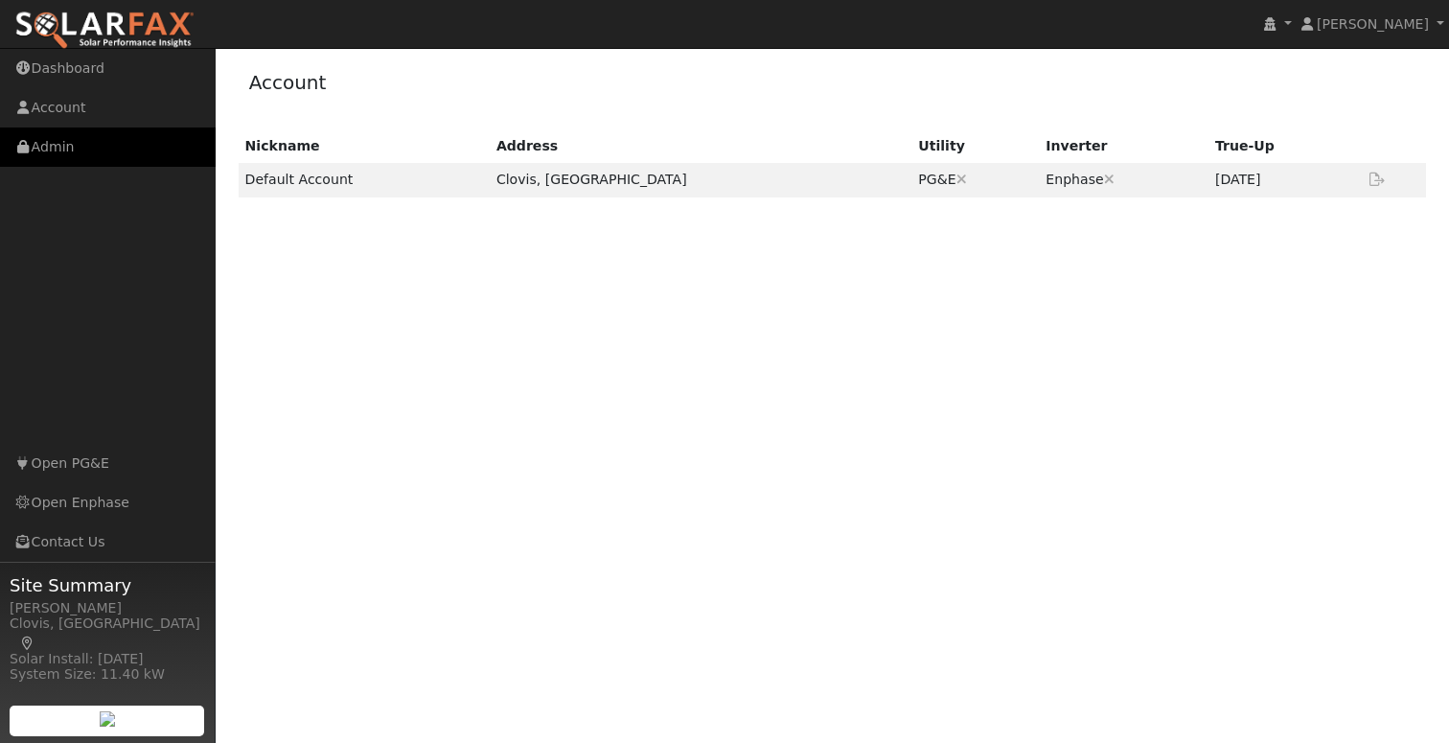
click at [35, 132] on link "Admin" at bounding box center [108, 146] width 216 height 39
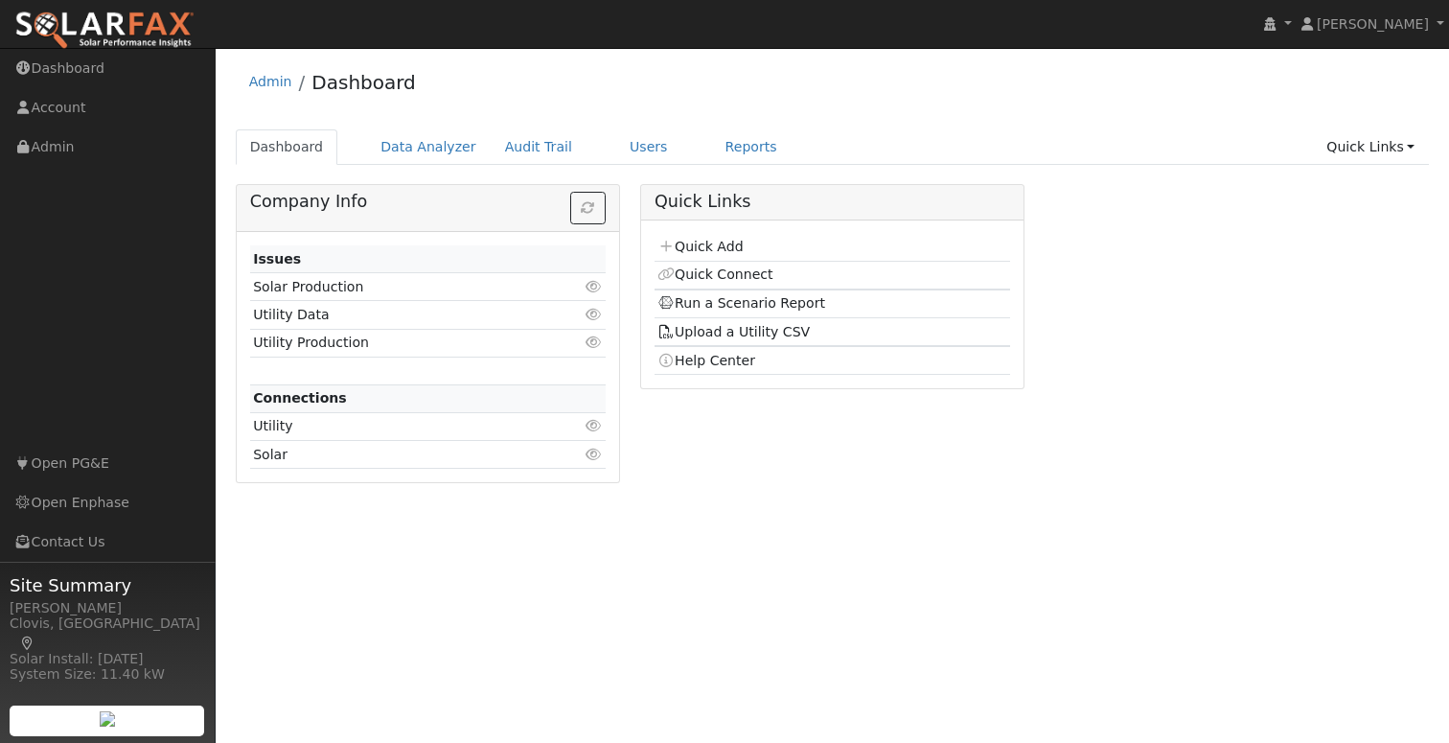
click at [329, 205] on h5 "Company Info" at bounding box center [427, 202] width 355 height 20
click at [1084, 133] on ul "Dashboard Data Analyzer Audit Trail Users Reports Quick Links Quick Add Quick C…" at bounding box center [833, 146] width 1194 height 35
click at [1372, 23] on span "[PERSON_NAME]" at bounding box center [1372, 23] width 112 height 15
click at [1363, 101] on link "My Company" at bounding box center [1369, 97] width 157 height 27
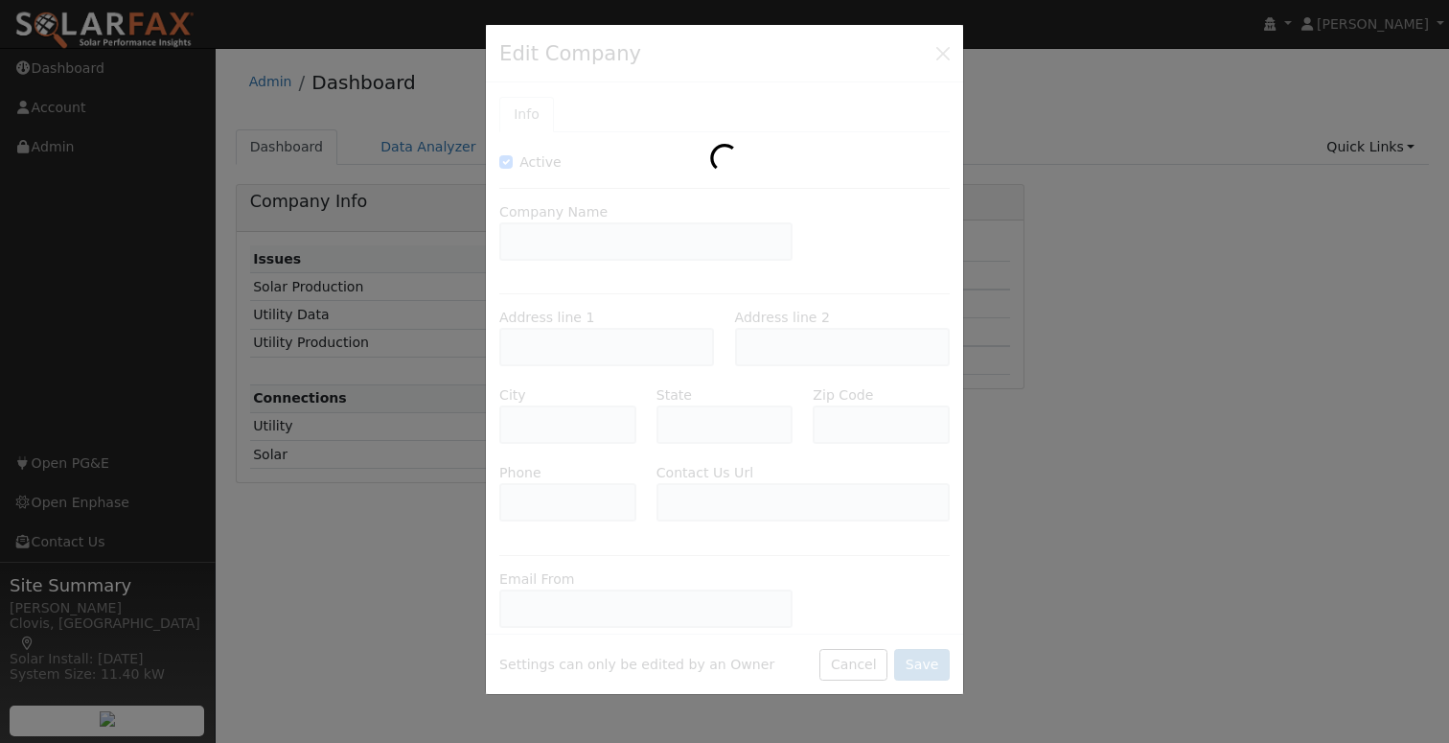
type input "Future Home"
type input "[STREET_ADDRESS][PERSON_NAME]"
type input "Clovis"
type input "CA"
type input "93612"
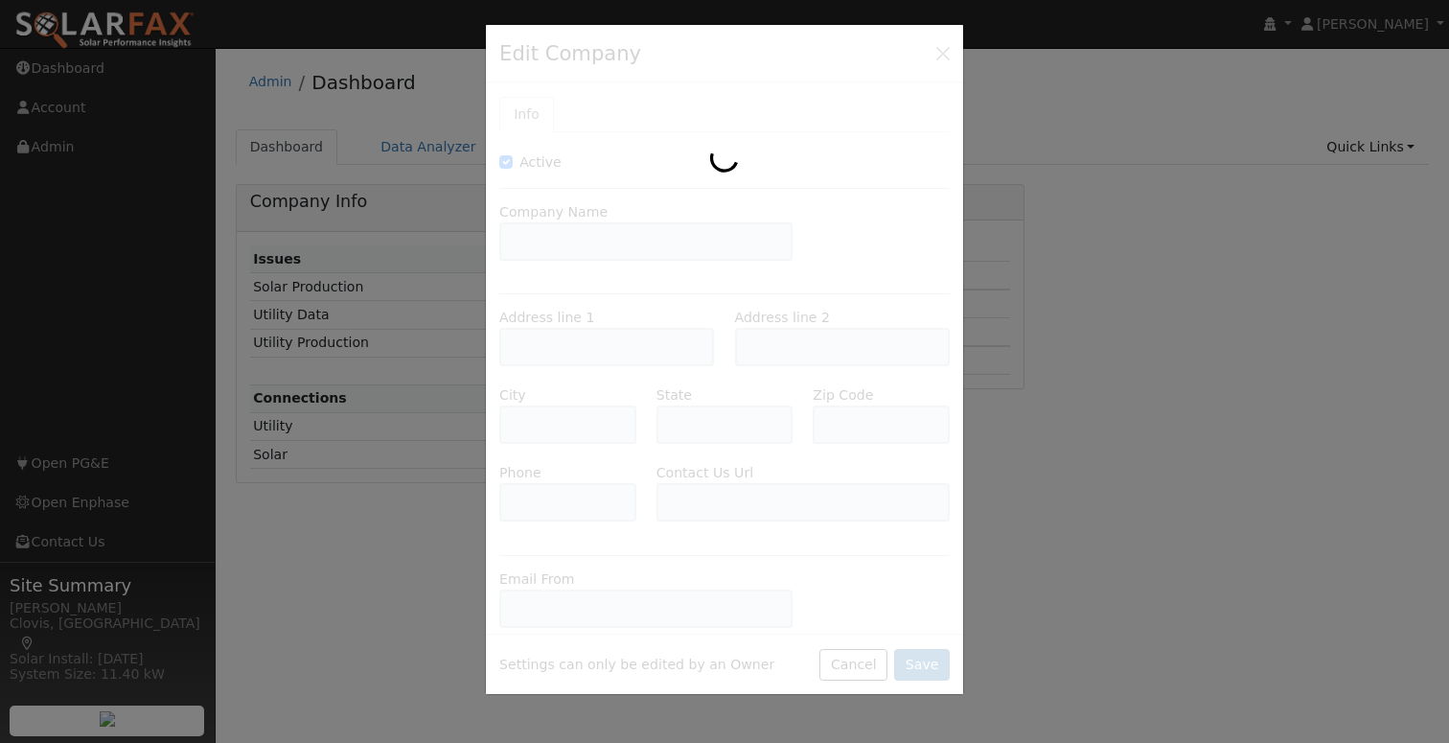
type input "[PHONE_NUMBER]"
type input "[URL][DOMAIN_NAME]"
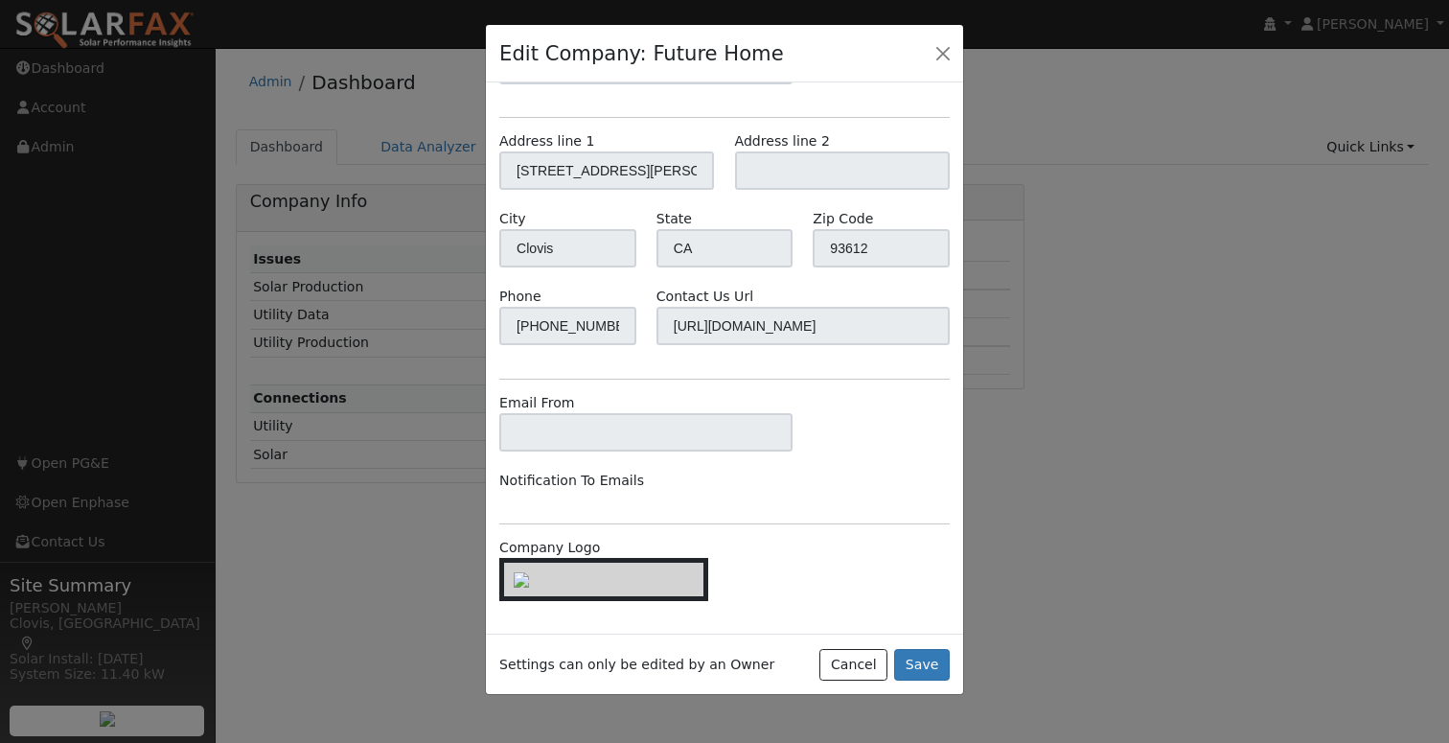
scroll to position [196, 0]
click at [567, 589] on div at bounding box center [603, 579] width 209 height 43
drag, startPoint x: 568, startPoint y: 576, endPoint x: 603, endPoint y: 567, distance: 35.6
click at [529, 575] on img at bounding box center [521, 579] width 15 height 15
